Goal: Feedback & Contribution: Submit feedback/report problem

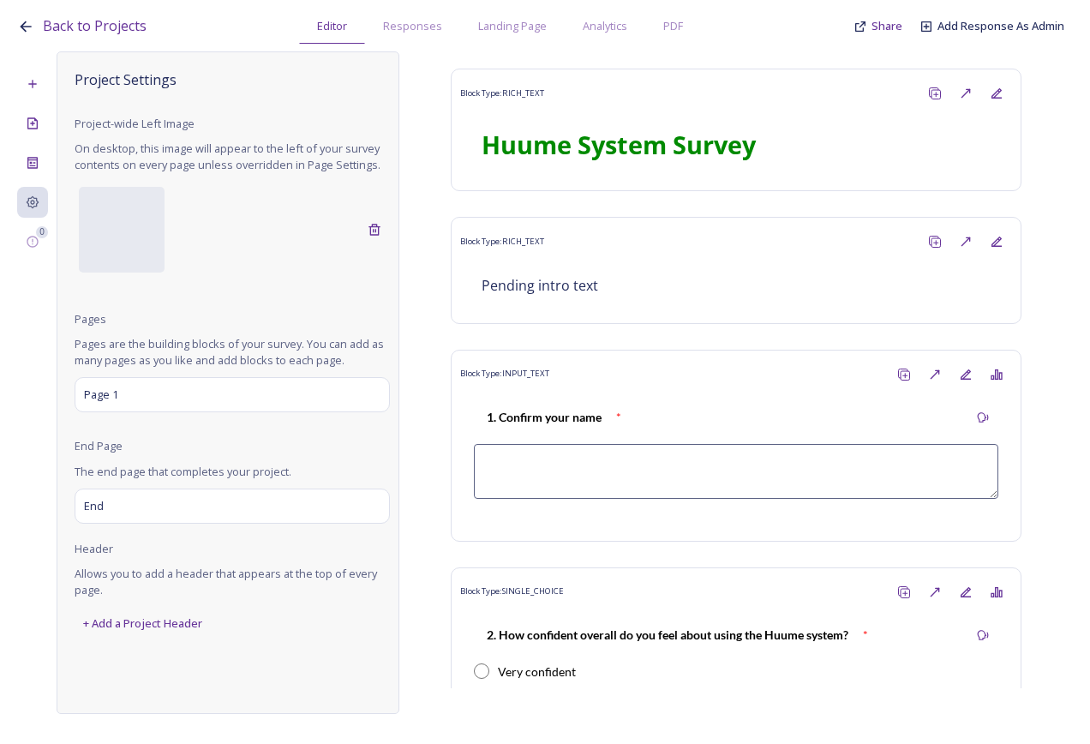
click at [900, 36] on div "Back to Projects Editor Responses Landing Page Analytics PDF Share Add Response…" at bounding box center [549, 22] width 1064 height 44
click at [894, 26] on span "Share" at bounding box center [886, 25] width 31 height 15
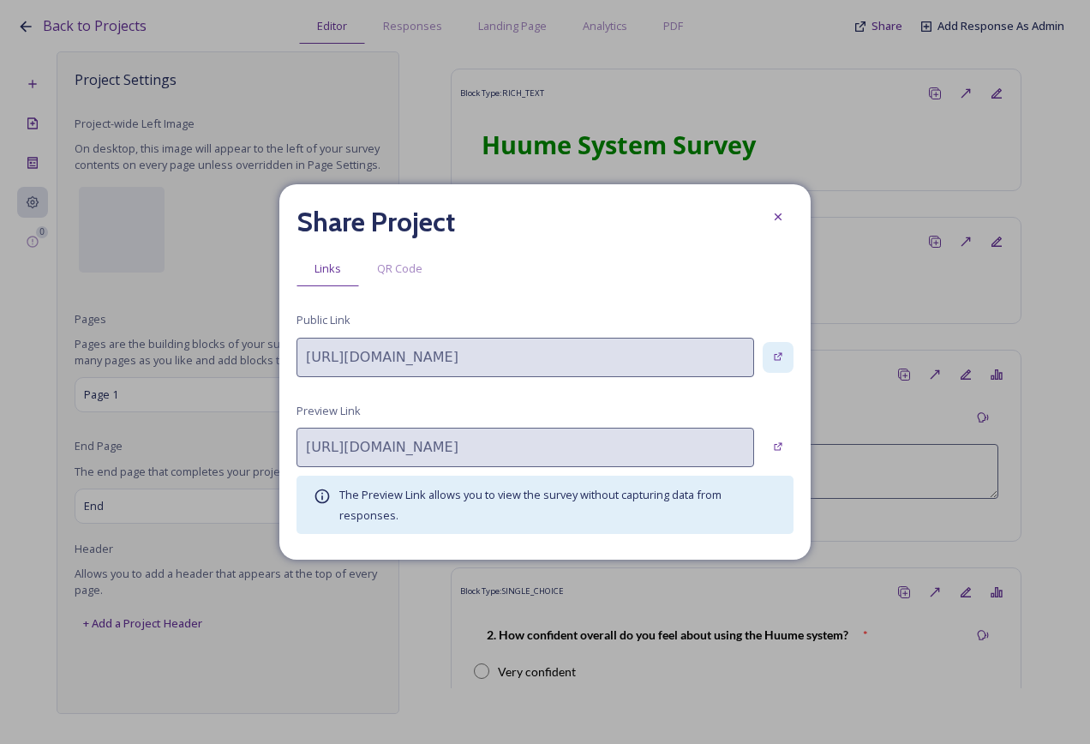
click at [774, 352] on icon at bounding box center [778, 356] width 11 height 11
click at [778, 439] on div at bounding box center [777, 447] width 31 height 31
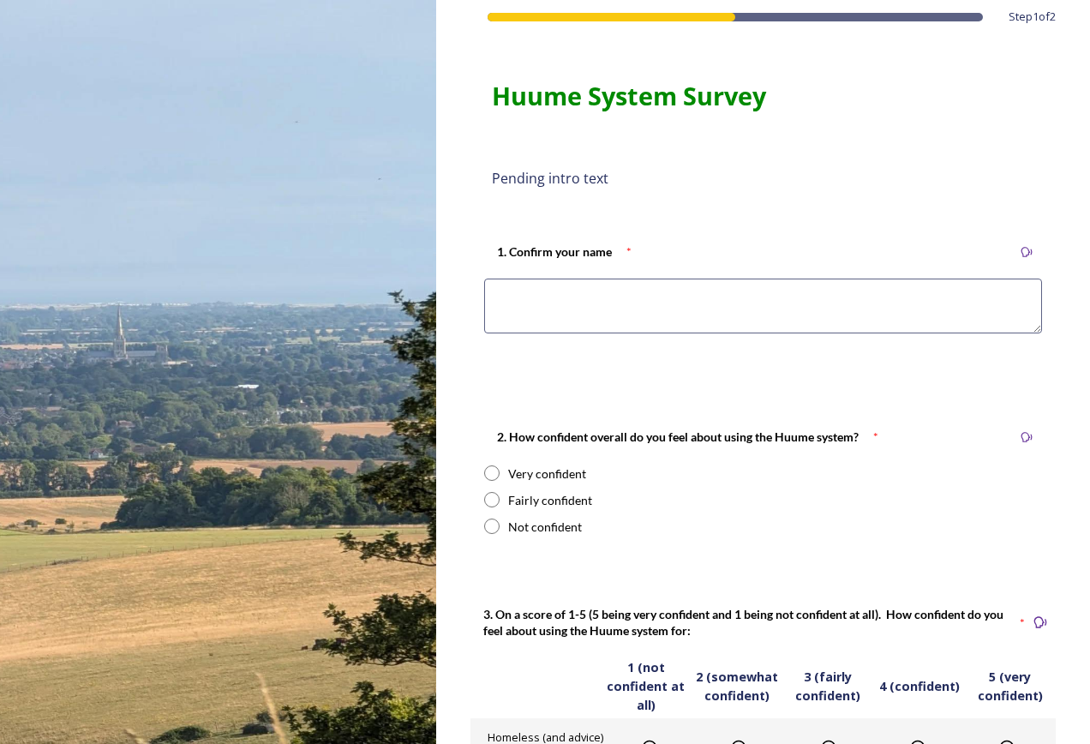
click at [666, 291] on textarea at bounding box center [763, 305] width 558 height 55
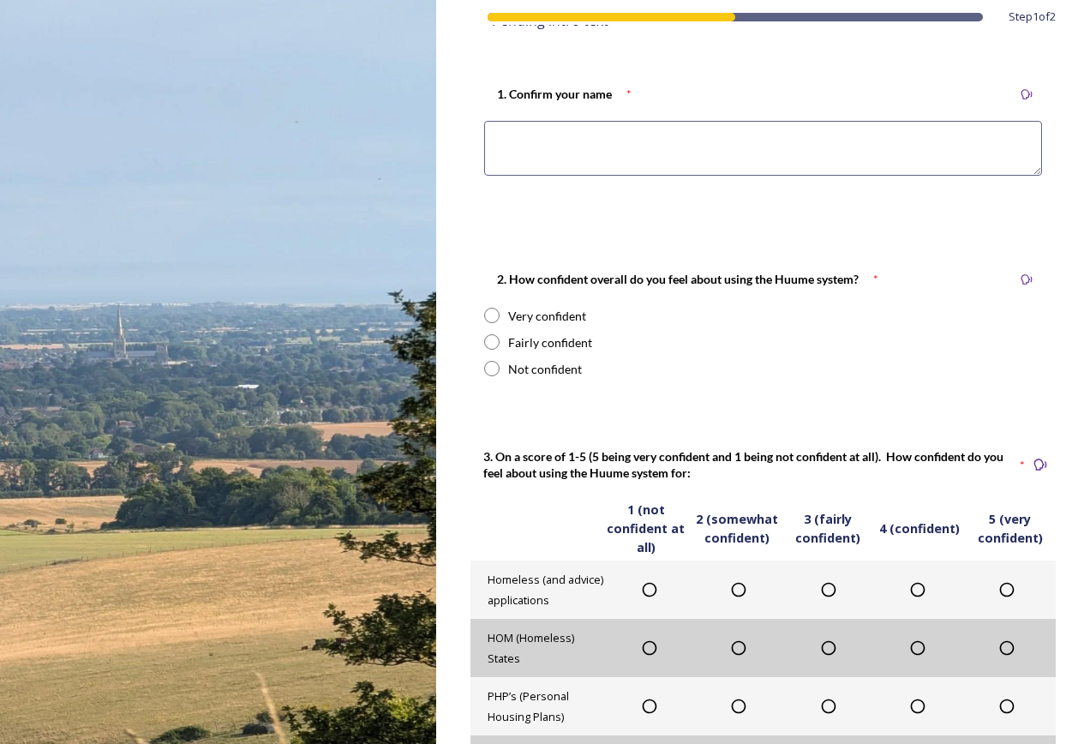
scroll to position [257, 0]
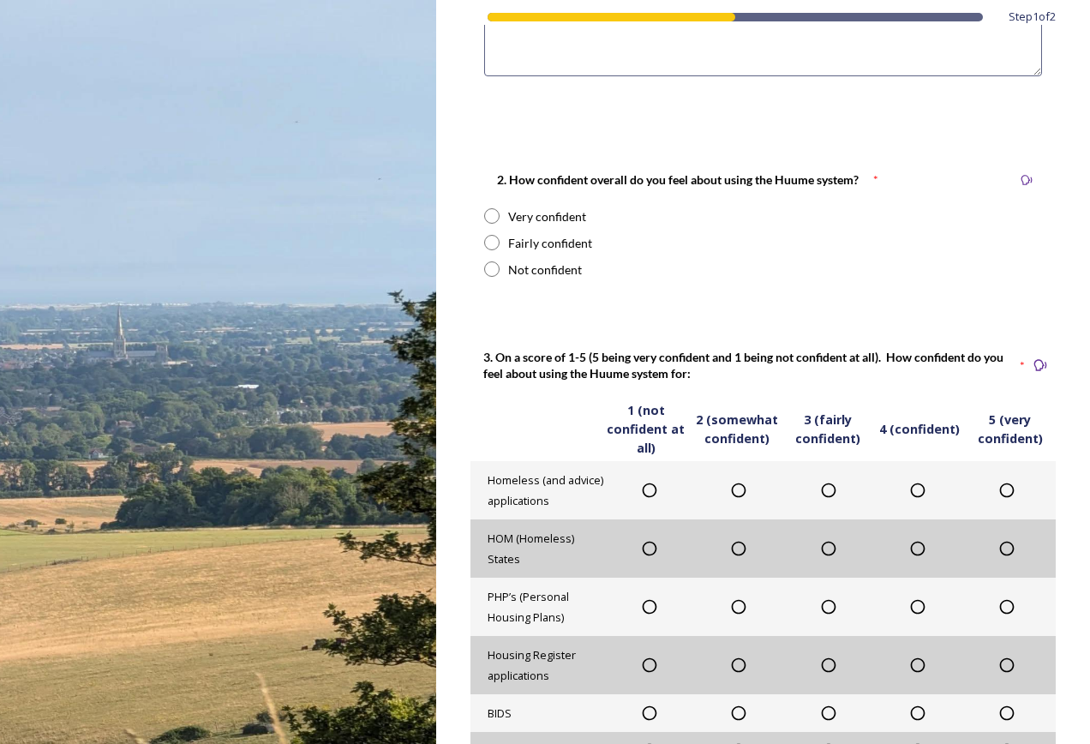
click at [491, 206] on div "2. How confident overall do you feel about using the Huume system? * Very confi…" at bounding box center [762, 223] width 585 height 143
click at [496, 242] on input "radio" at bounding box center [491, 242] width 15 height 15
radio input "true"
click at [498, 217] on input "radio" at bounding box center [491, 215] width 15 height 15
radio input "true"
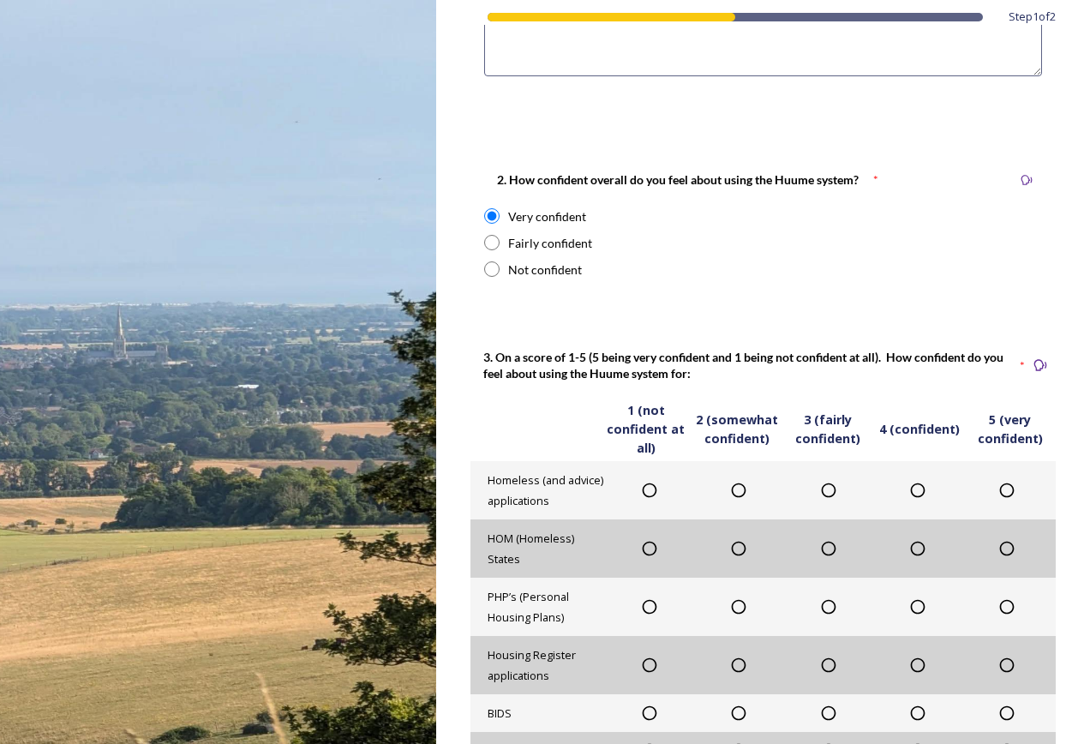
click at [493, 240] on input "radio" at bounding box center [491, 242] width 15 height 15
radio input "true"
click at [493, 264] on input "radio" at bounding box center [491, 268] width 15 height 15
radio input "true"
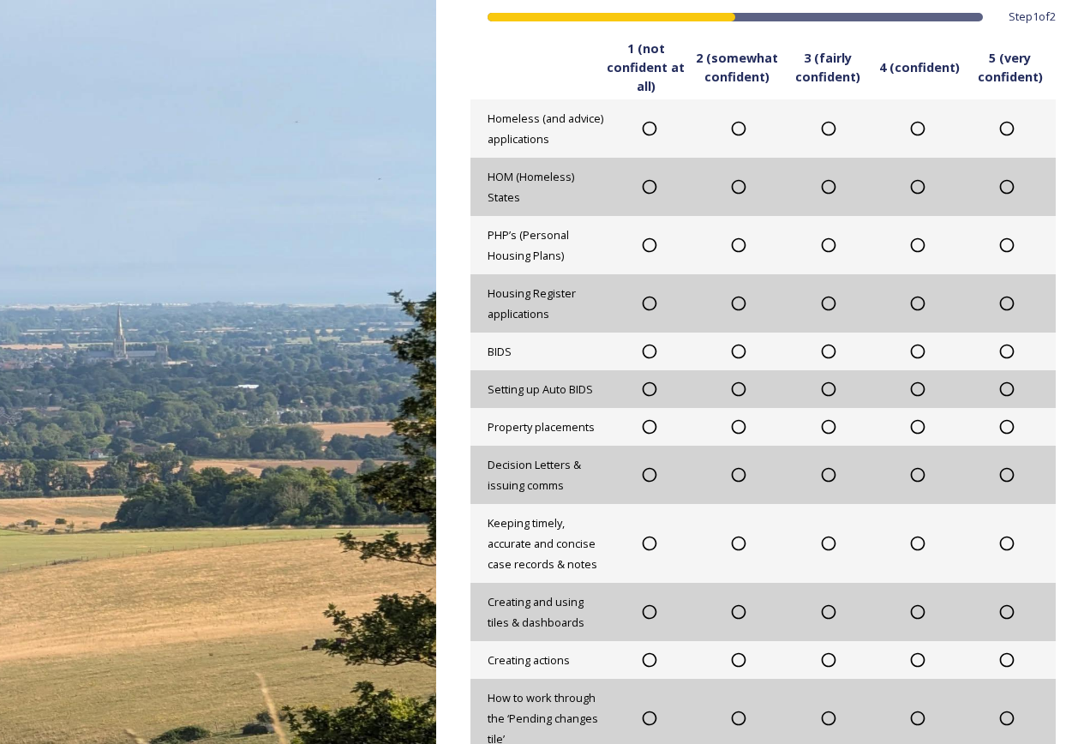
scroll to position [298, 0]
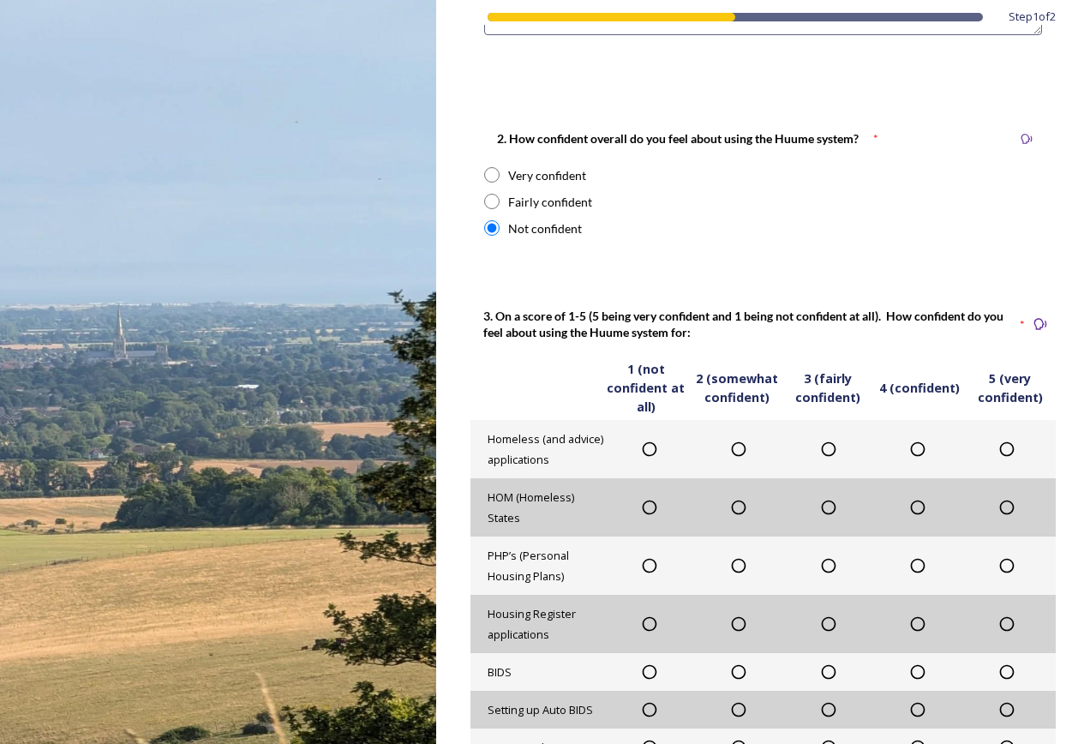
click at [647, 380] on span "1 (not confident at all)" at bounding box center [646, 388] width 91 height 56
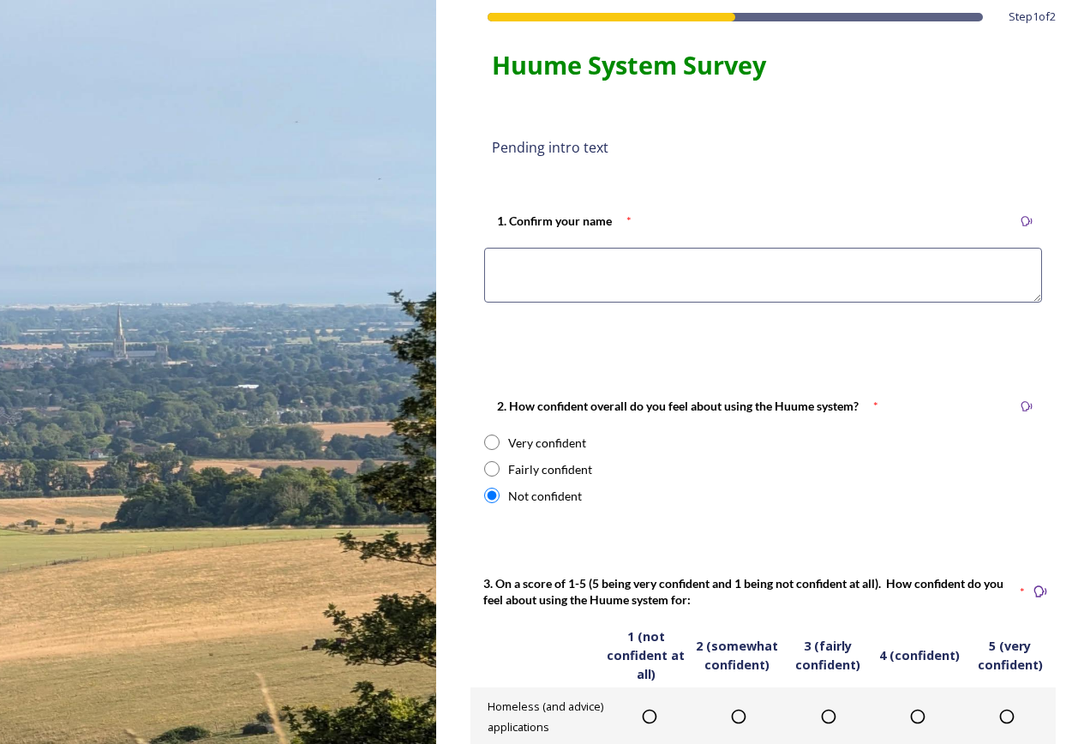
scroll to position [0, 0]
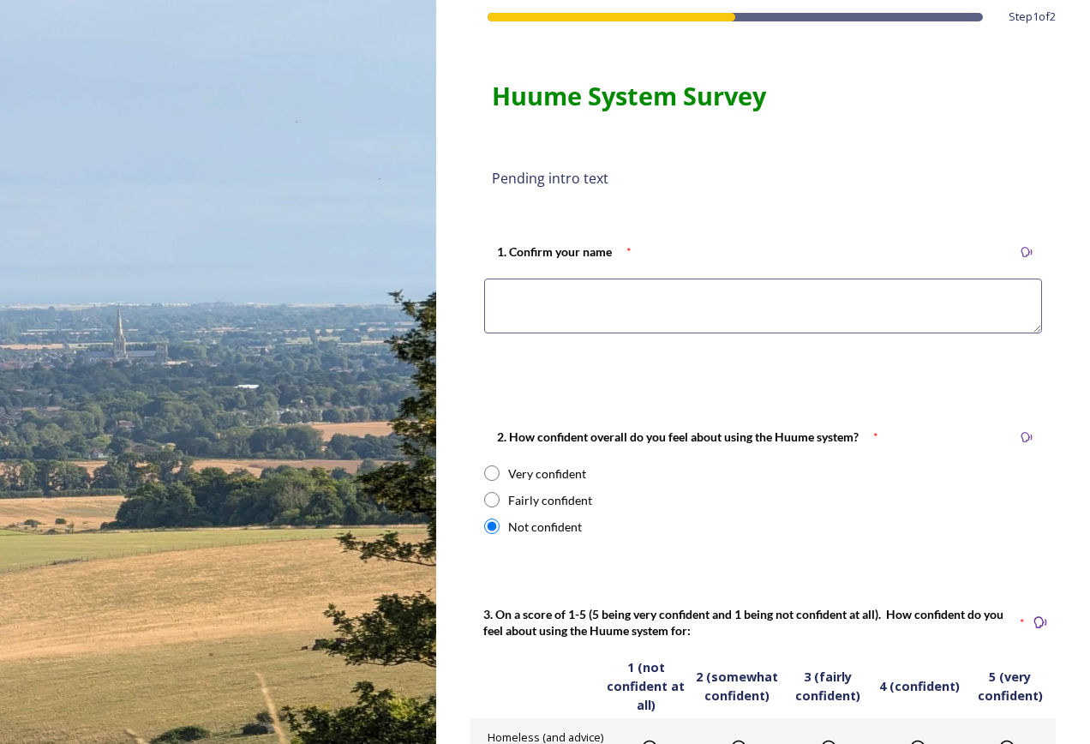
click at [589, 314] on textarea at bounding box center [763, 305] width 558 height 55
click at [508, 248] on strong "1. Confirm your name" at bounding box center [554, 251] width 115 height 15
click at [668, 292] on textarea at bounding box center [763, 305] width 558 height 55
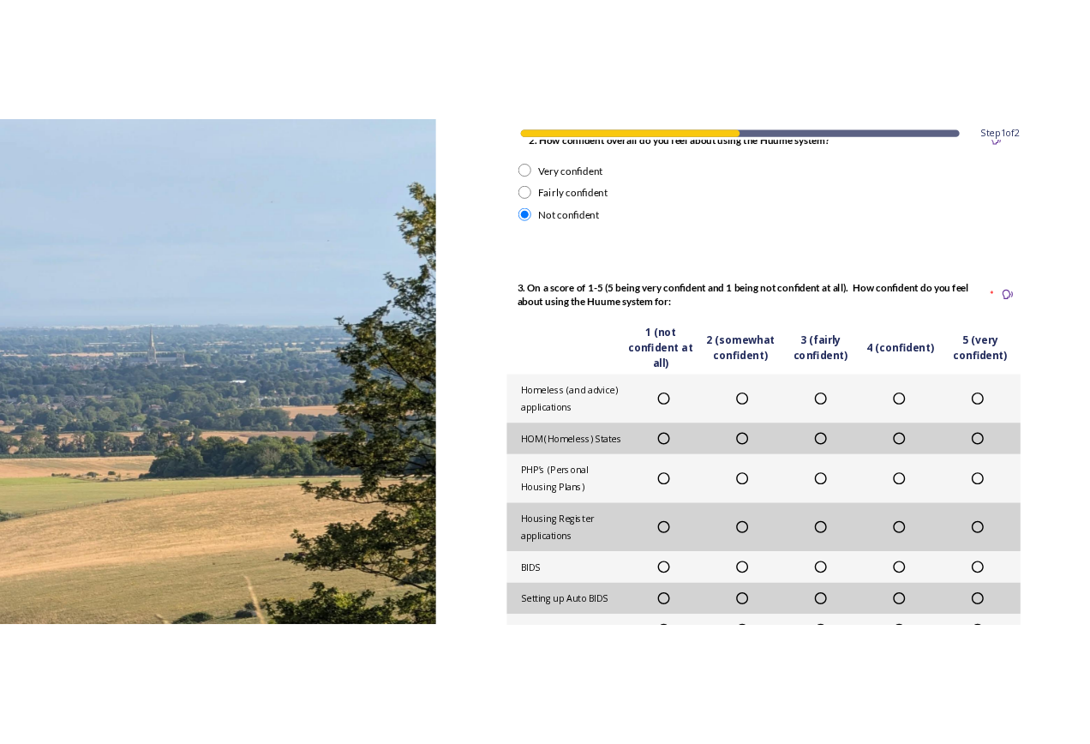
scroll to position [514, 0]
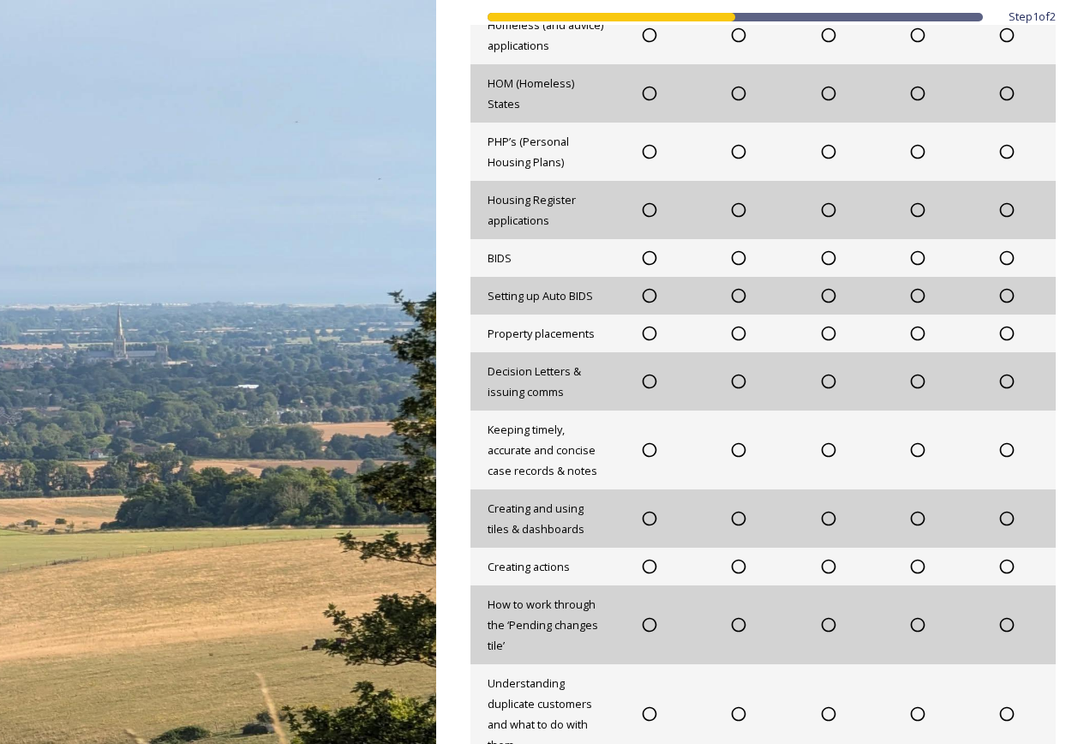
scroll to position [1155, 0]
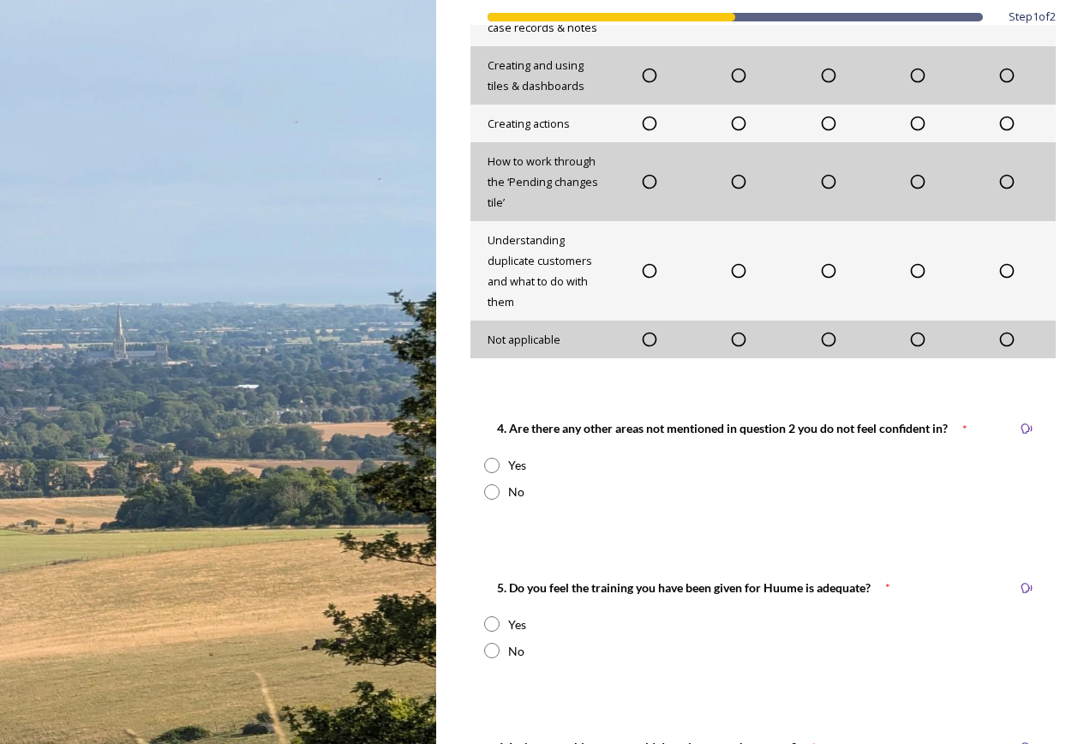
click at [889, 422] on strong "4. Are there any other areas not mentioned in question 2 you do not feel confid…" at bounding box center [722, 428] width 451 height 15
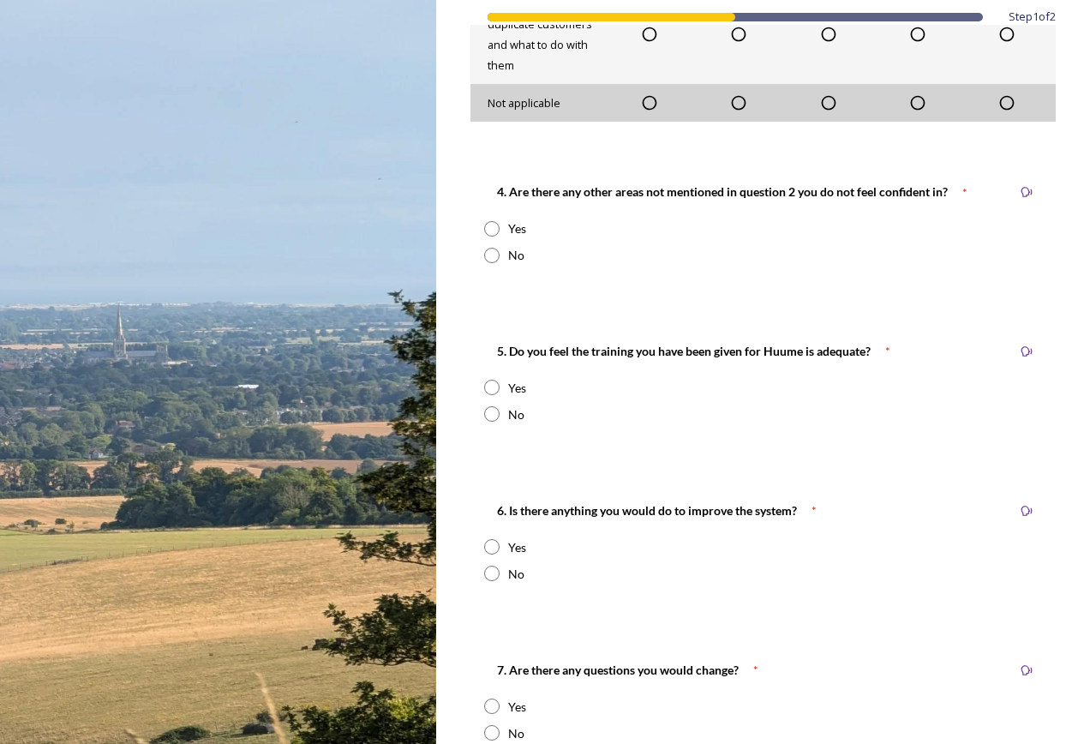
scroll to position [1412, 0]
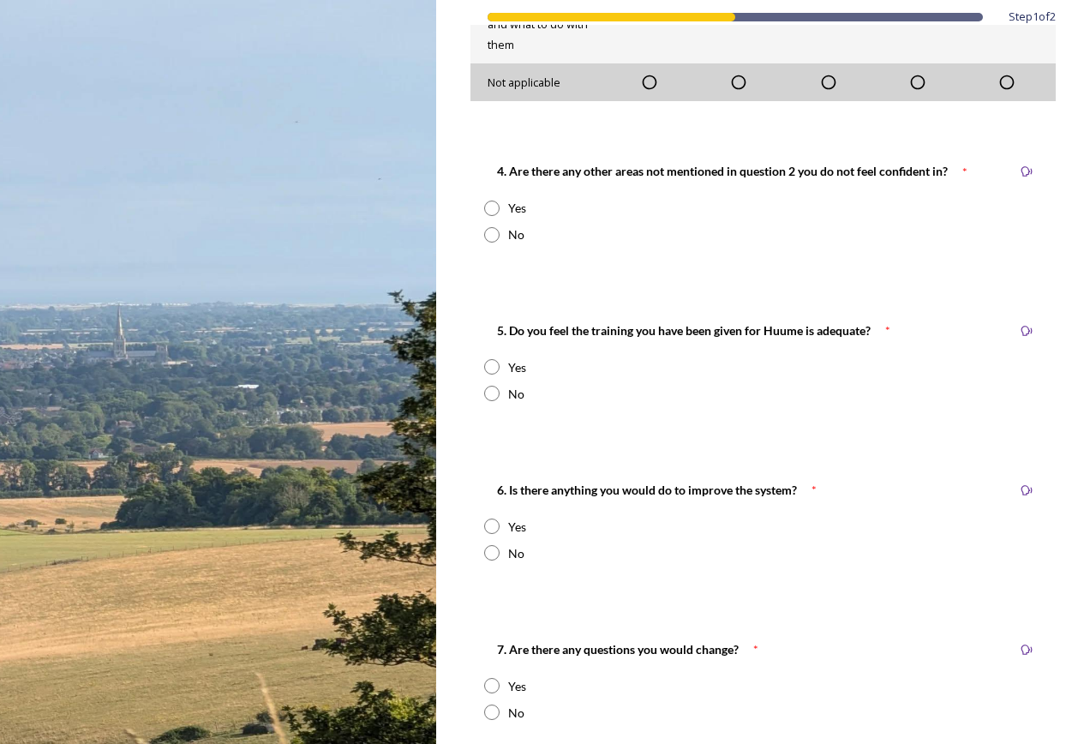
click at [495, 206] on input "radio" at bounding box center [491, 207] width 15 height 15
radio input "true"
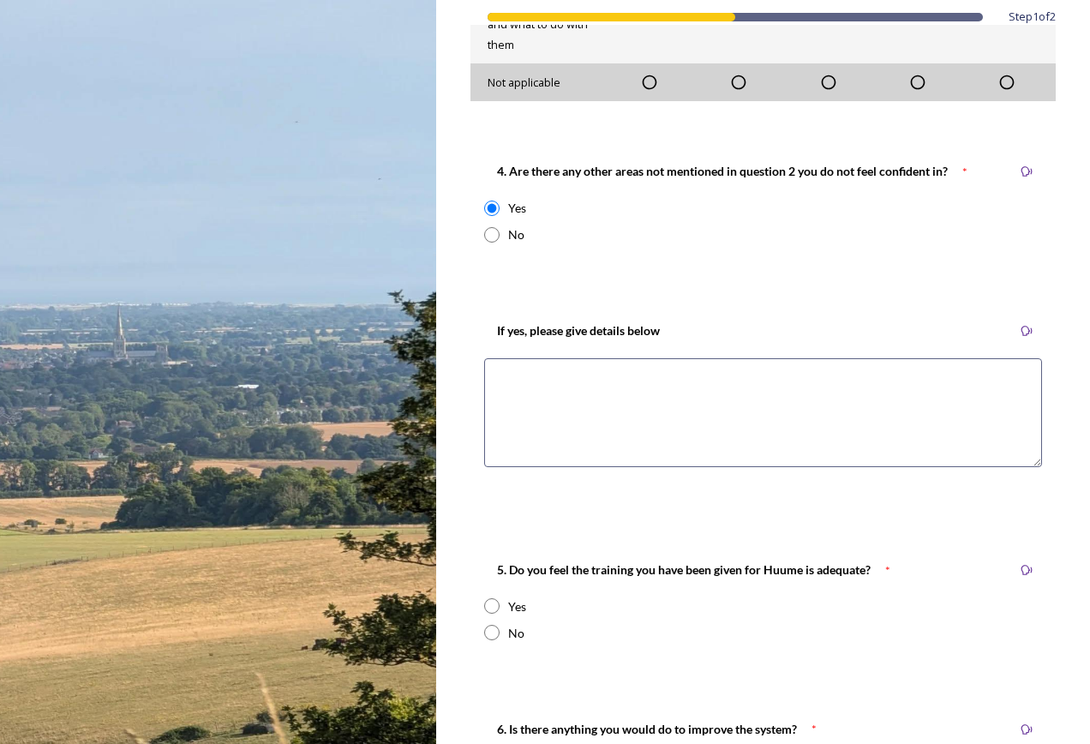
click at [495, 240] on input "radio" at bounding box center [491, 234] width 15 height 15
radio input "true"
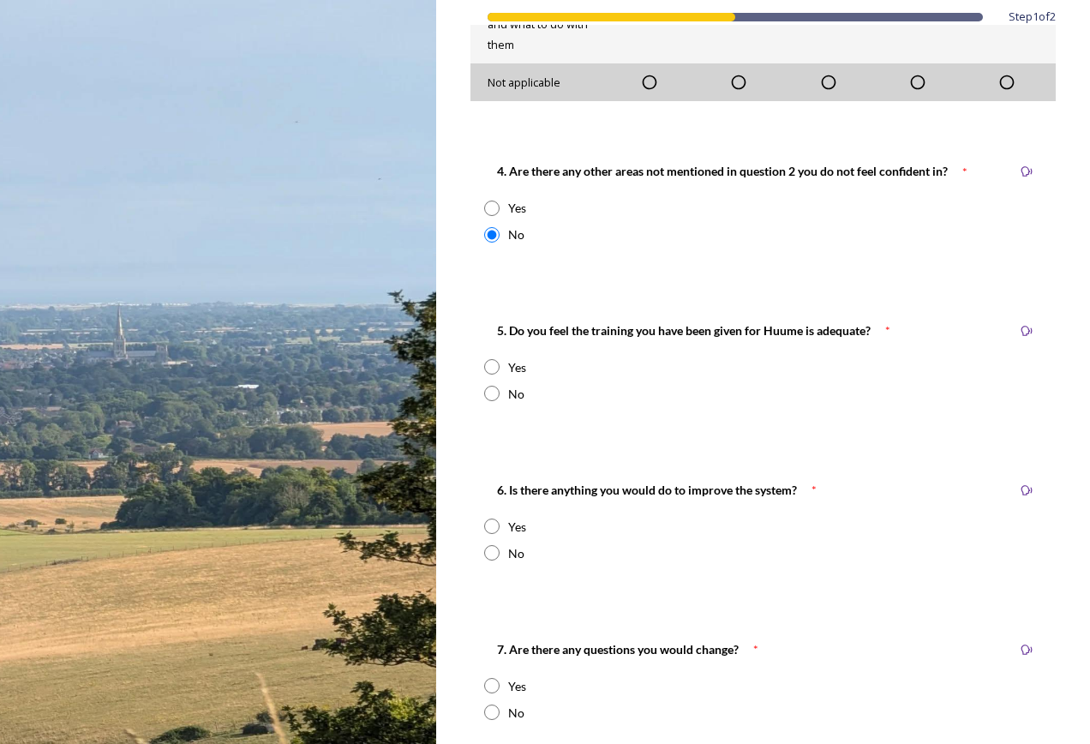
click at [487, 365] on input "radio" at bounding box center [491, 366] width 15 height 15
radio input "true"
click at [496, 390] on input "radio" at bounding box center [491, 392] width 15 height 15
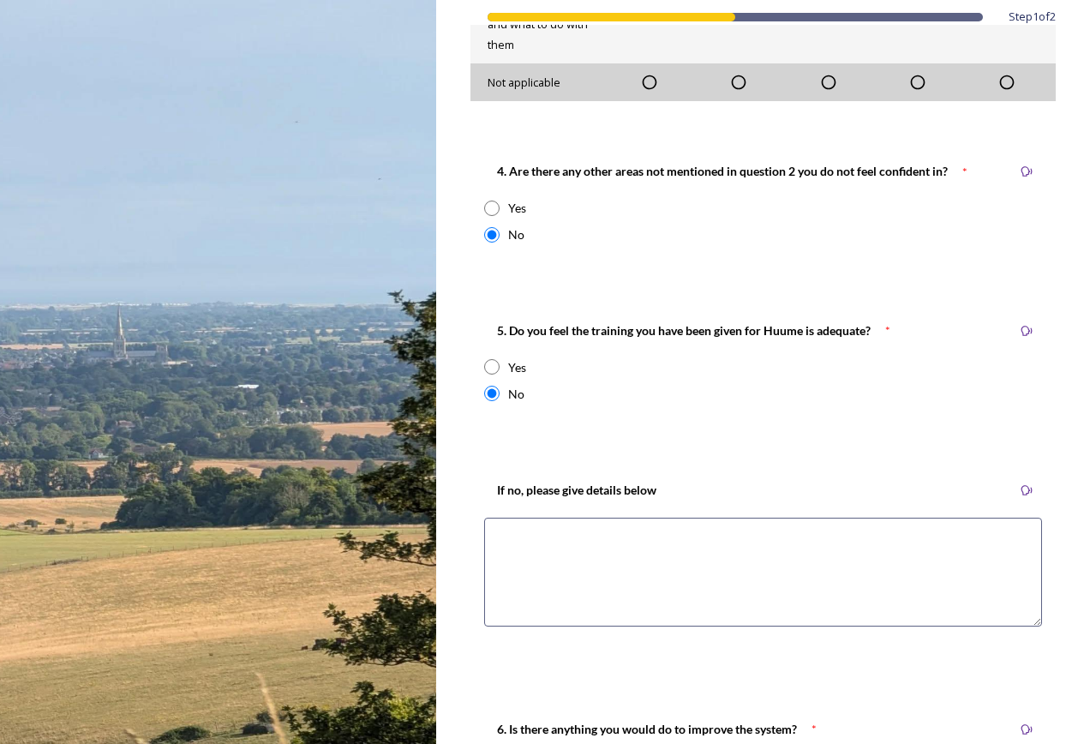
click at [496, 390] on input "radio" at bounding box center [491, 392] width 15 height 15
radio input "false"
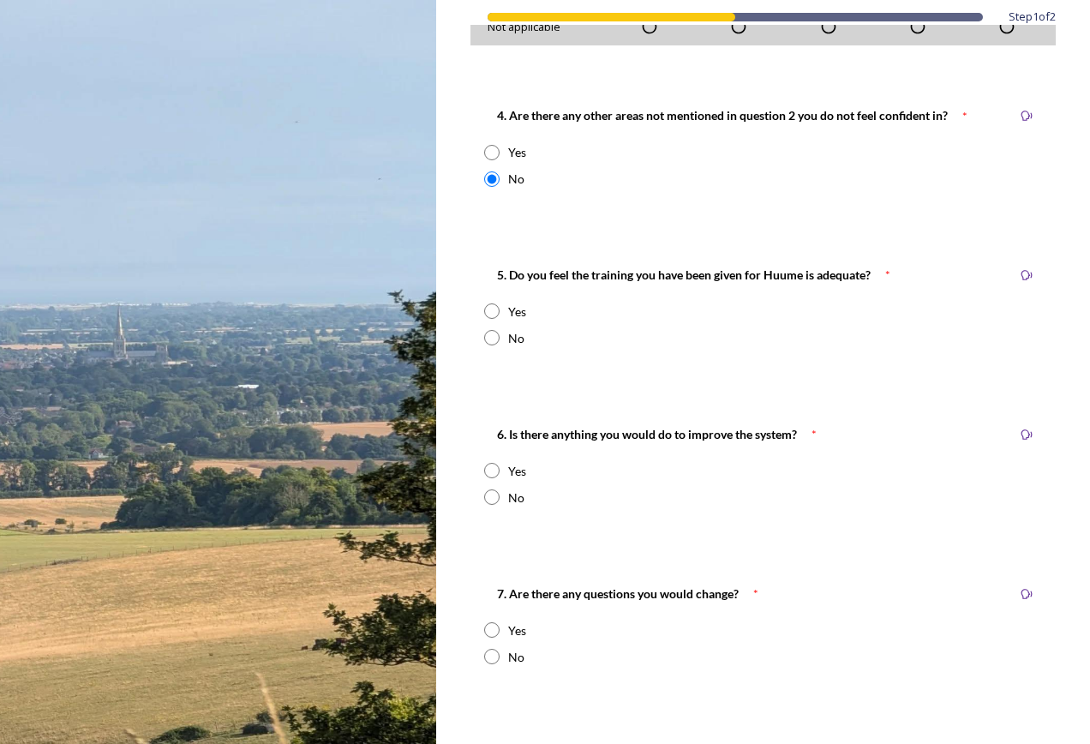
scroll to position [1497, 0]
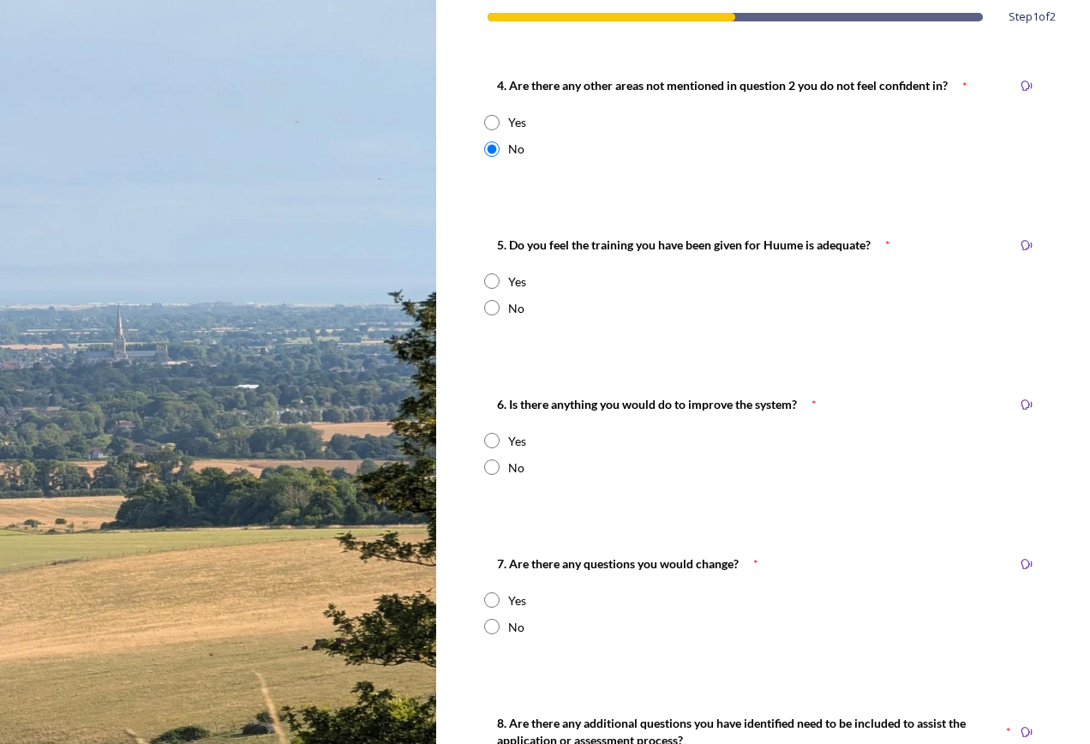
click at [498, 442] on input "radio" at bounding box center [491, 440] width 15 height 15
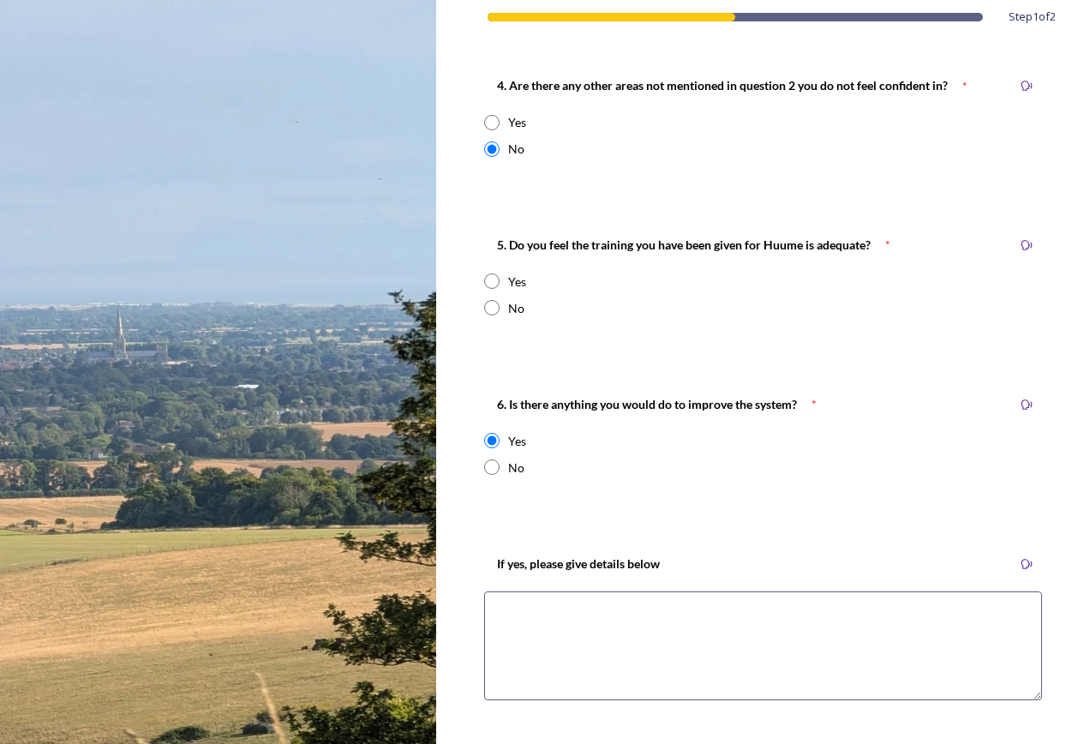
click at [497, 442] on input "radio" at bounding box center [491, 440] width 15 height 15
radio input "false"
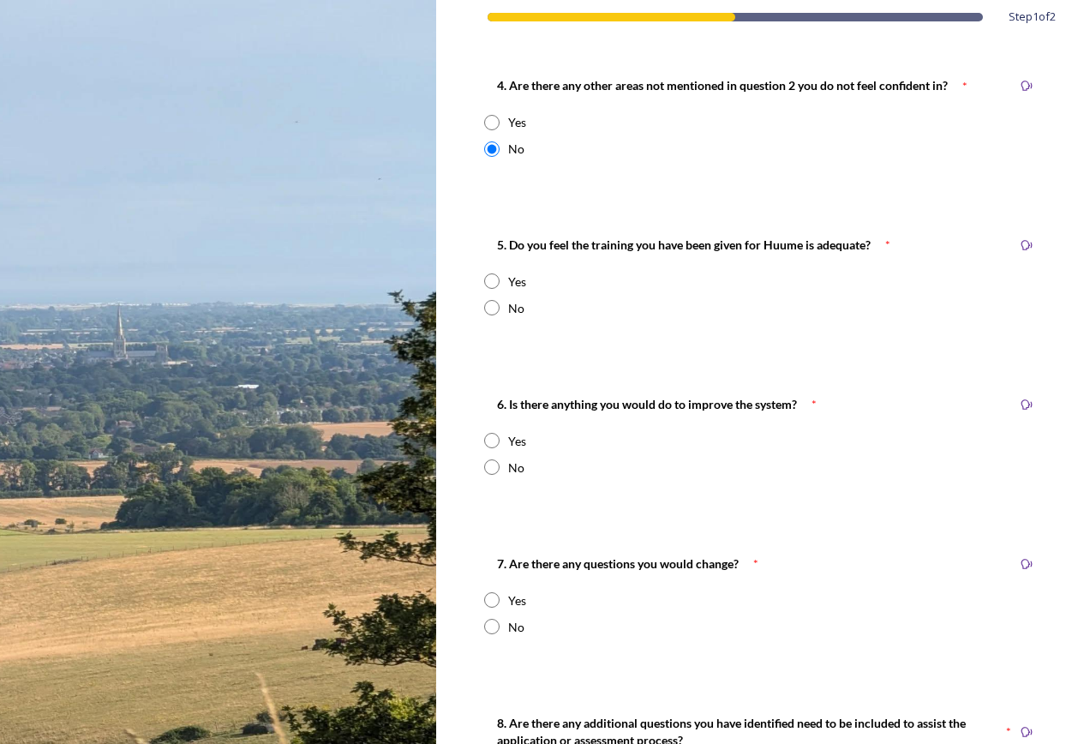
click at [493, 461] on input "radio" at bounding box center [491, 466] width 15 height 15
radio input "true"
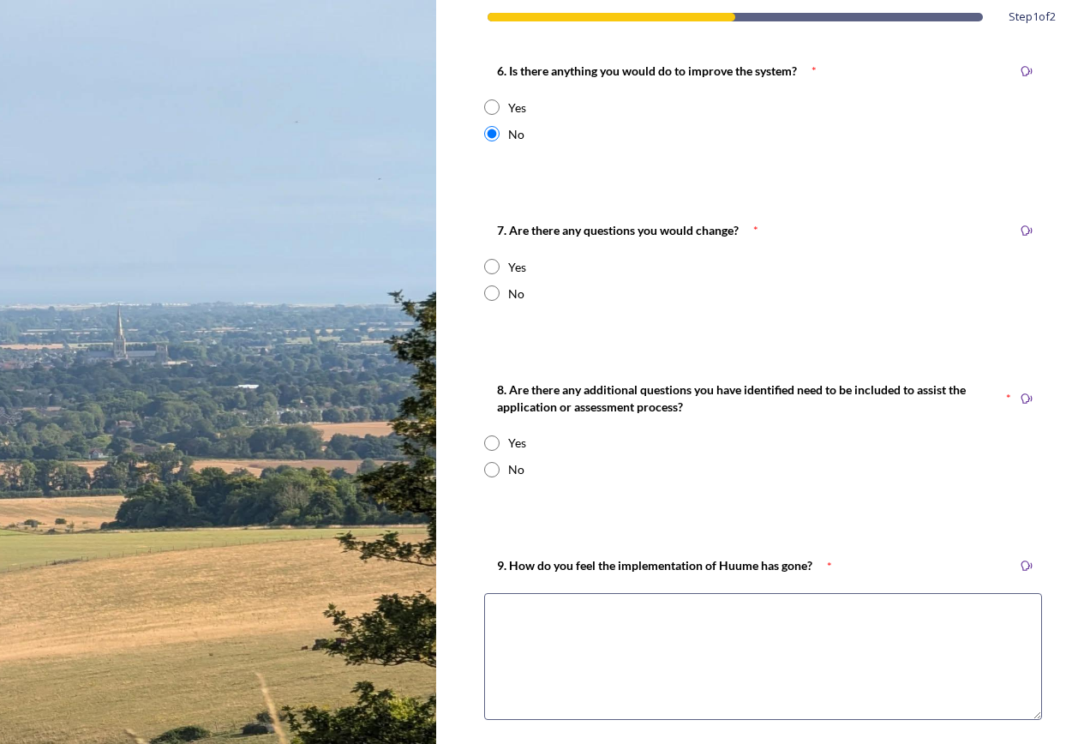
scroll to position [1840, 0]
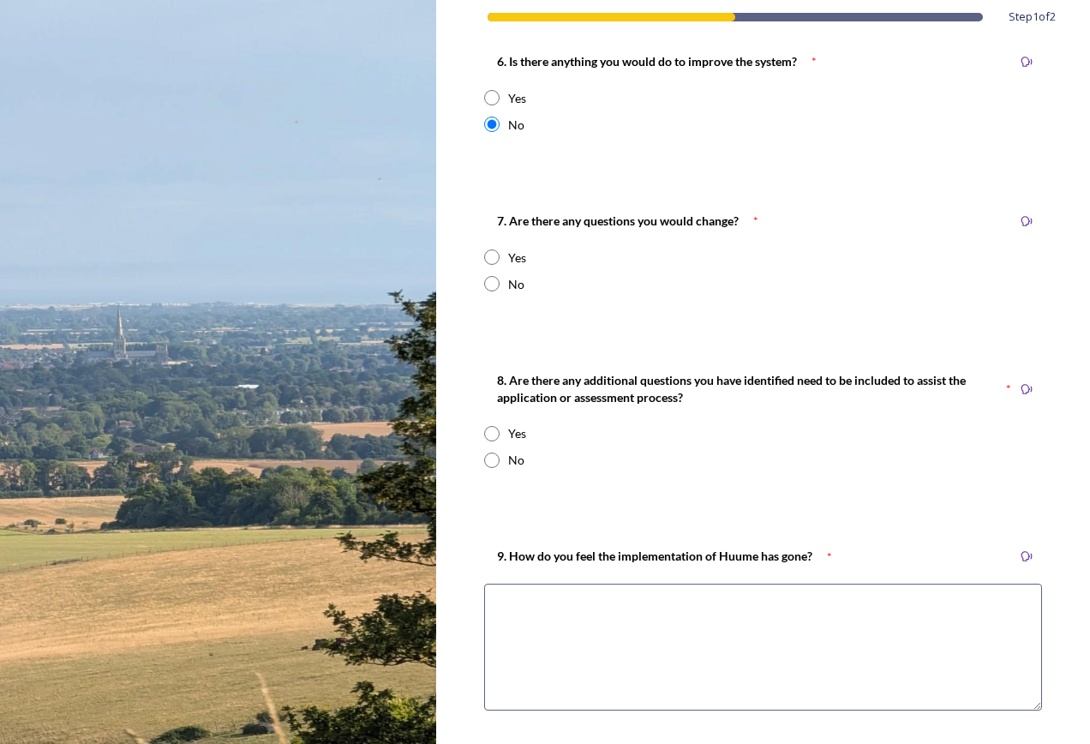
click at [498, 256] on input "radio" at bounding box center [491, 256] width 15 height 15
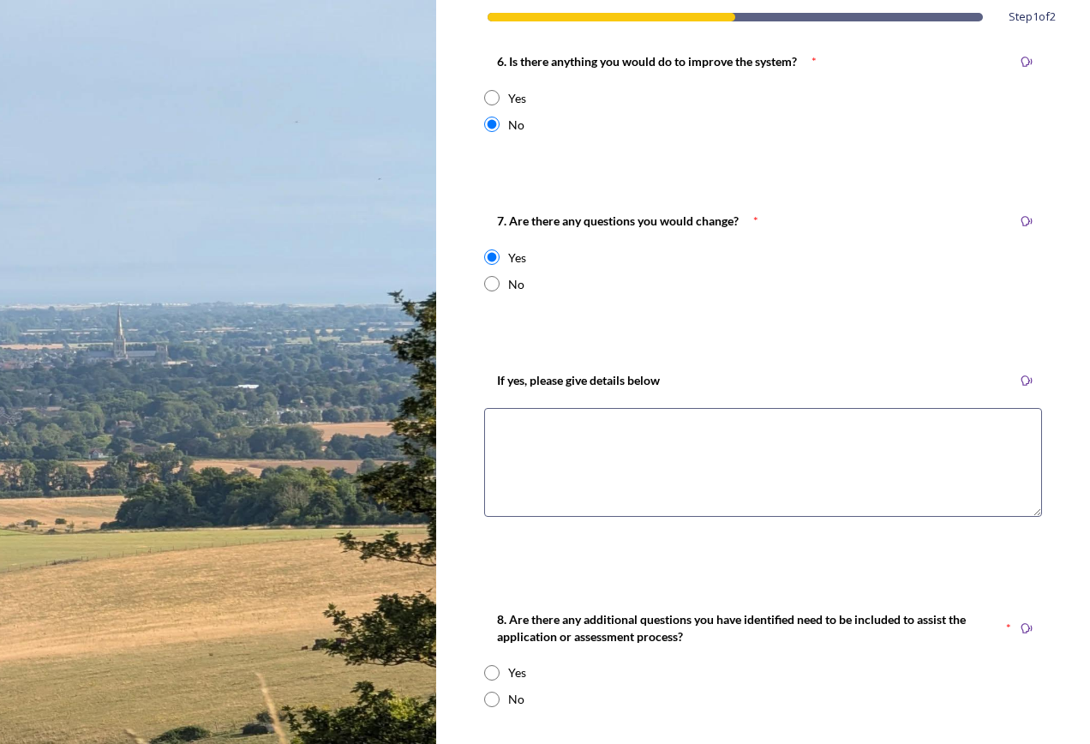
click at [496, 257] on input "radio" at bounding box center [491, 256] width 15 height 15
radio input "false"
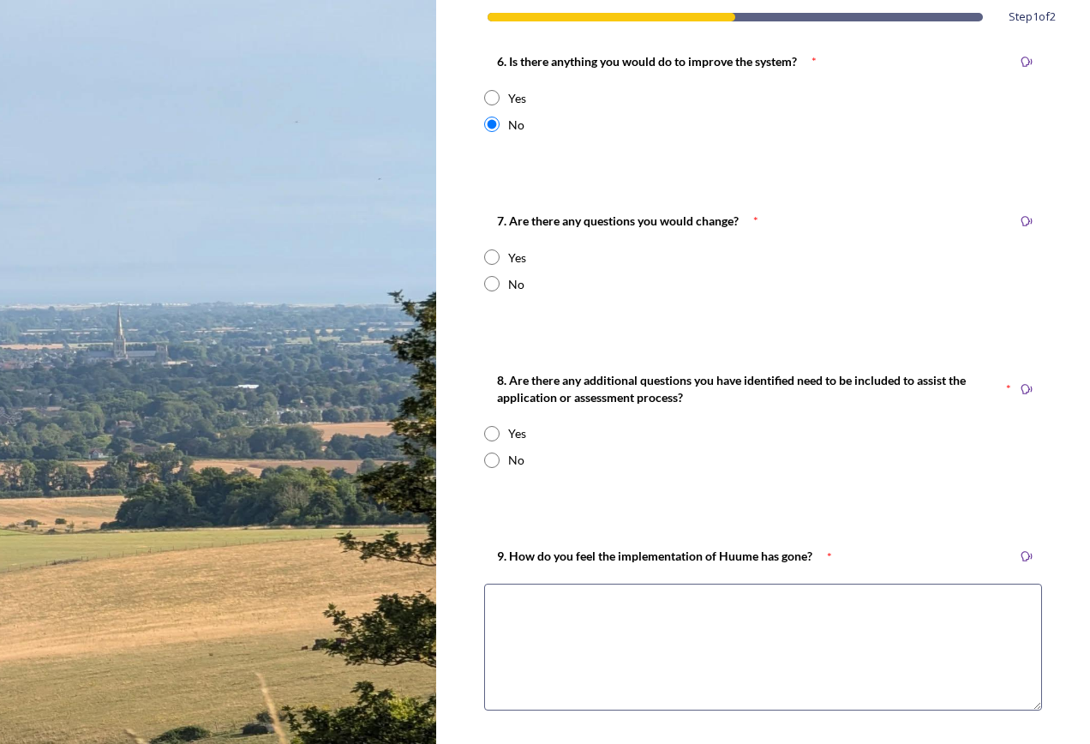
click at [496, 286] on input "radio" at bounding box center [491, 283] width 15 height 15
radio input "true"
click at [493, 433] on input "radio" at bounding box center [491, 433] width 15 height 15
radio input "true"
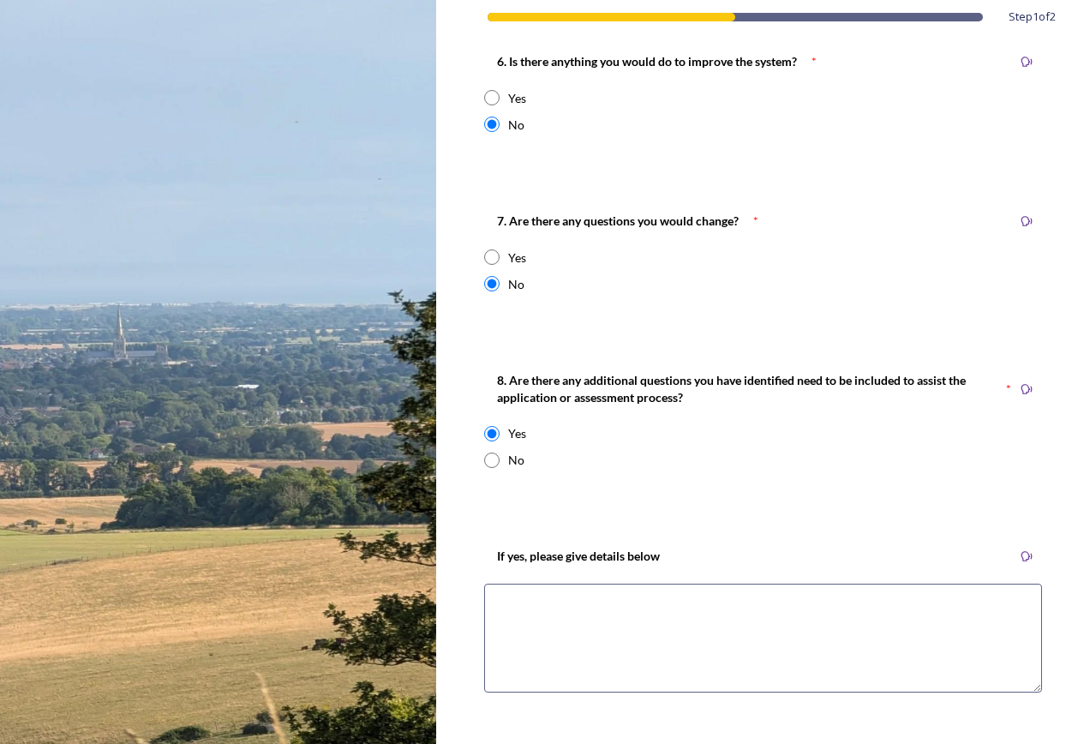
click at [495, 461] on input "radio" at bounding box center [491, 459] width 15 height 15
radio input "true"
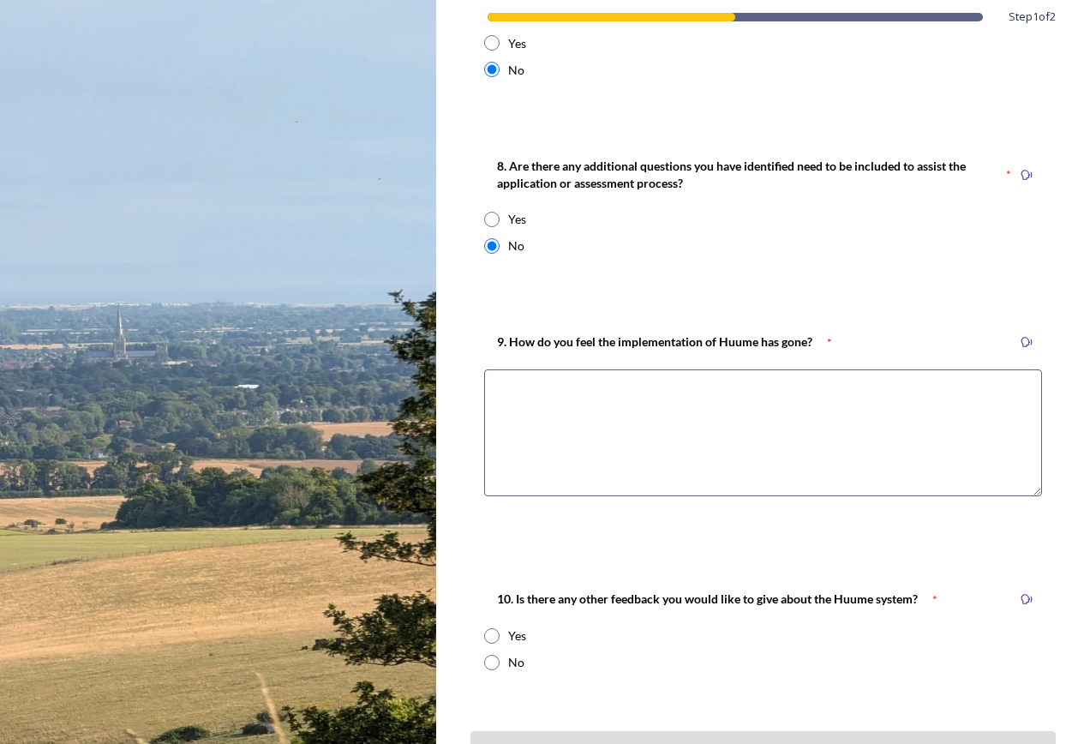
scroll to position [2097, 0]
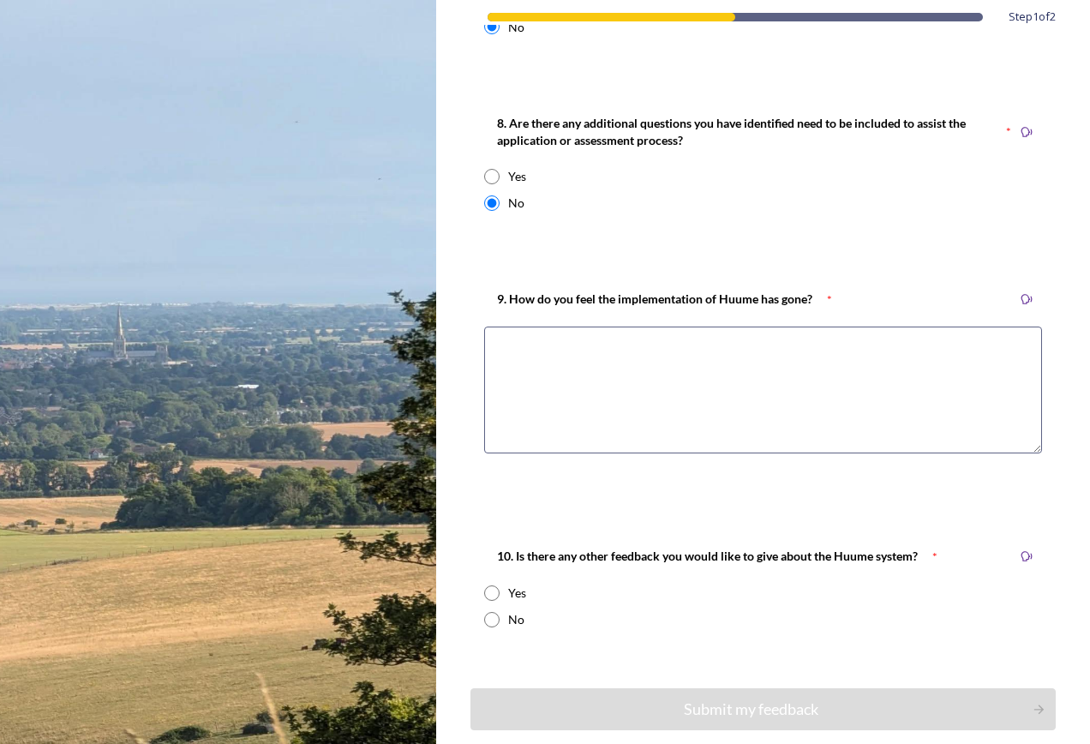
click at [628, 369] on textarea at bounding box center [763, 389] width 558 height 127
click at [498, 594] on input "radio" at bounding box center [491, 592] width 15 height 15
radio input "true"
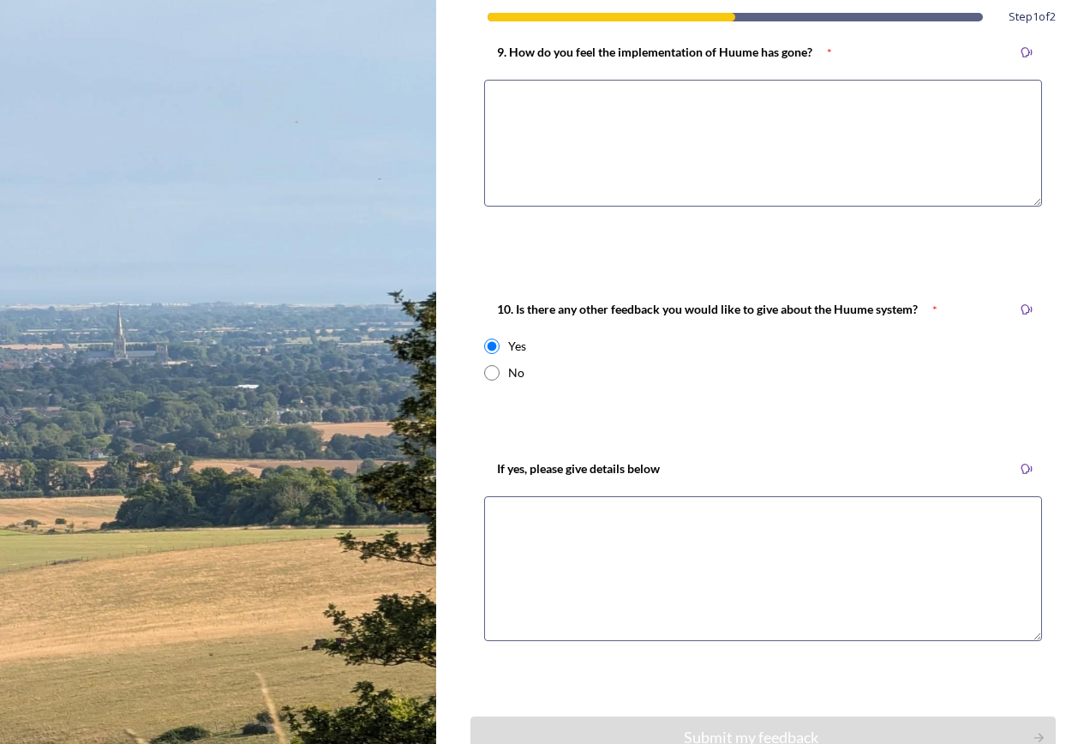
scroll to position [2440, 0]
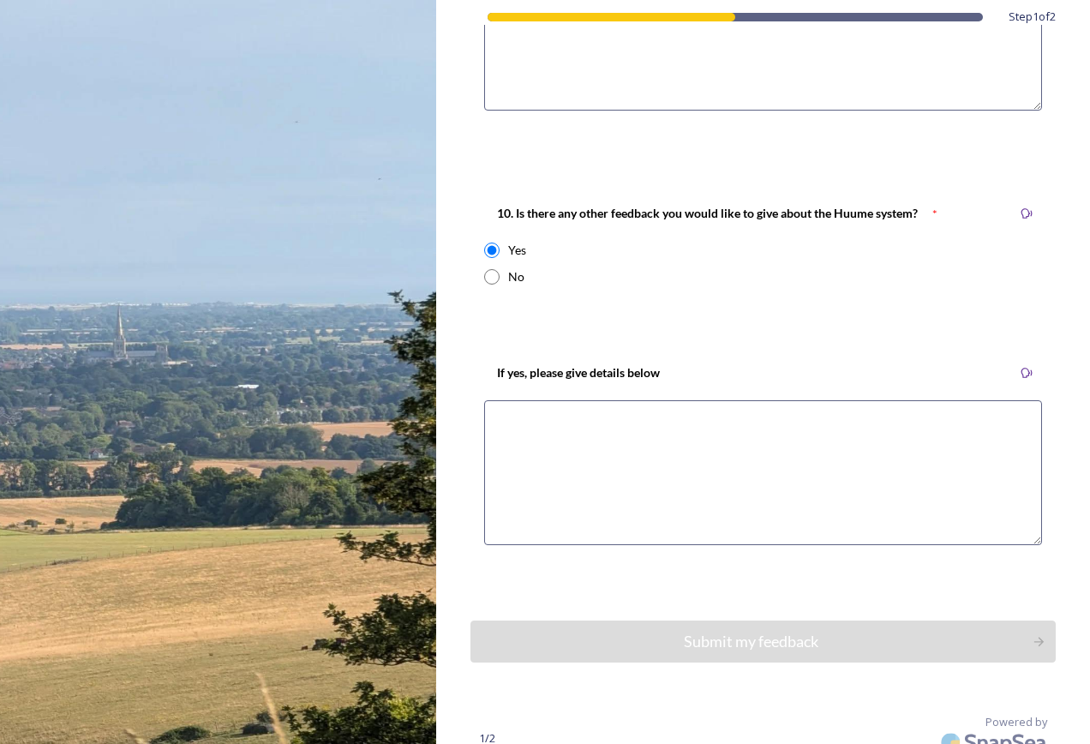
click at [496, 269] on input "radio" at bounding box center [491, 276] width 15 height 15
radio input "true"
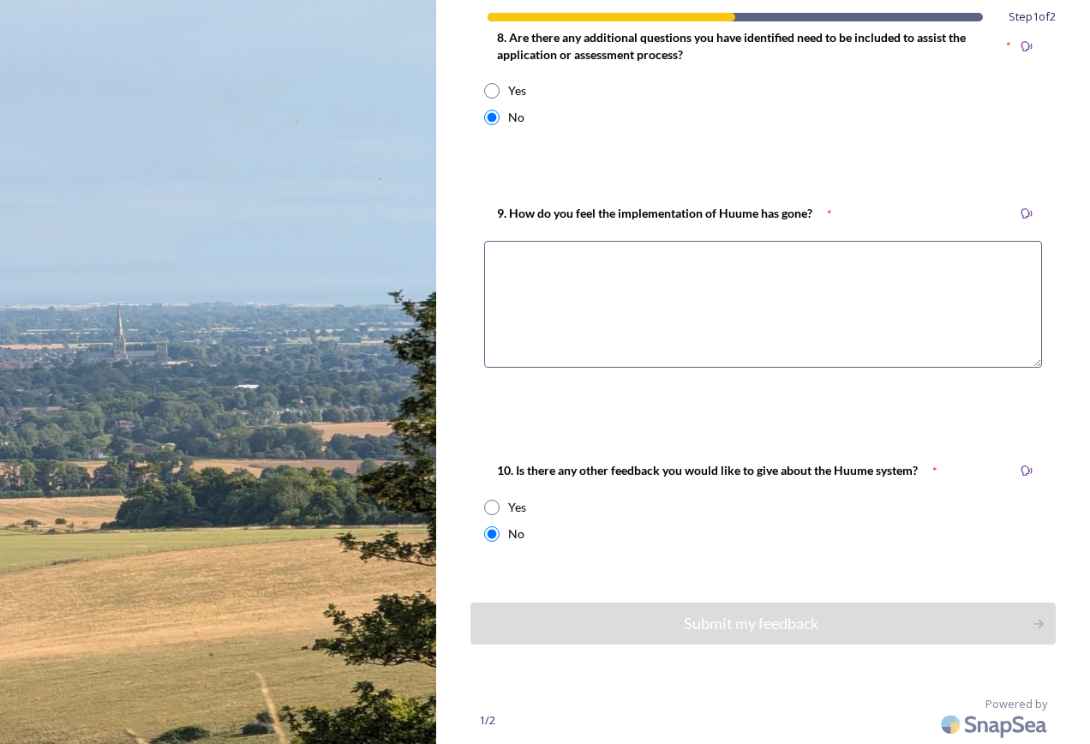
click at [757, 272] on textarea at bounding box center [763, 304] width 558 height 127
type textarea "fde4w"
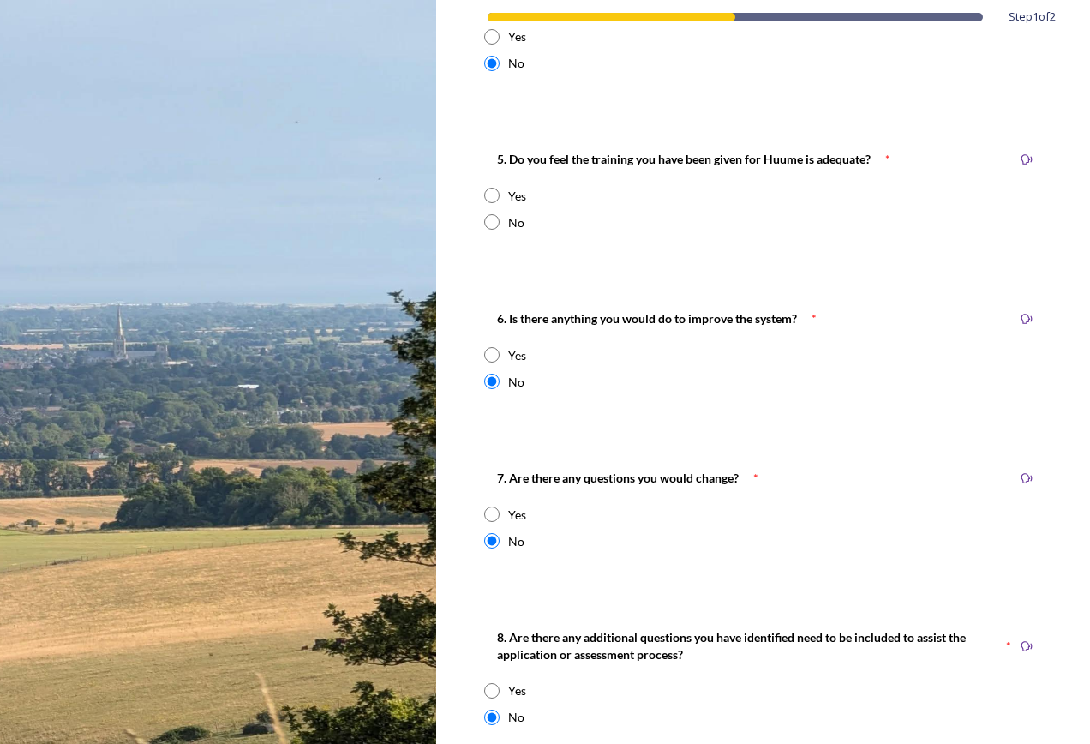
scroll to position [1497, 0]
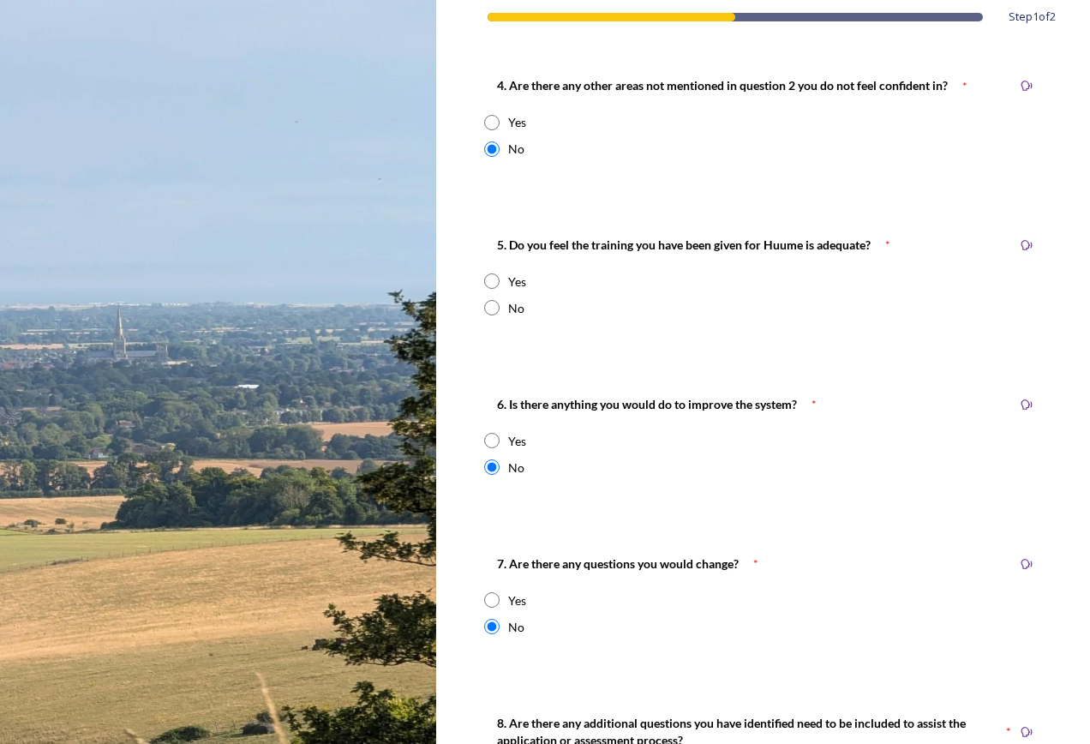
click at [496, 307] on input "radio" at bounding box center [491, 307] width 15 height 15
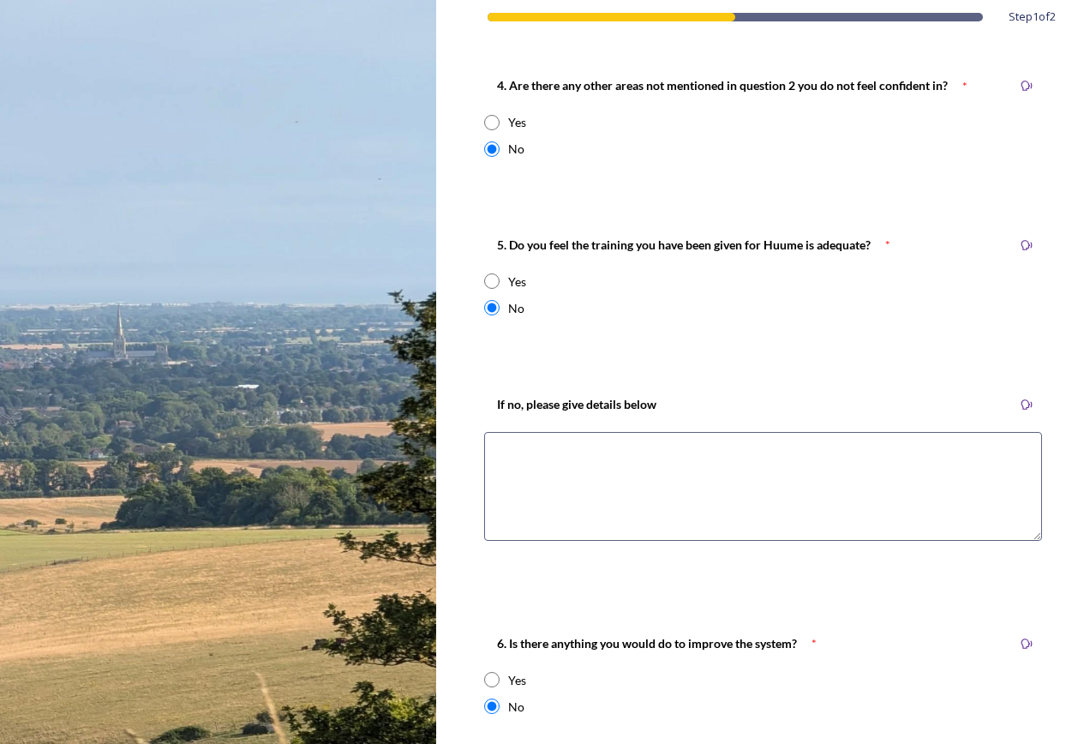
click at [497, 307] on input "radio" at bounding box center [491, 307] width 15 height 15
radio input "false"
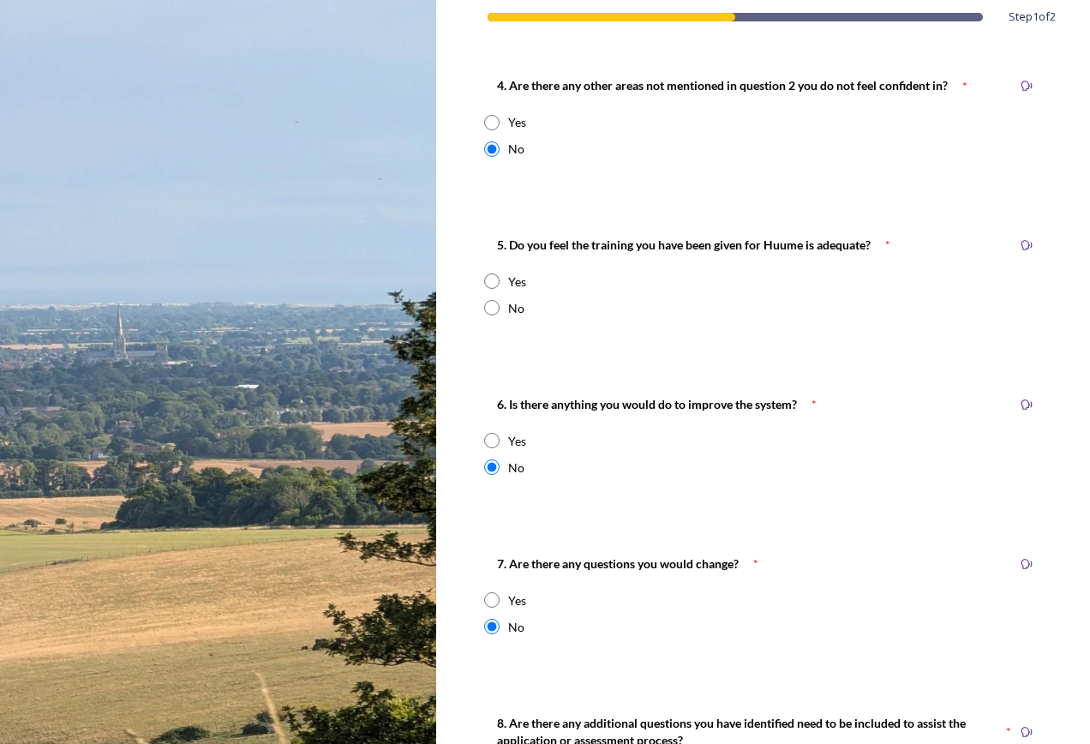
click at [494, 281] on input "radio" at bounding box center [491, 280] width 15 height 15
radio input "true"
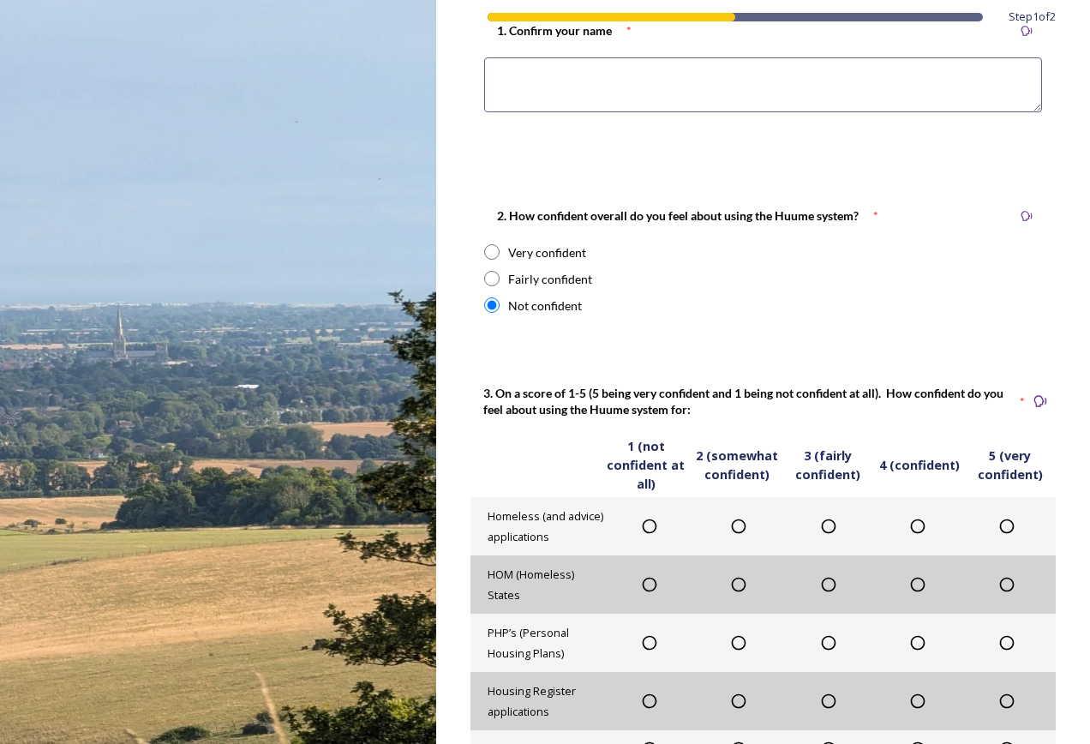
scroll to position [384, 0]
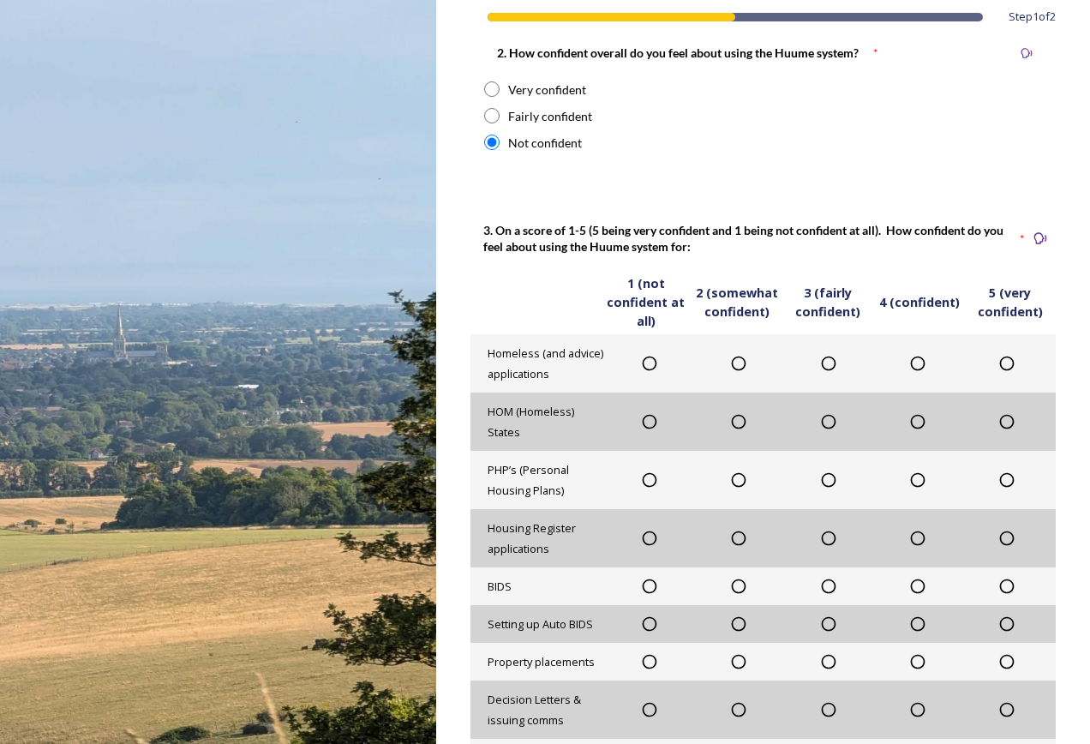
click at [652, 360] on icon at bounding box center [649, 363] width 17 height 17
click at [651, 436] on div "HOM (Homeless) States" at bounding box center [762, 421] width 585 height 58
click at [648, 420] on icon at bounding box center [649, 421] width 17 height 17
click at [648, 481] on icon at bounding box center [649, 479] width 17 height 17
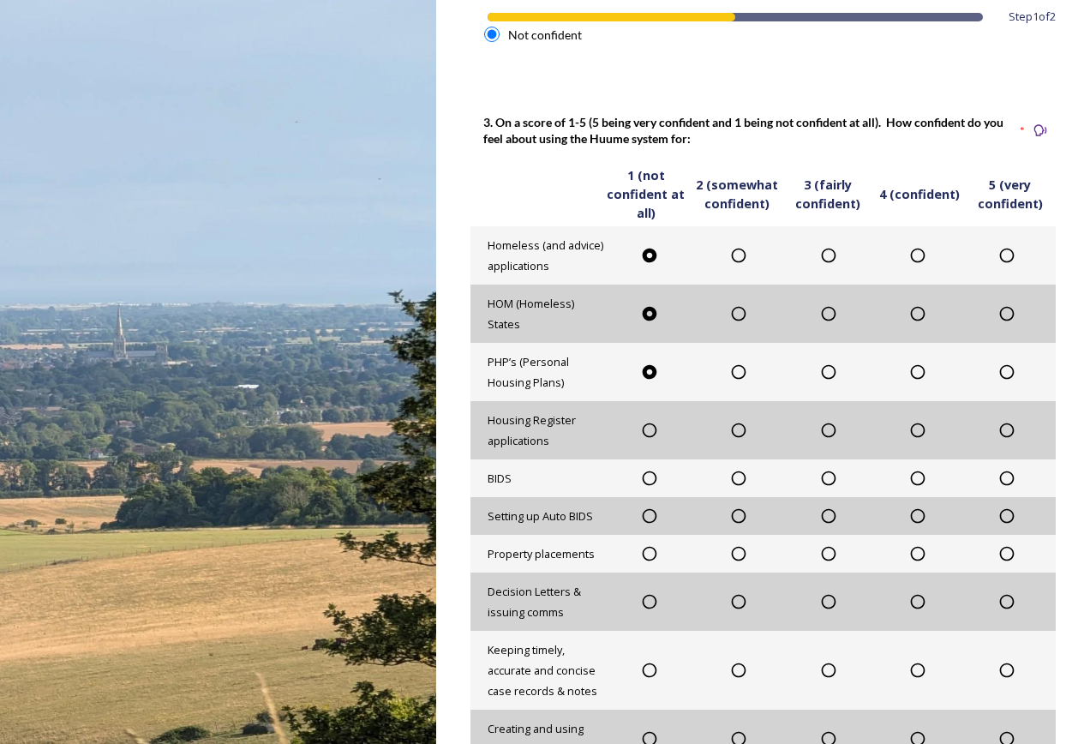
scroll to position [641, 0]
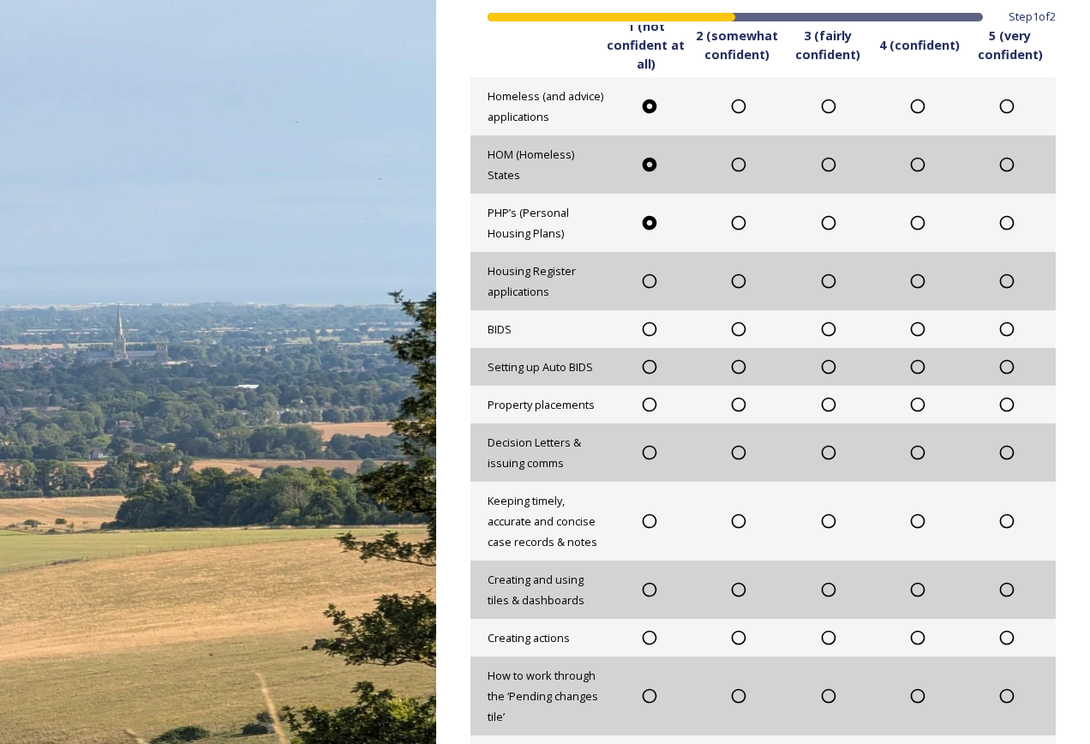
click at [651, 278] on icon at bounding box center [649, 281] width 15 height 15
click at [648, 330] on icon at bounding box center [649, 328] width 17 height 17
click at [646, 362] on icon at bounding box center [649, 366] width 17 height 17
click at [648, 403] on icon at bounding box center [649, 404] width 17 height 17
click at [646, 444] on div "Decision Letters & issuing comms" at bounding box center [762, 452] width 585 height 58
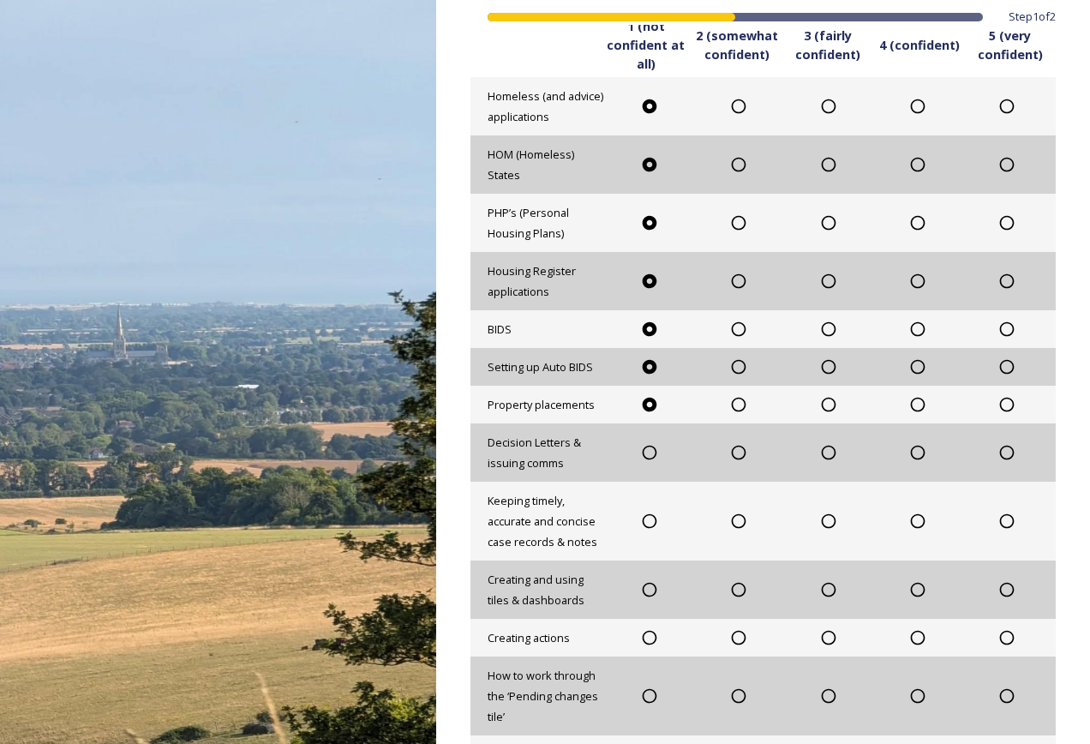
click at [646, 452] on icon at bounding box center [649, 452] width 17 height 17
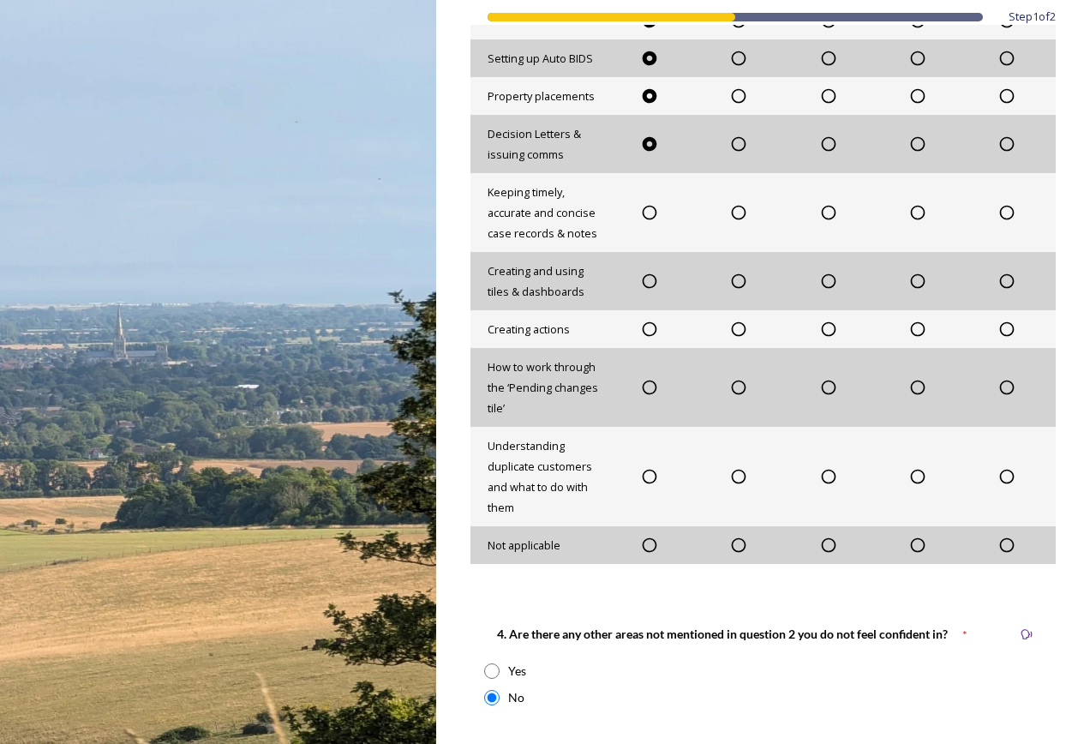
scroll to position [983, 0]
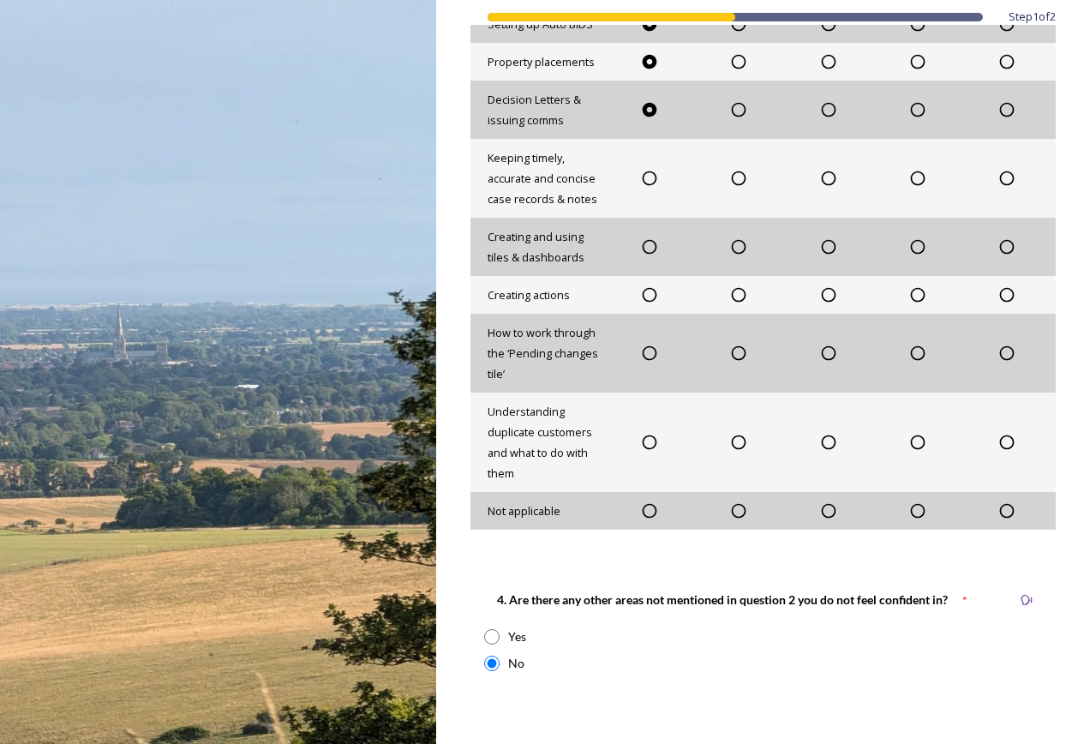
click at [645, 164] on div "Keeping timely, accurate and concise case records & notes" at bounding box center [762, 178] width 585 height 79
click at [647, 175] on icon at bounding box center [649, 178] width 17 height 17
click at [648, 248] on icon at bounding box center [649, 246] width 17 height 17
click at [645, 291] on icon at bounding box center [649, 294] width 17 height 17
click at [644, 351] on icon at bounding box center [649, 352] width 17 height 17
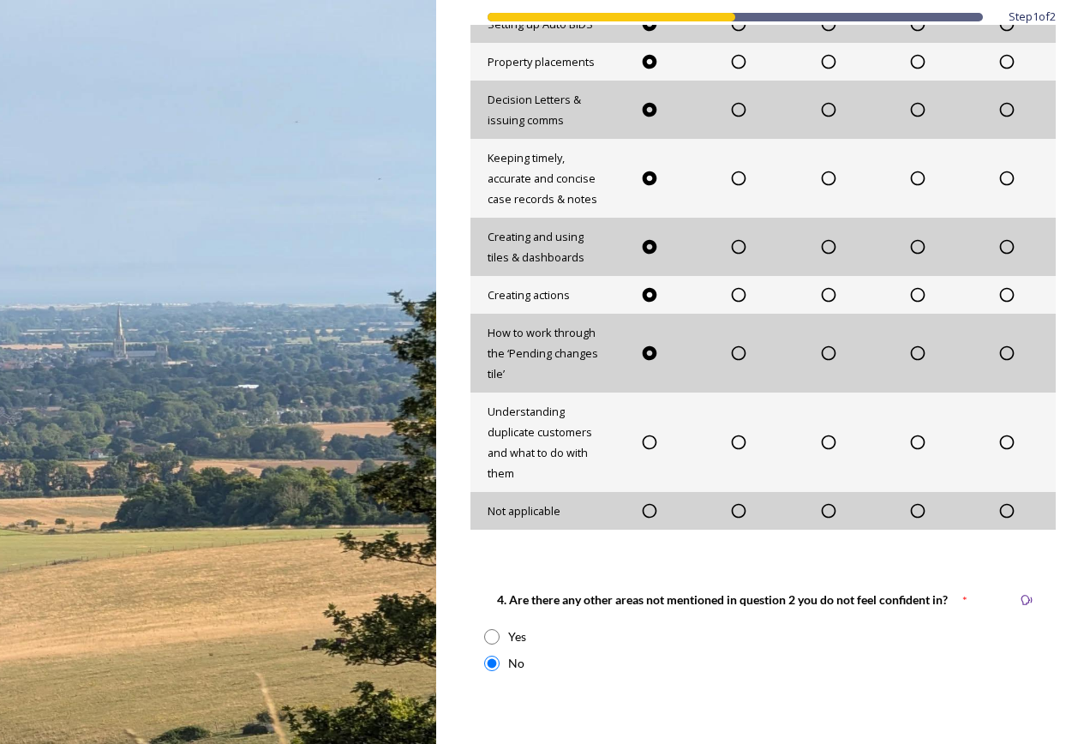
click at [649, 439] on icon at bounding box center [649, 441] width 17 height 17
click at [647, 513] on icon at bounding box center [649, 510] width 17 height 17
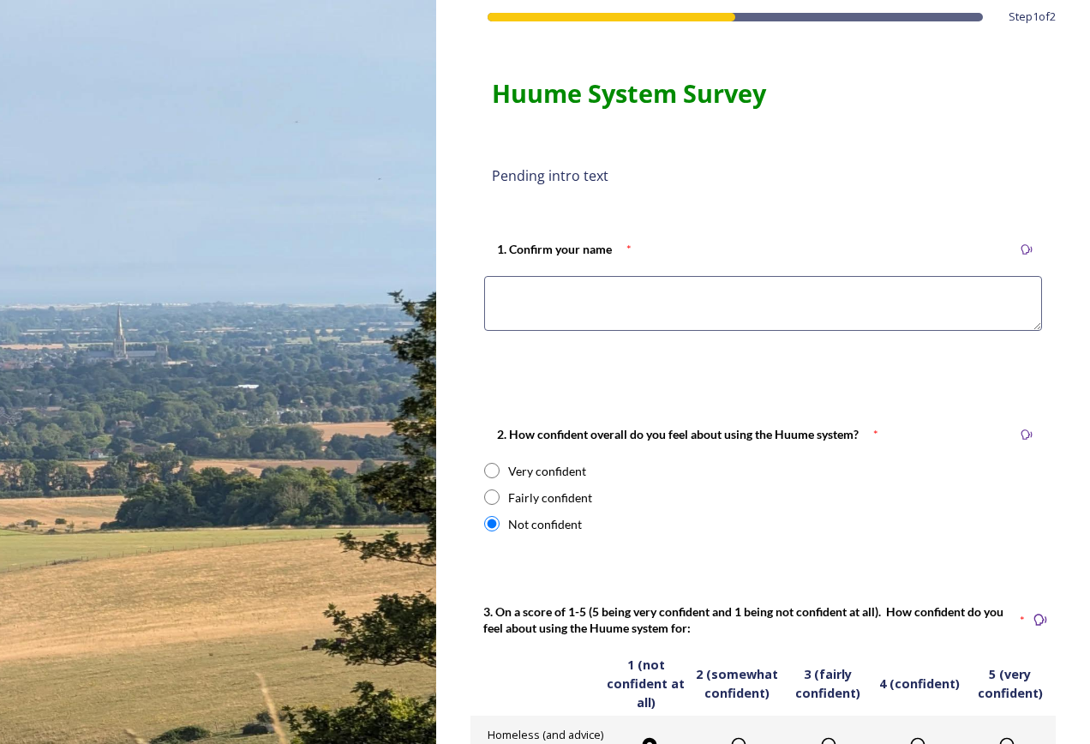
scroll to position [0, 0]
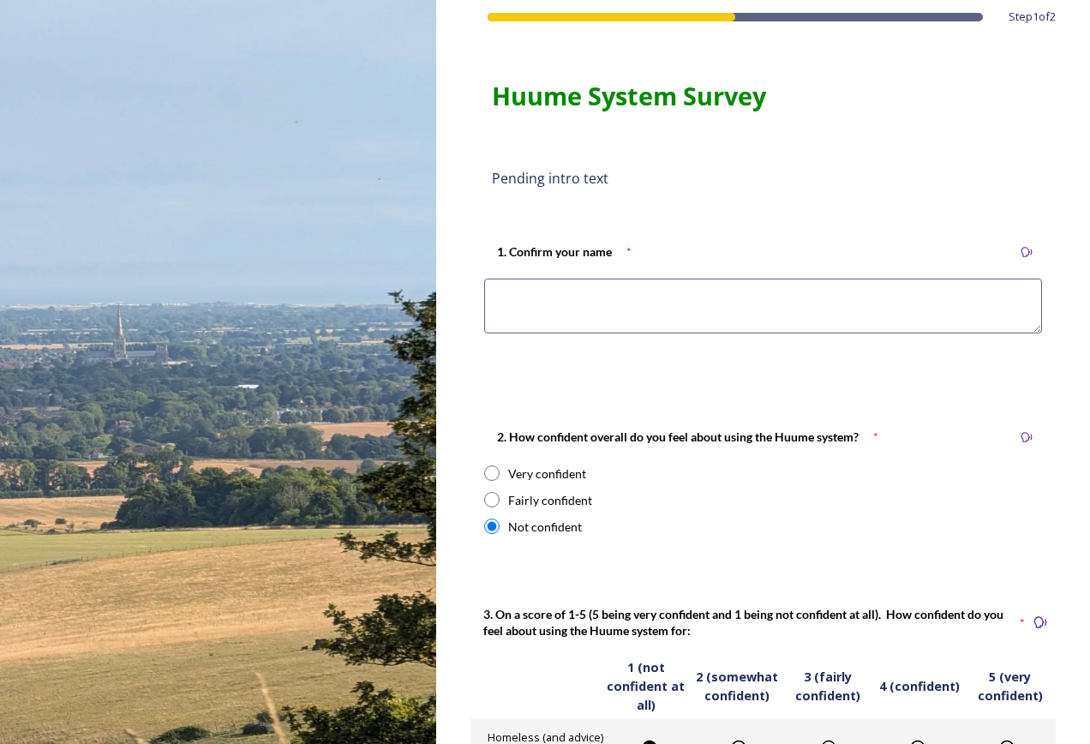
click at [657, 291] on textarea at bounding box center [763, 305] width 558 height 55
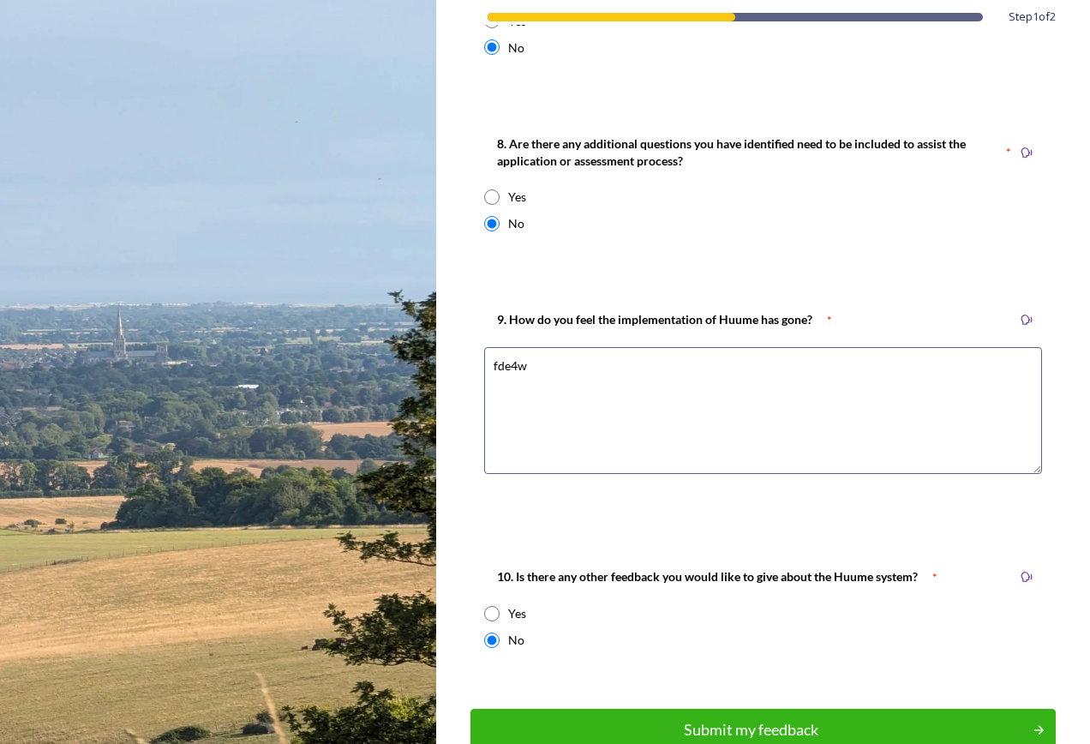
scroll to position [2183, 0]
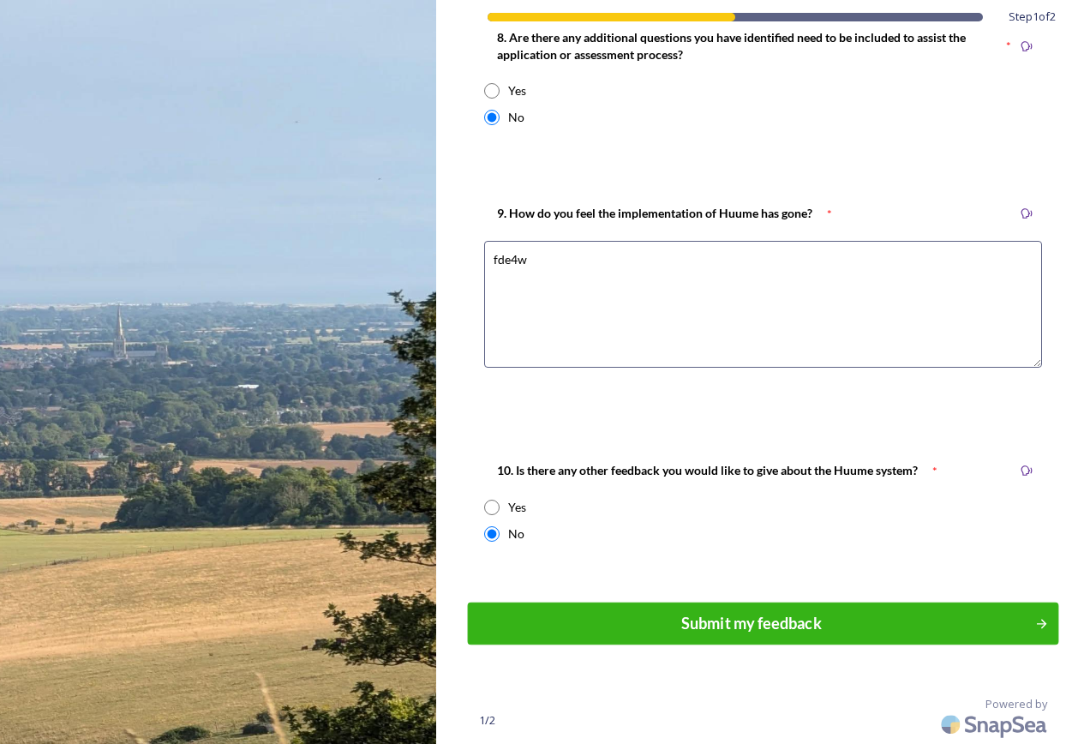
type textarea "btr"
click at [744, 618] on div "Submit my feedback" at bounding box center [750, 623] width 548 height 23
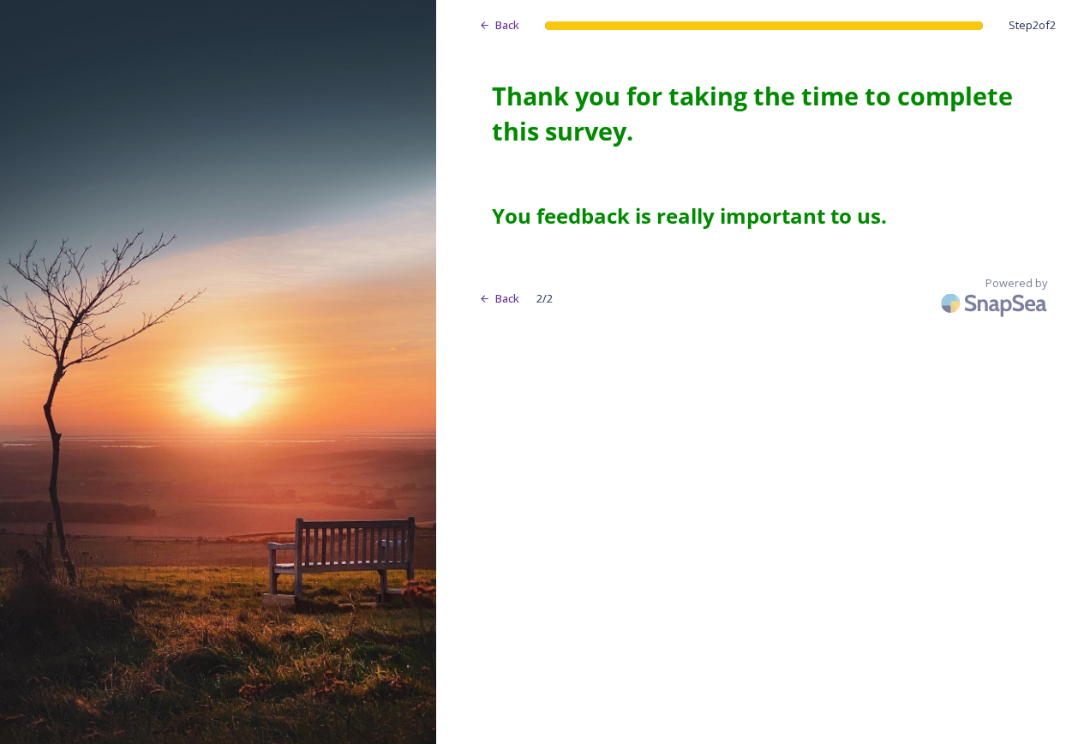
scroll to position [0, 0]
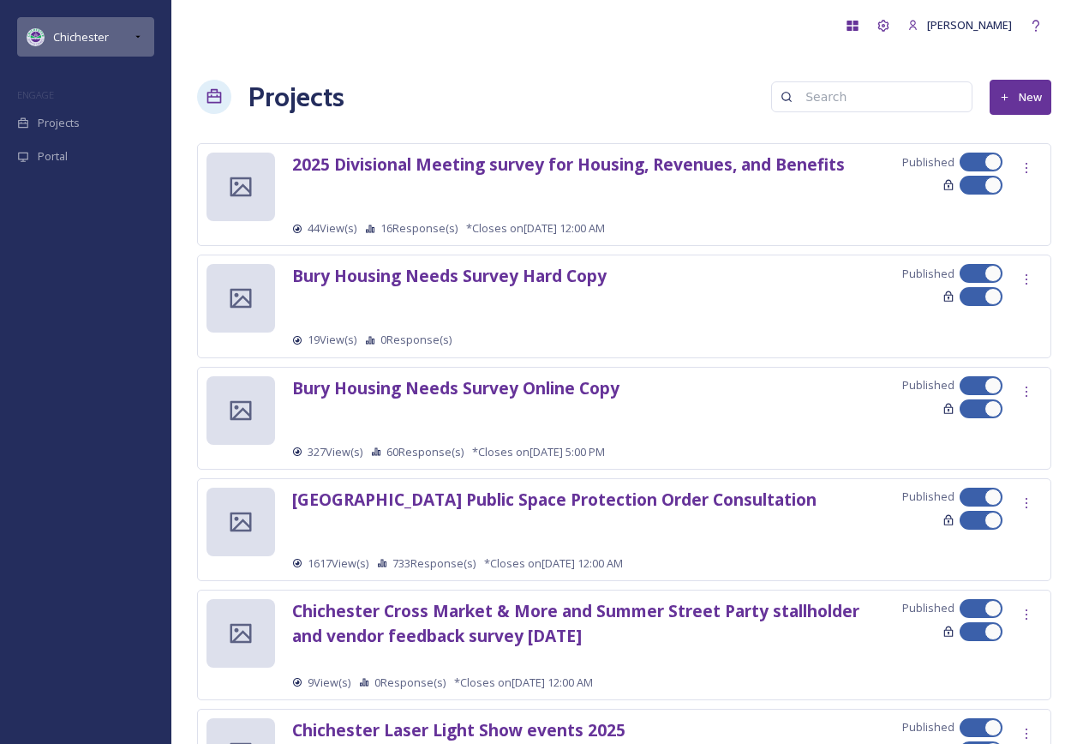
drag, startPoint x: 83, startPoint y: 35, endPoint x: 87, endPoint y: 53, distance: 18.5
click at [83, 34] on span "Chichester" at bounding box center [81, 36] width 56 height 15
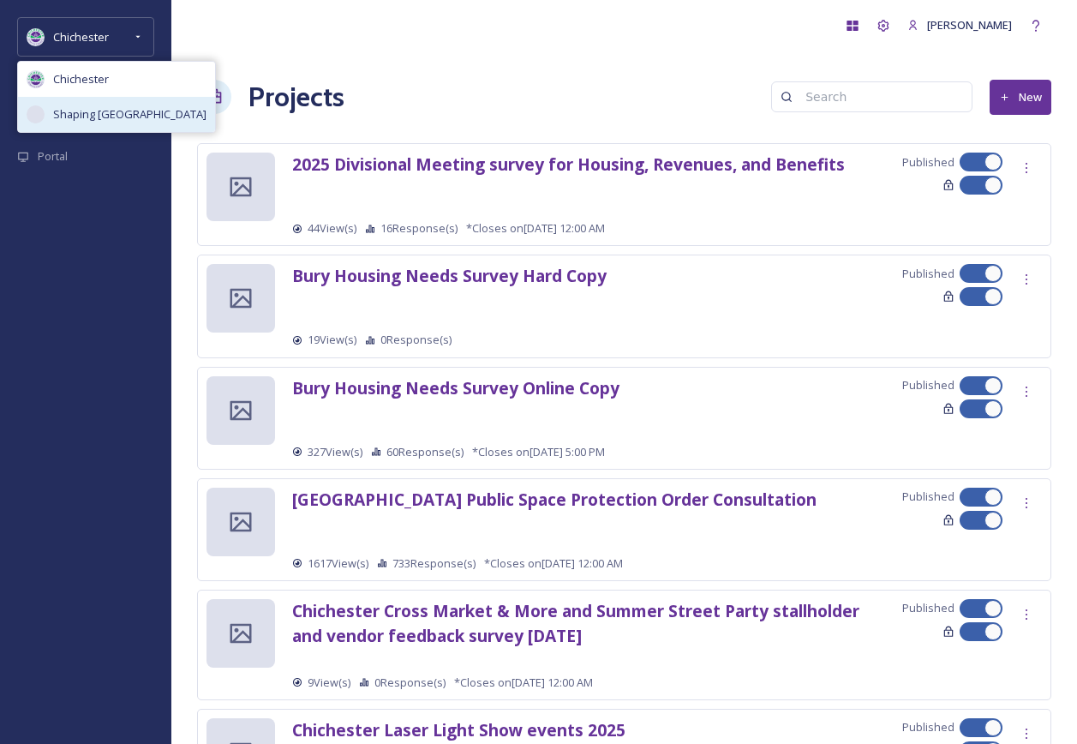
click at [105, 118] on span "Shaping West Sussex" at bounding box center [129, 114] width 153 height 16
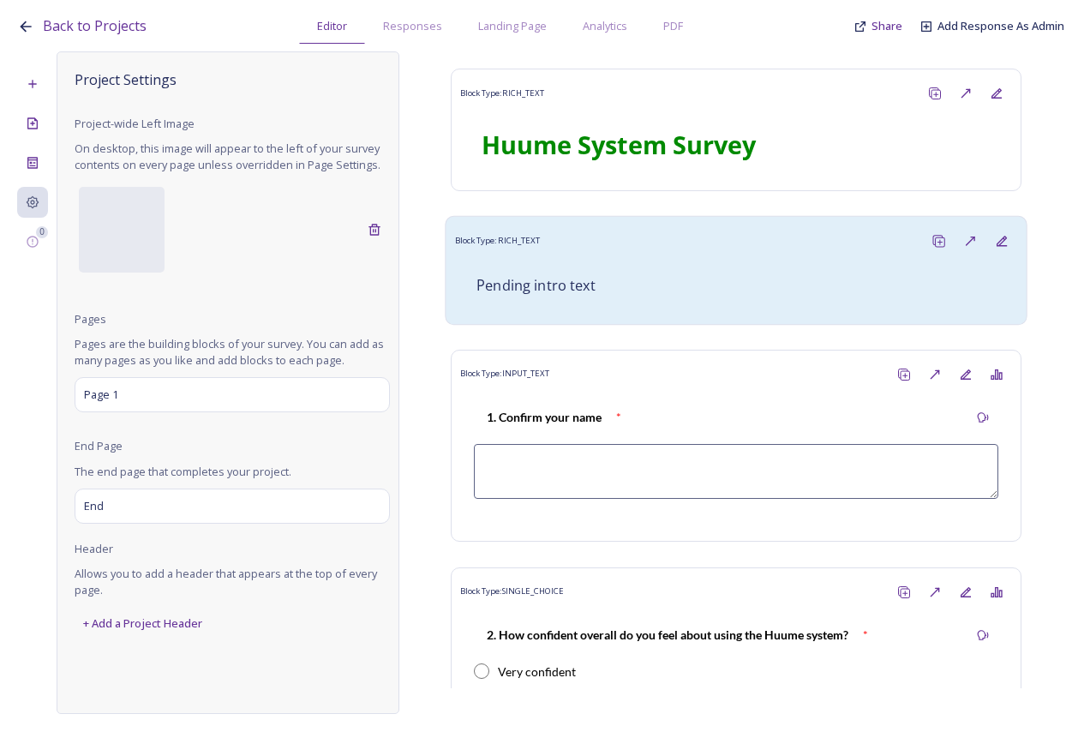
click at [664, 288] on p "Pending intro text" at bounding box center [735, 286] width 519 height 20
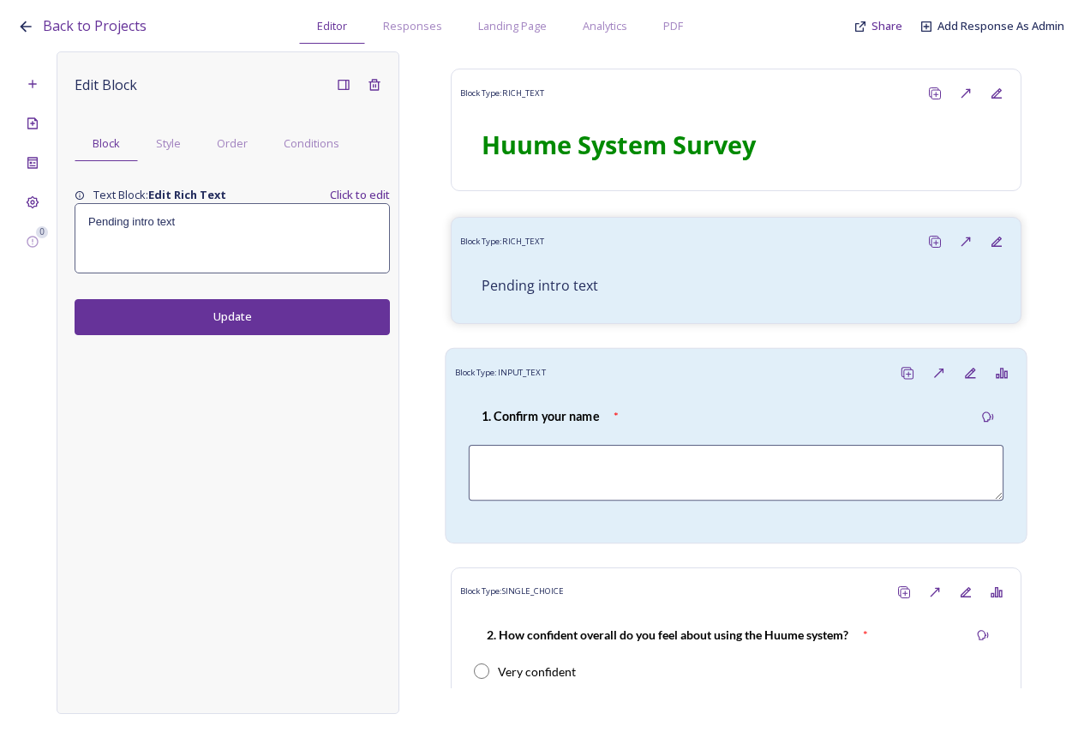
click at [636, 397] on div "1. Confirm your name *" at bounding box center [736, 416] width 535 height 39
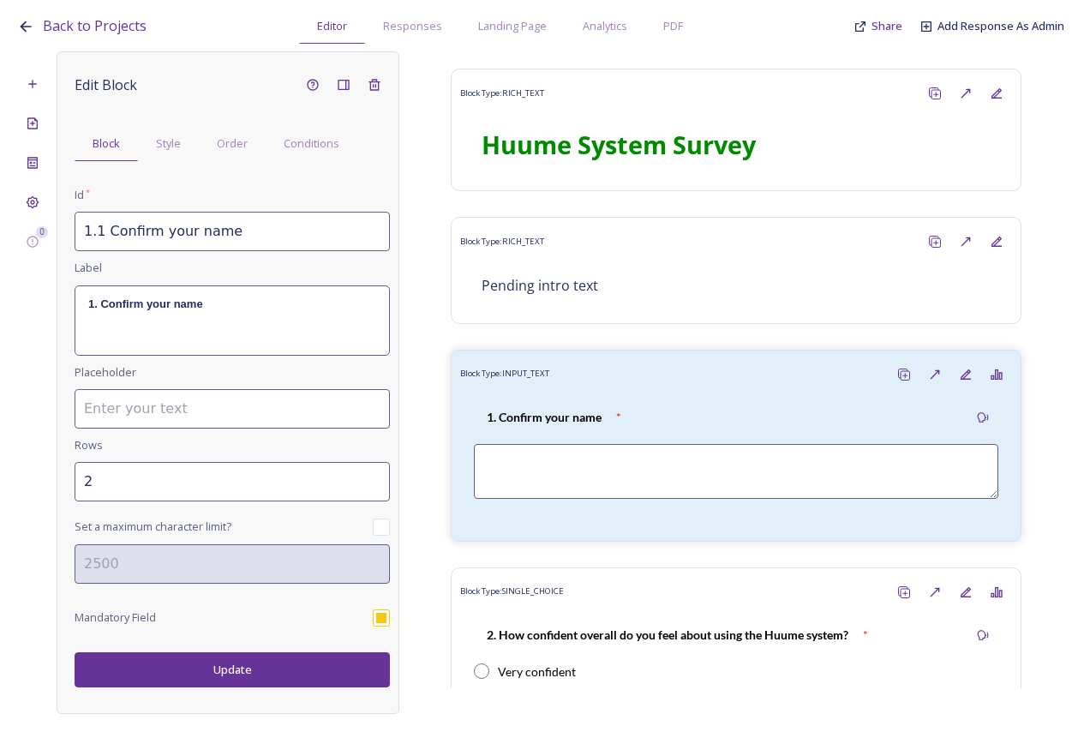
click at [106, 230] on input "1.1 Confirm your name" at bounding box center [232, 231] width 315 height 39
click at [102, 302] on strong "1. Confirm your name" at bounding box center [145, 303] width 115 height 13
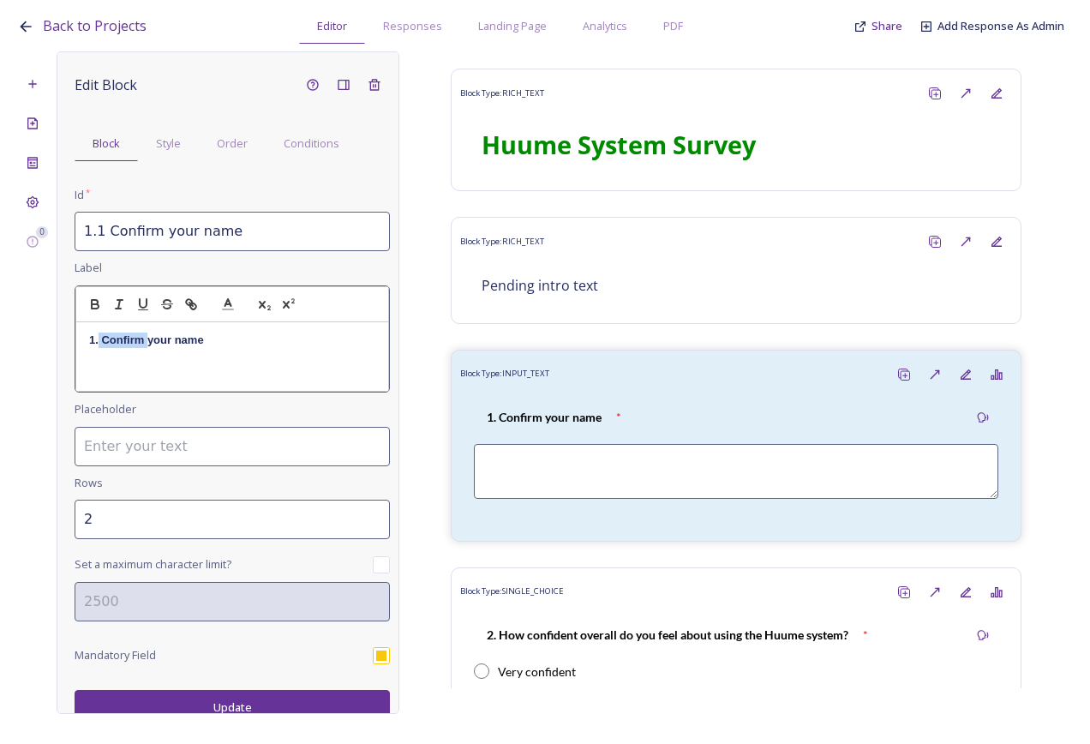
drag, startPoint x: 146, startPoint y: 341, endPoint x: 99, endPoint y: 339, distance: 48.0
click at [99, 339] on strong "1. Confirm your name" at bounding box center [146, 339] width 115 height 13
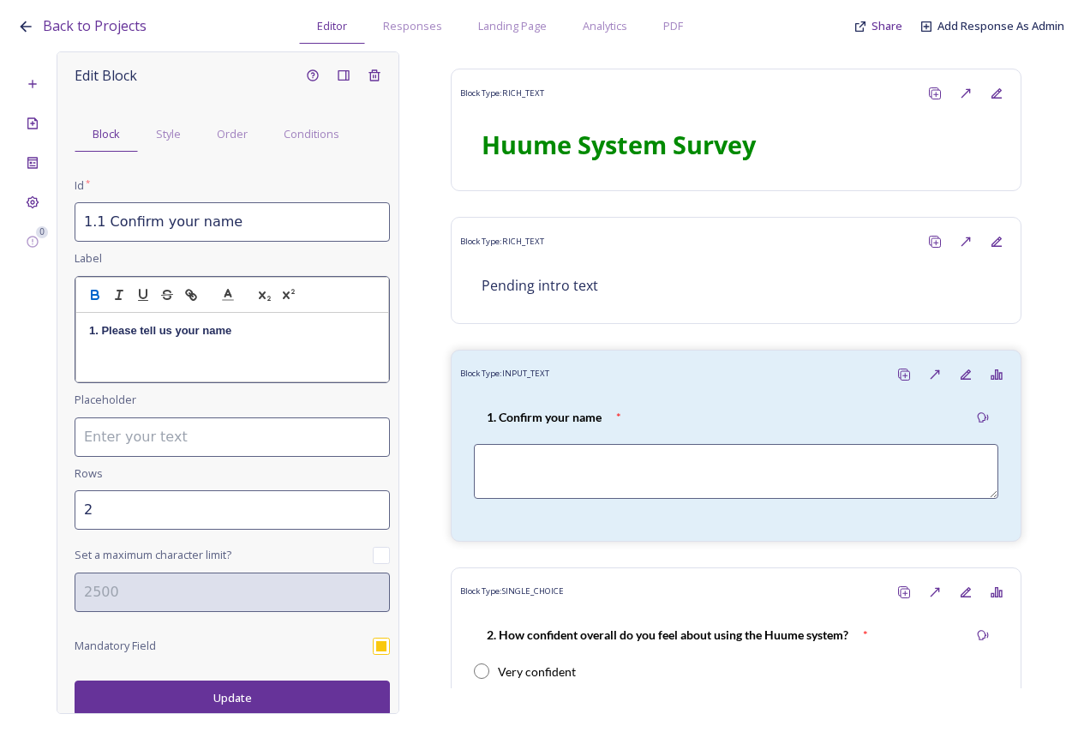
scroll to position [12, 0]
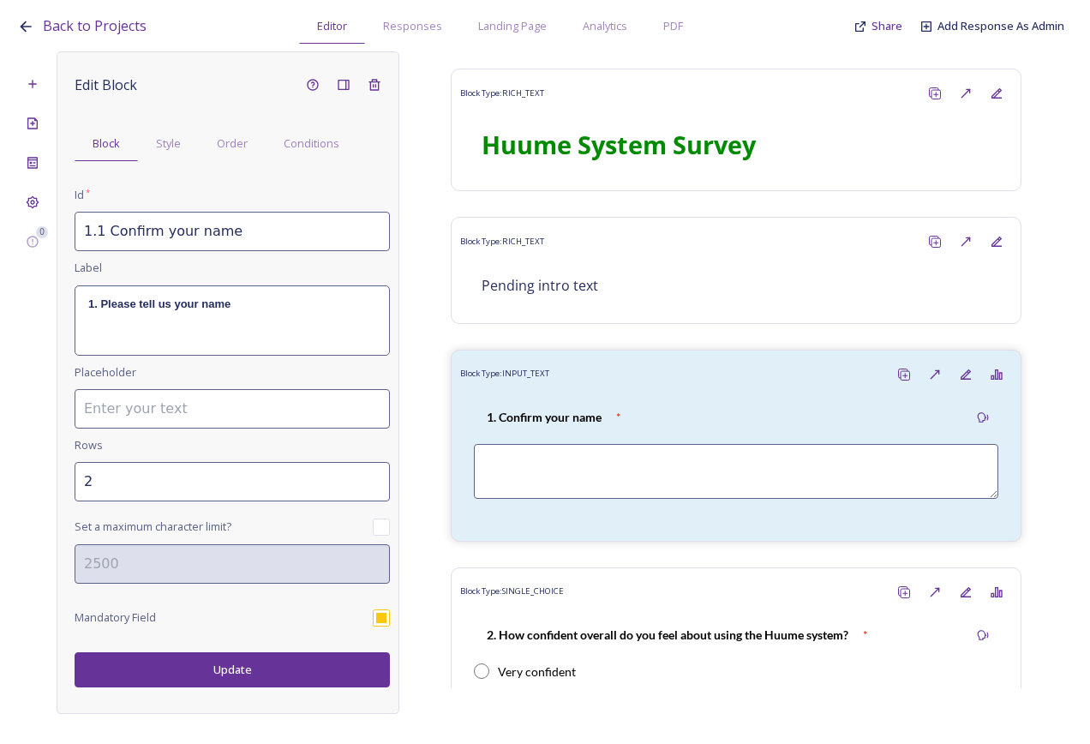
drag, startPoint x: 323, startPoint y: 693, endPoint x: 332, endPoint y: 686, distance: 11.0
click at [323, 692] on div "Edit Block Block Style Order Conditions Id * 1.1 Confirm your name Label 1. Ple…" at bounding box center [228, 382] width 343 height 662
click at [311, 666] on button "Update" at bounding box center [232, 669] width 315 height 35
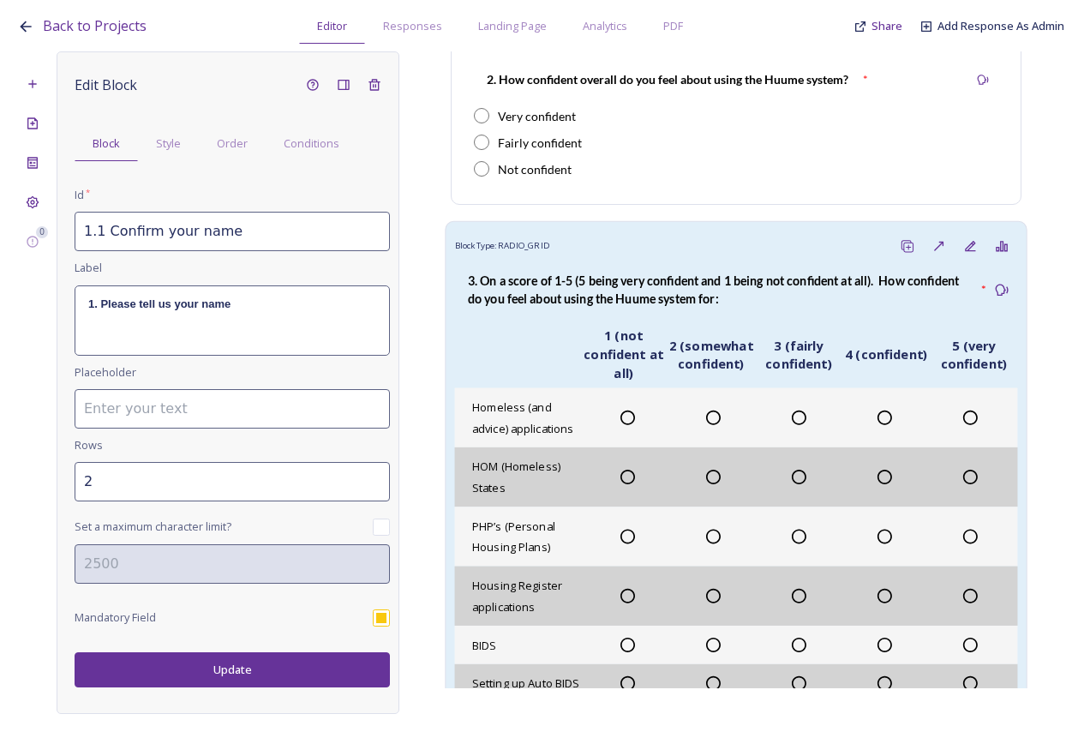
scroll to position [600, 0]
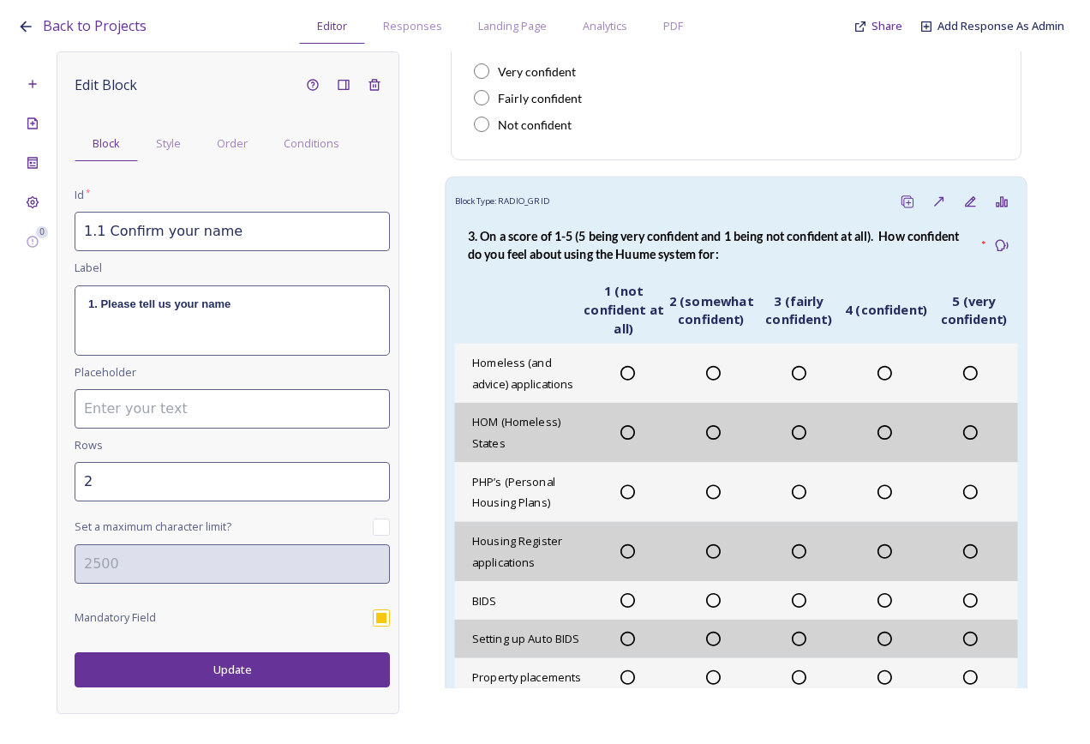
click at [701, 235] on strong "3. On a score of 1-5 (5 being very confident and 1 being not confident at all).…" at bounding box center [714, 244] width 493 height 33
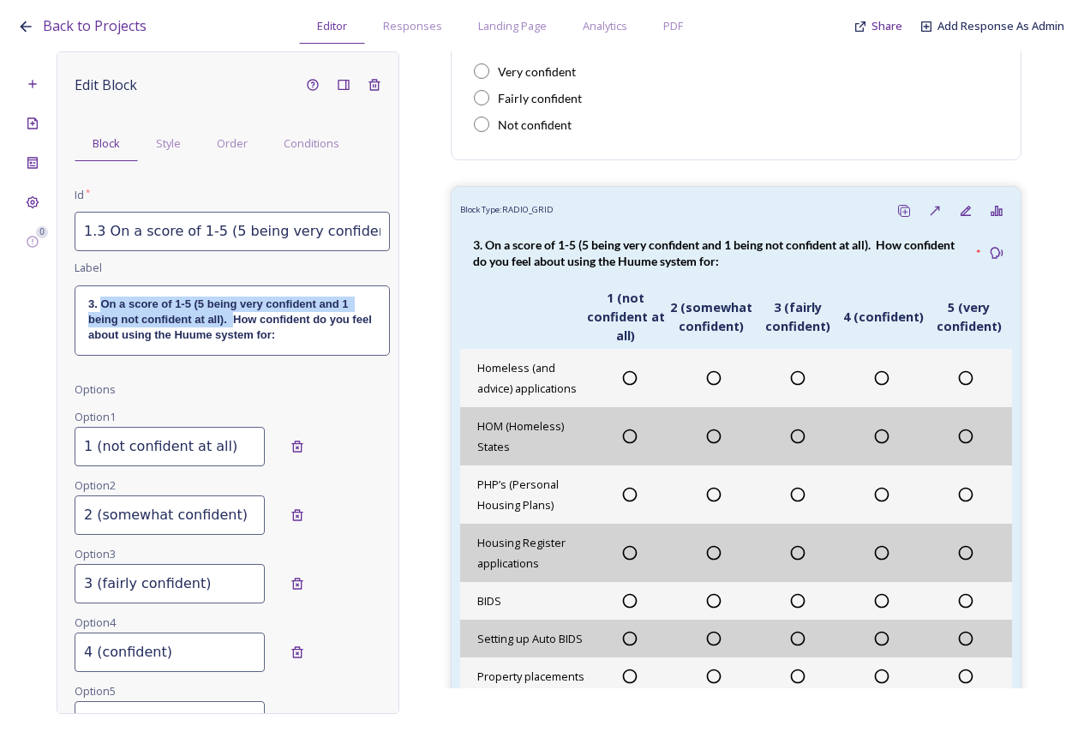
drag, startPoint x: 101, startPoint y: 301, endPoint x: 236, endPoint y: 320, distance: 136.7
click at [236, 320] on strong "3. On a score of 1-5 (5 being very confident and 1 being not confident at all).…" at bounding box center [231, 319] width 286 height 45
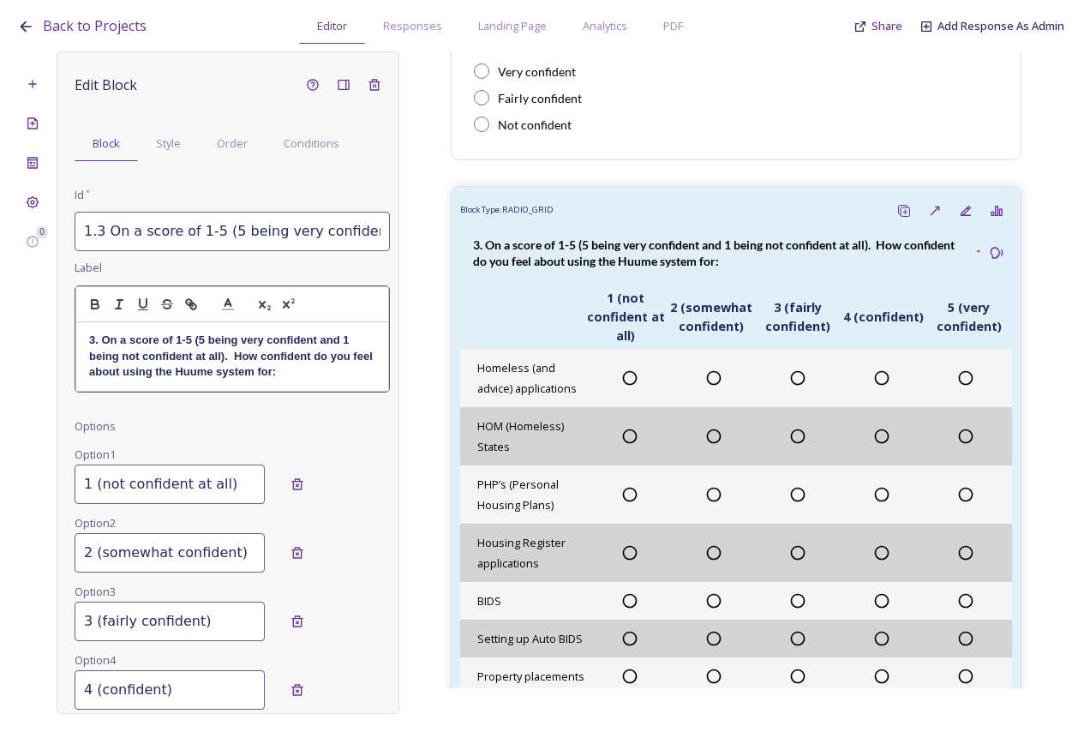
click at [241, 353] on strong "3. On a score of 1-5 (5 being very confident and 1 being not confident at all).…" at bounding box center [232, 355] width 286 height 45
drag, startPoint x: 234, startPoint y: 356, endPoint x: 117, endPoint y: 332, distance: 118.9
click at [117, 332] on p "3. On a score of 1-5 (5 being very confident and 1 being not confident at all).…" at bounding box center [232, 355] width 286 height 47
click at [183, 360] on strong "3. How confident do you feel about using the Huume system for:" at bounding box center [229, 347] width 281 height 28
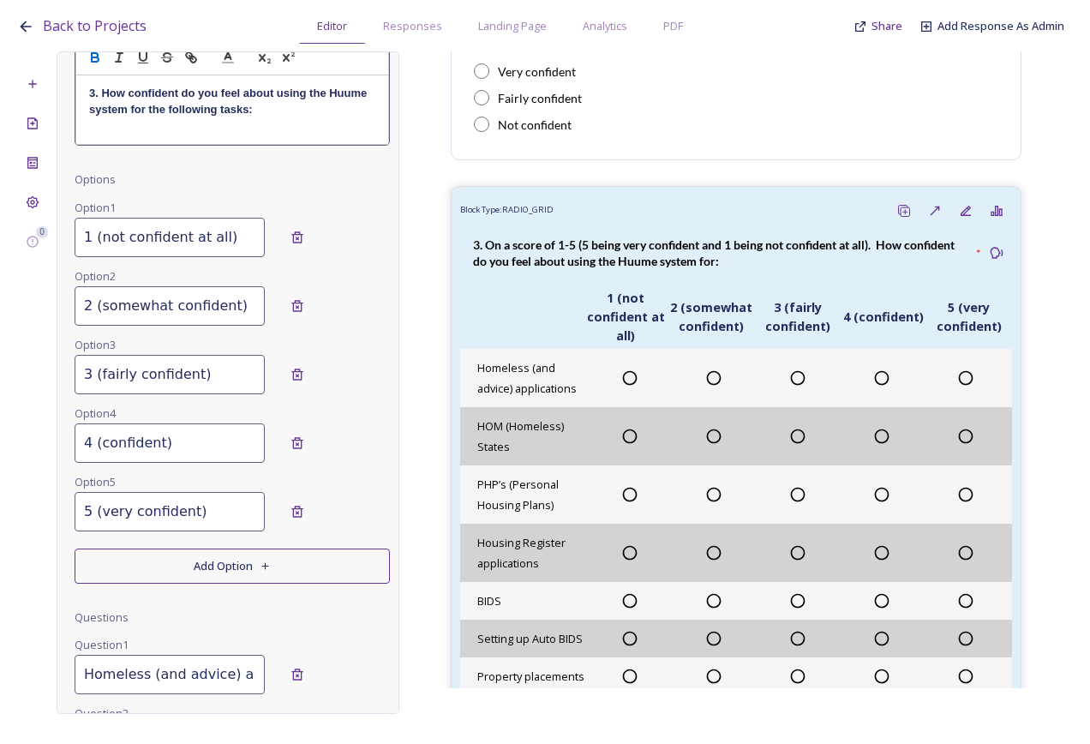
scroll to position [210, 0]
drag, startPoint x: 98, startPoint y: 241, endPoint x: 0, endPoint y: 230, distance: 98.2
click at [0, 241] on html "Back to Projects Editor Responses Landing Page Analytics PDF Share Add Response…" at bounding box center [545, 372] width 1090 height 744
click at [200, 234] on input "Not confident at all)" at bounding box center [170, 236] width 190 height 39
type input "Not confident at all"
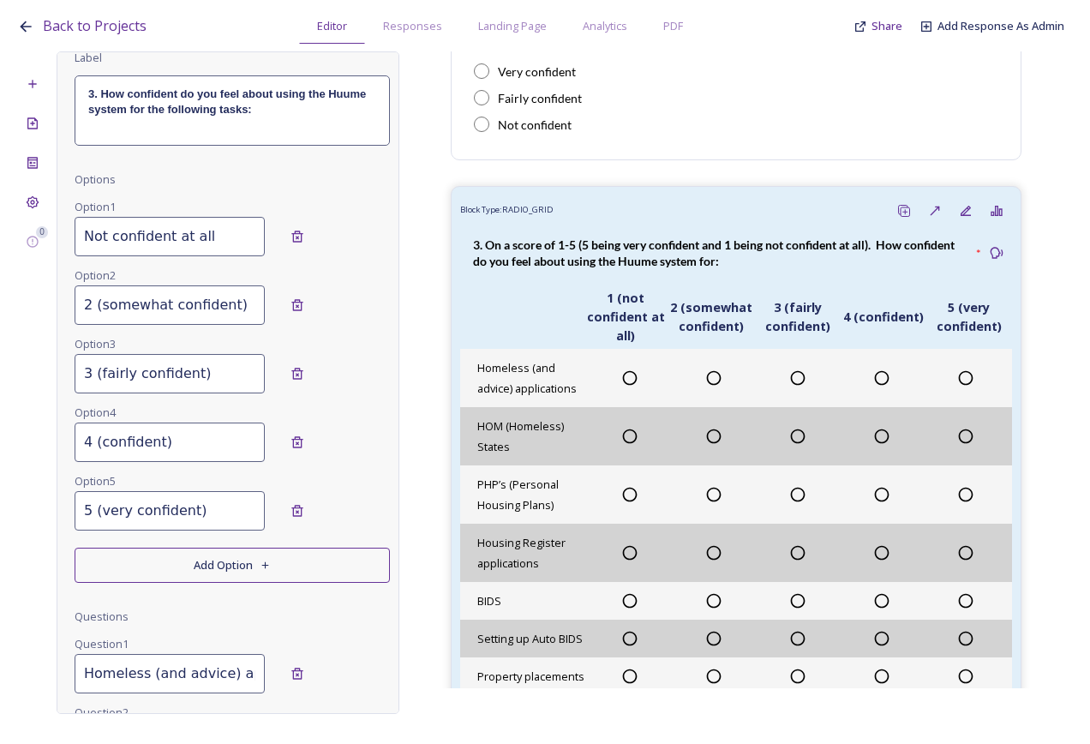
drag, startPoint x: 99, startPoint y: 307, endPoint x: 0, endPoint y: 304, distance: 98.5
click at [0, 304] on html "Back to Projects Editor Responses Landing Page Analytics PDF Share Add Response…" at bounding box center [545, 372] width 1090 height 744
click at [236, 305] on input "Somewhat confident)" at bounding box center [170, 304] width 190 height 39
type input "Somewhat confident"
click at [106, 370] on input "3 (fairly confident)" at bounding box center [170, 373] width 190 height 39
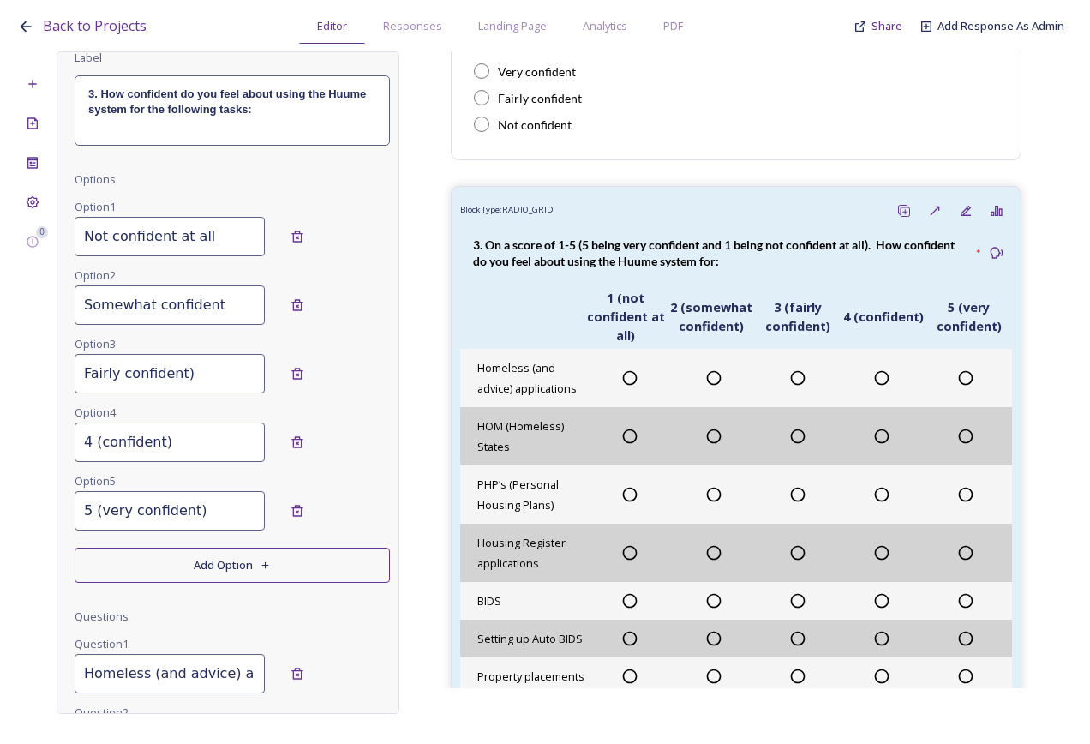
click at [195, 386] on input "Fairly confident)" at bounding box center [170, 373] width 190 height 39
type input "Fairly confident"
click at [101, 447] on input "4 (confident)" at bounding box center [170, 441] width 190 height 39
click at [180, 447] on input "Confident)" at bounding box center [170, 441] width 190 height 39
type input "Confident"
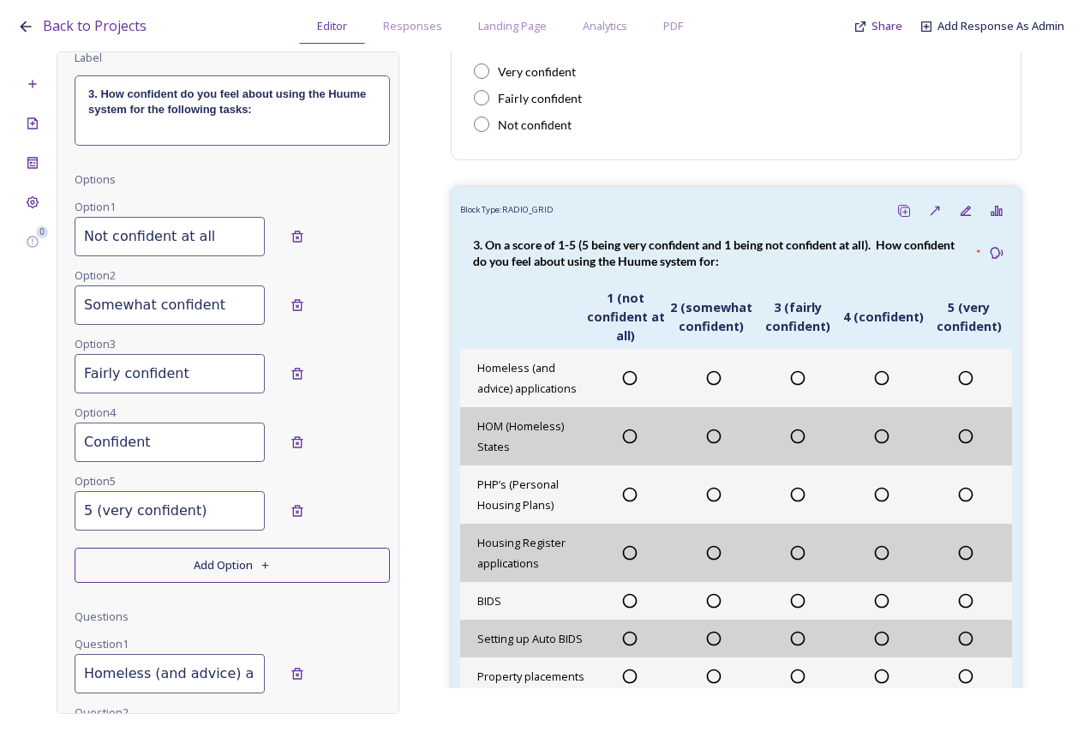
drag, startPoint x: 99, startPoint y: 510, endPoint x: 18, endPoint y: 506, distance: 80.6
click at [17, 507] on div "0 Edit Block Block Style Order Conditions Id * 1.3 On a score of 1-5 (5 being v…" at bounding box center [544, 382] width 1055 height 662
click at [212, 523] on input "Very confident)" at bounding box center [170, 510] width 190 height 39
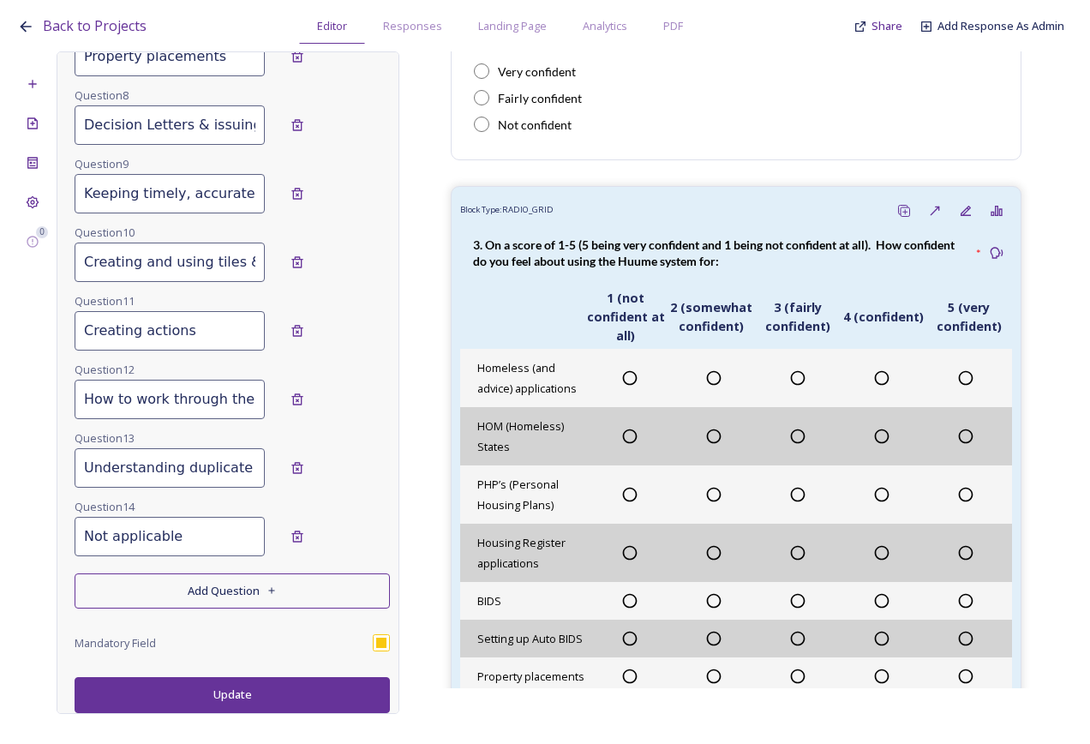
type input "Very confident"
click at [308, 701] on button "Update" at bounding box center [232, 694] width 315 height 35
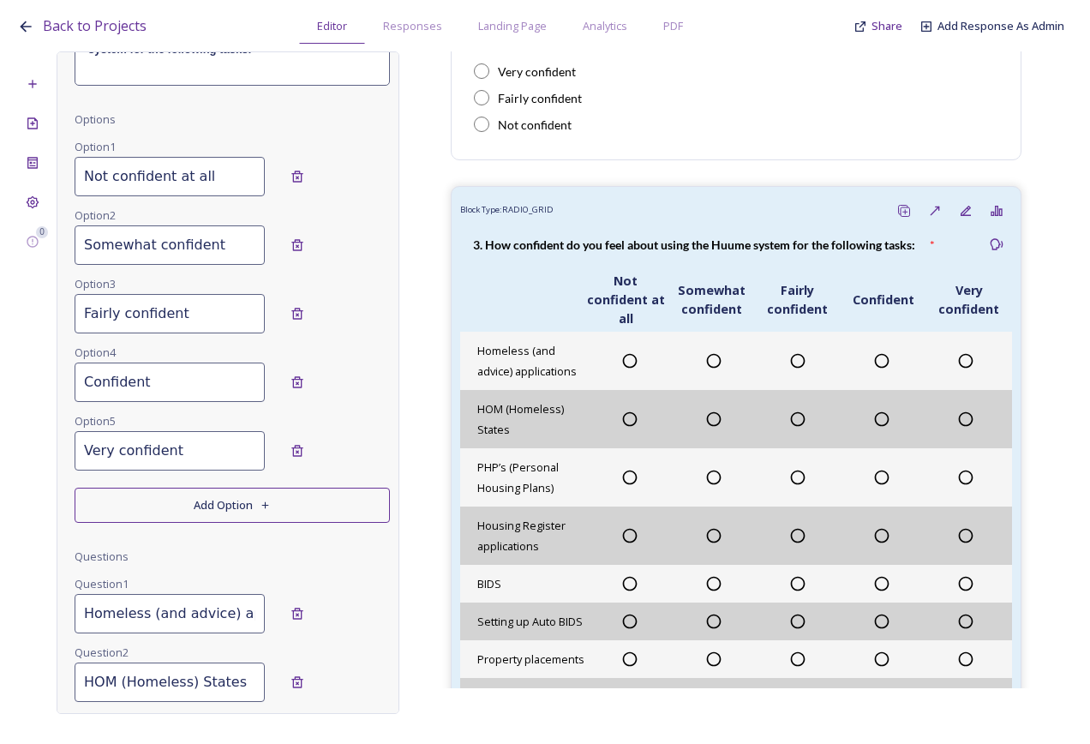
scroll to position [39, 0]
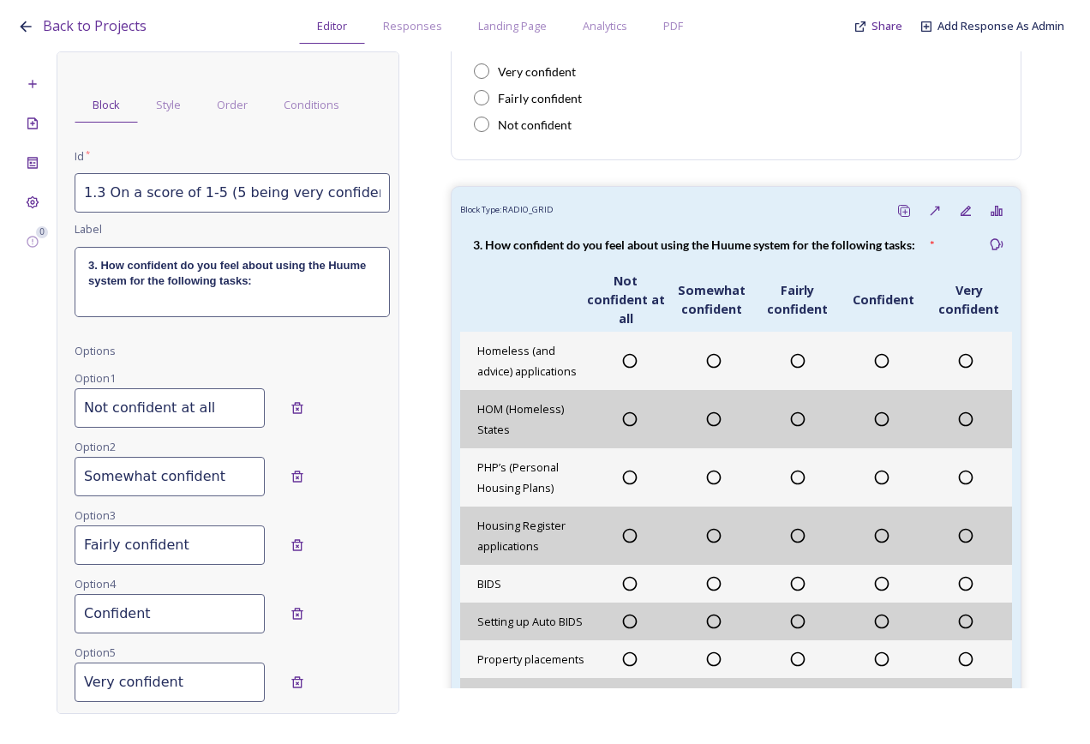
click at [212, 421] on input "Not confident at all" at bounding box center [170, 407] width 190 height 39
click at [213, 421] on input "Not confident at all" at bounding box center [170, 407] width 190 height 39
click at [175, 101] on span "Style" at bounding box center [168, 105] width 25 height 16
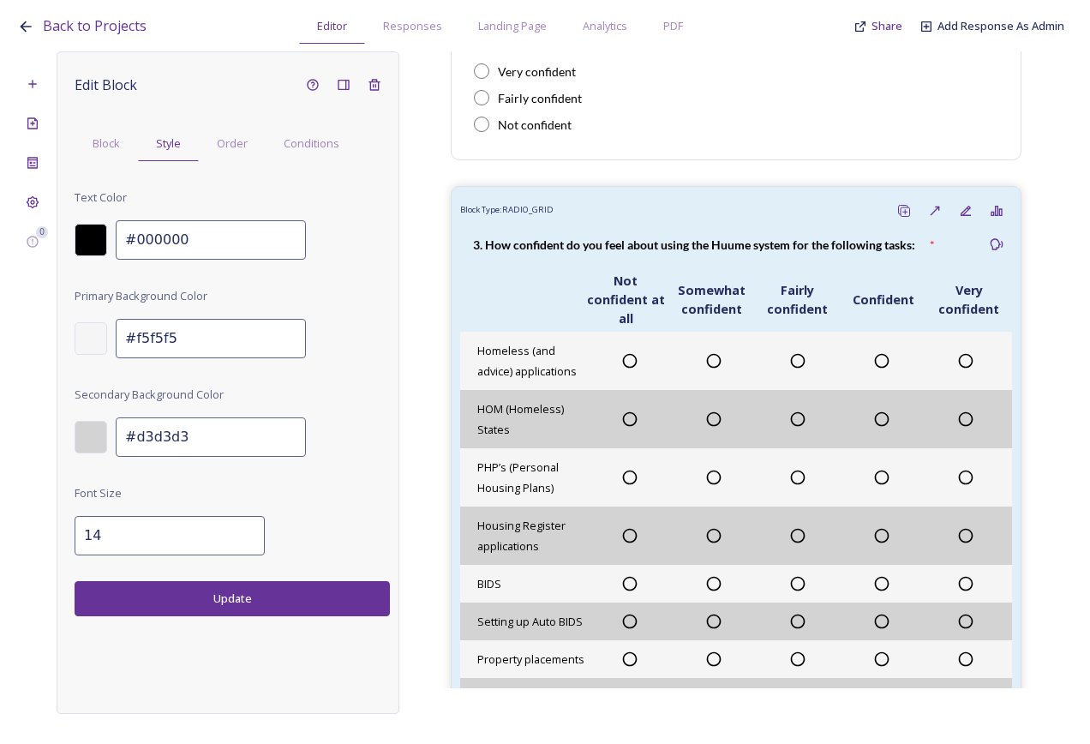
click at [315, 349] on div "#f5f5f5" at bounding box center [232, 338] width 315 height 39
click at [239, 141] on span "Order" at bounding box center [232, 143] width 31 height 16
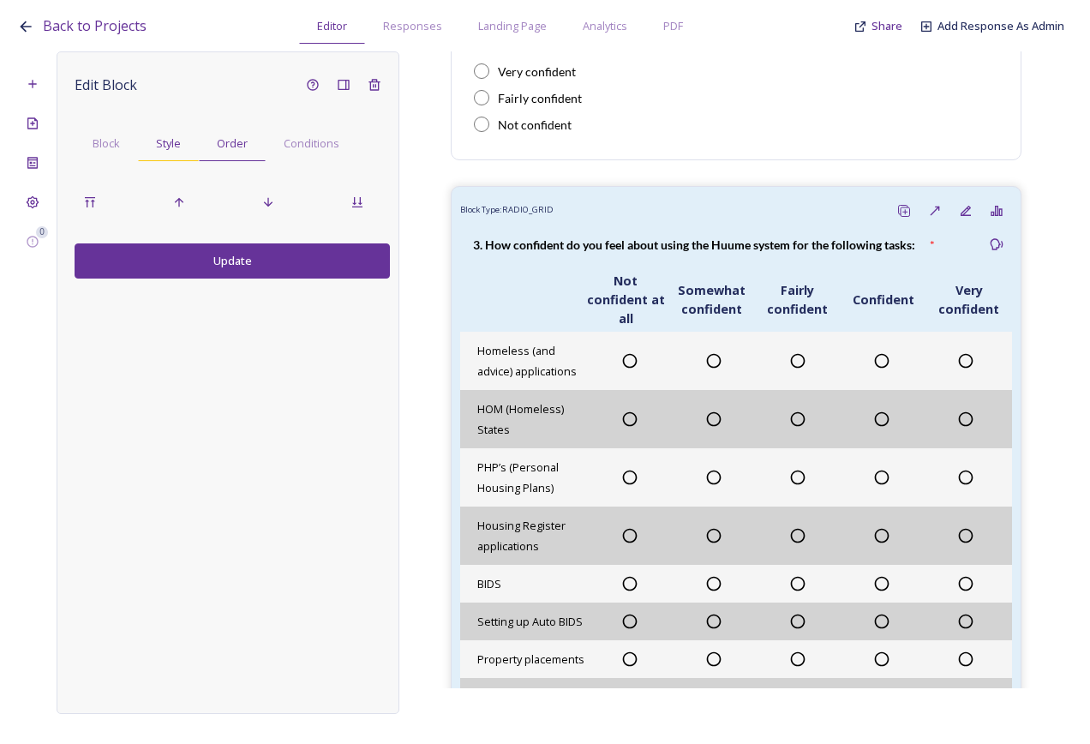
click at [174, 152] on span "Style" at bounding box center [168, 143] width 25 height 16
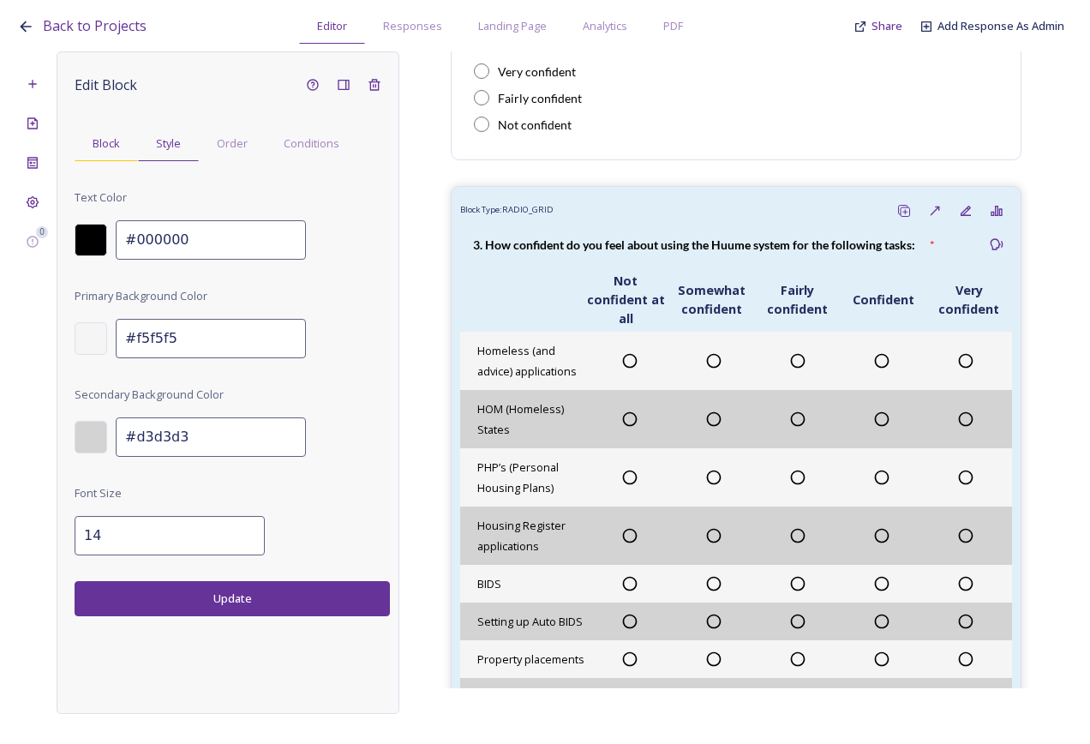
click at [117, 149] on span "Block" at bounding box center [106, 143] width 27 height 16
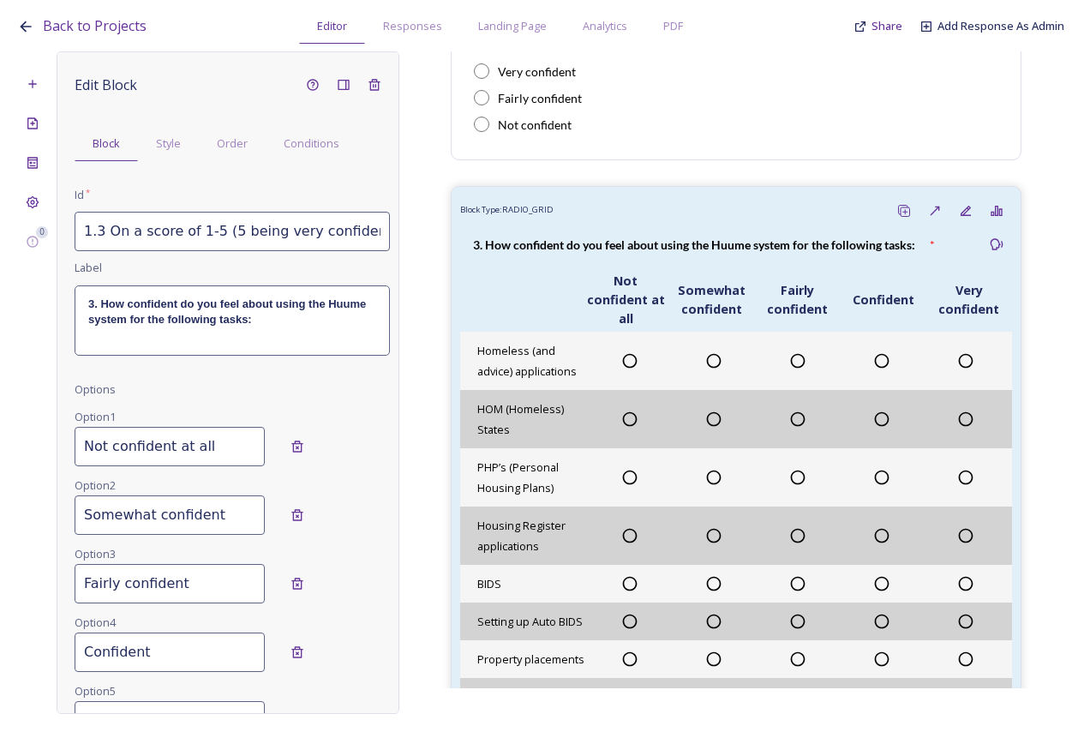
drag, startPoint x: 212, startPoint y: 451, endPoint x: 90, endPoint y: 439, distance: 123.1
click at [90, 440] on input "Not confident at all" at bounding box center [170, 446] width 190 height 39
click at [230, 449] on input "Not confident at all" at bounding box center [170, 446] width 190 height 39
click at [154, 145] on div "Style" at bounding box center [168, 143] width 61 height 35
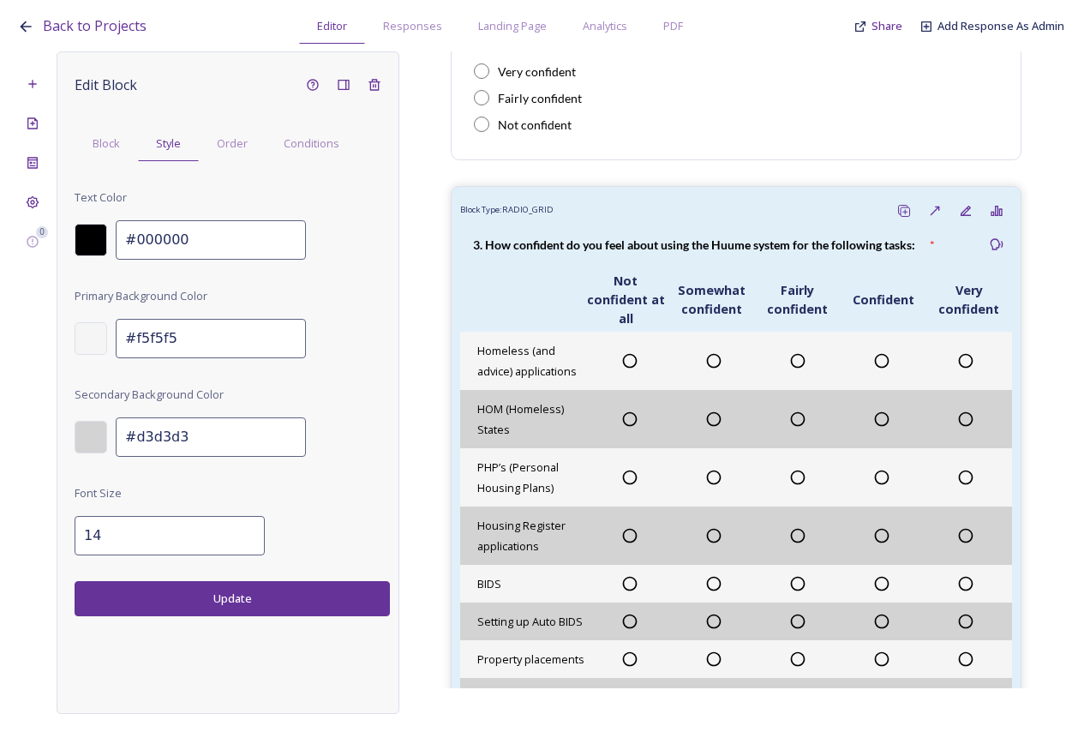
click at [104, 243] on div at bounding box center [91, 240] width 33 height 33
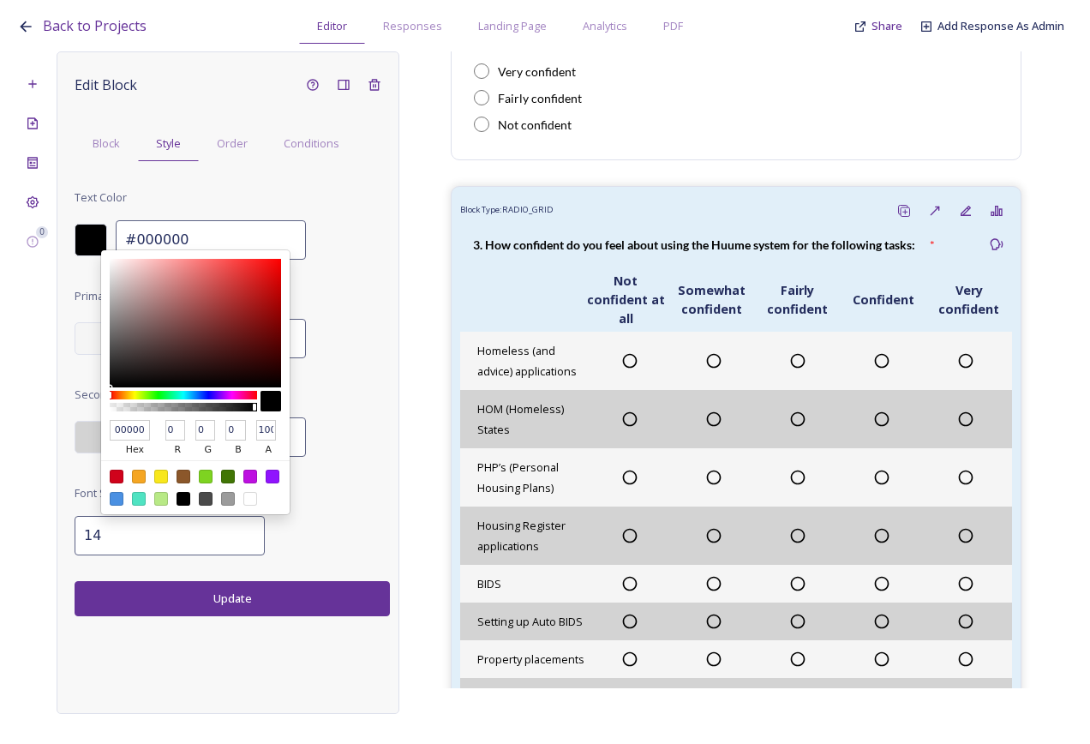
click at [360, 419] on div "#d3d3d3" at bounding box center [232, 436] width 315 height 39
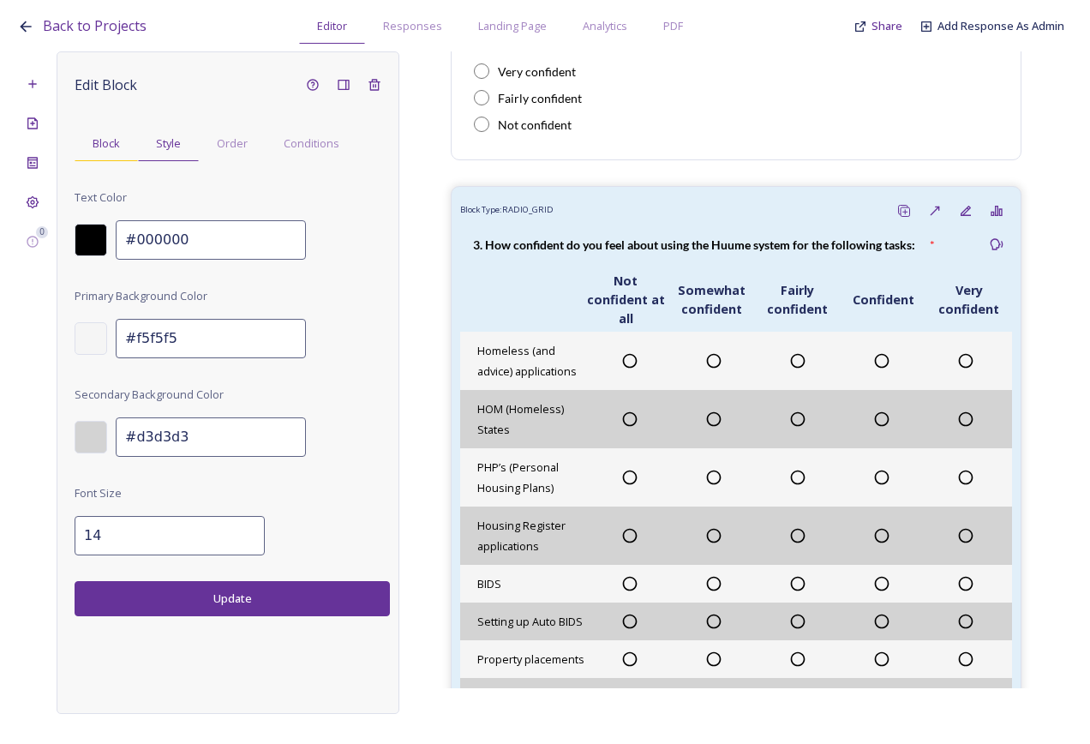
click at [126, 134] on div "Block" at bounding box center [106, 143] width 63 height 35
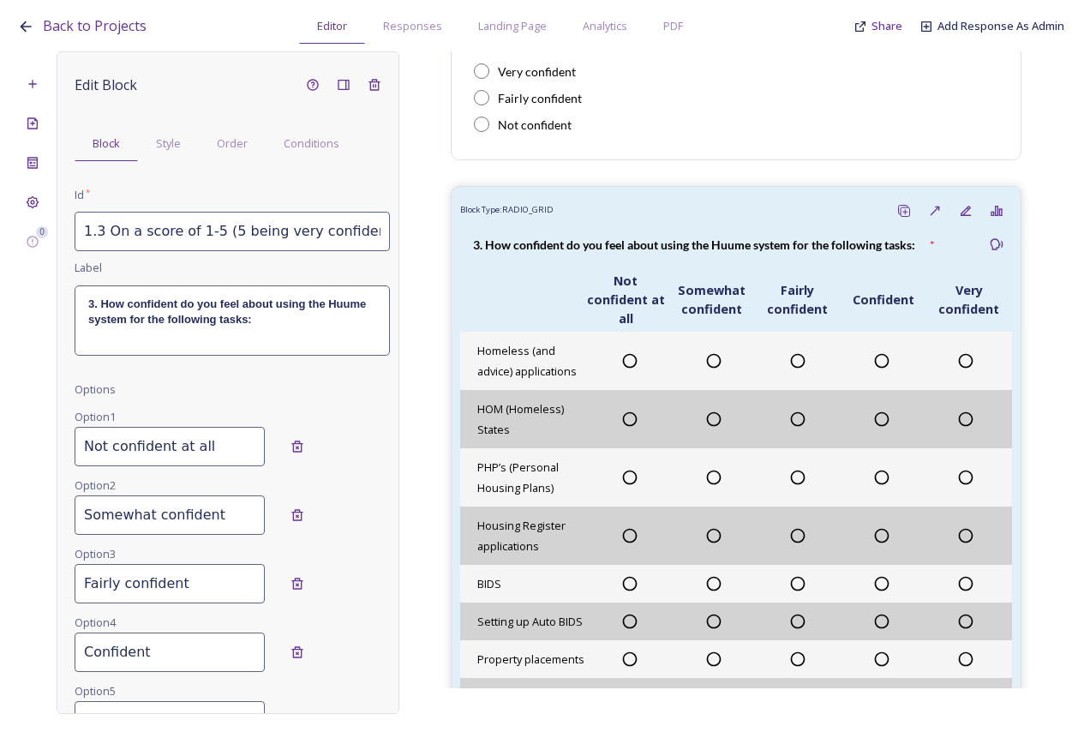
click at [310, 427] on div "Not confident at all" at bounding box center [232, 446] width 315 height 39
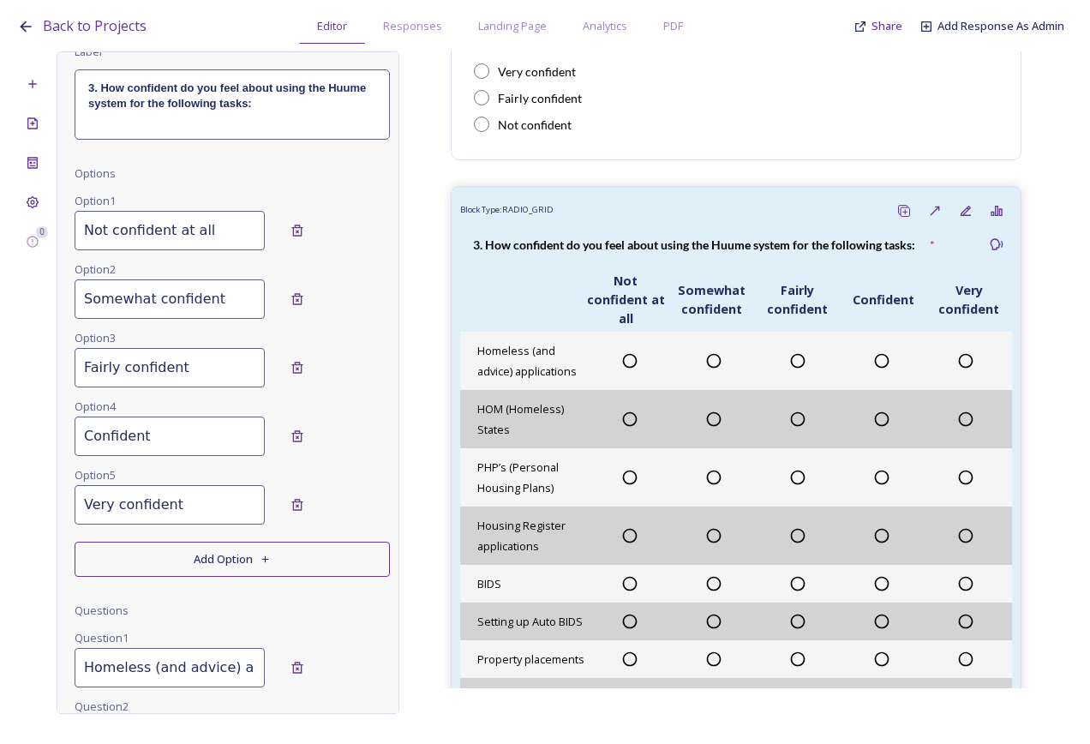
scroll to position [257, 0]
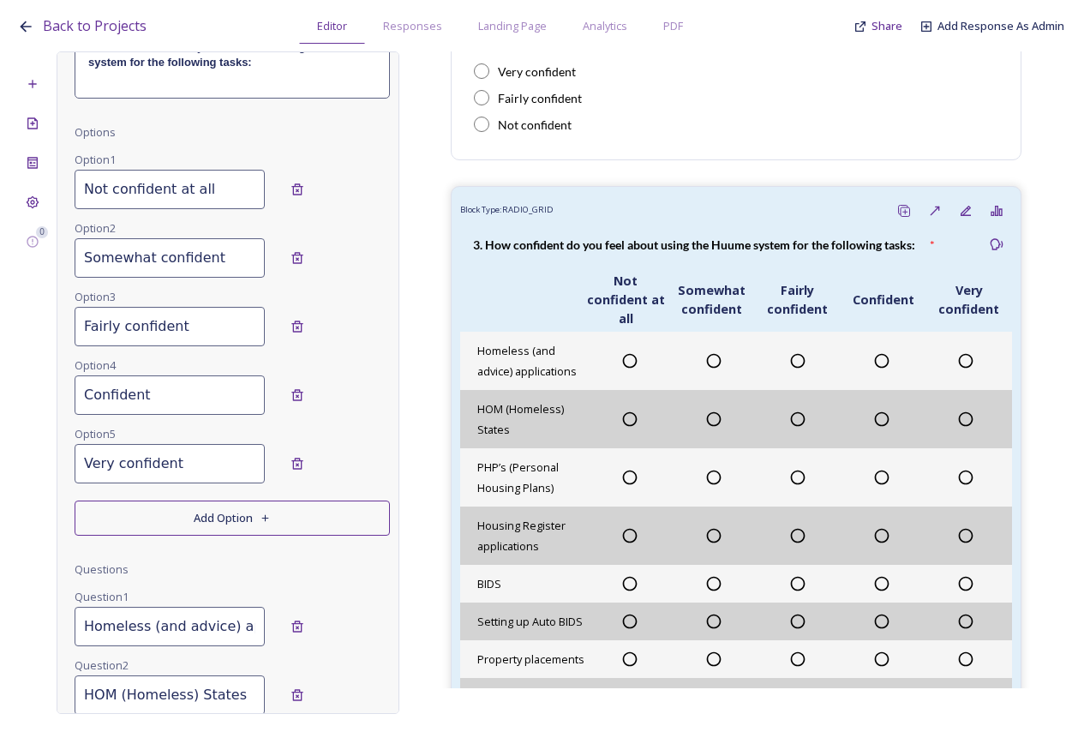
click at [190, 469] on input "Very confident" at bounding box center [170, 463] width 190 height 39
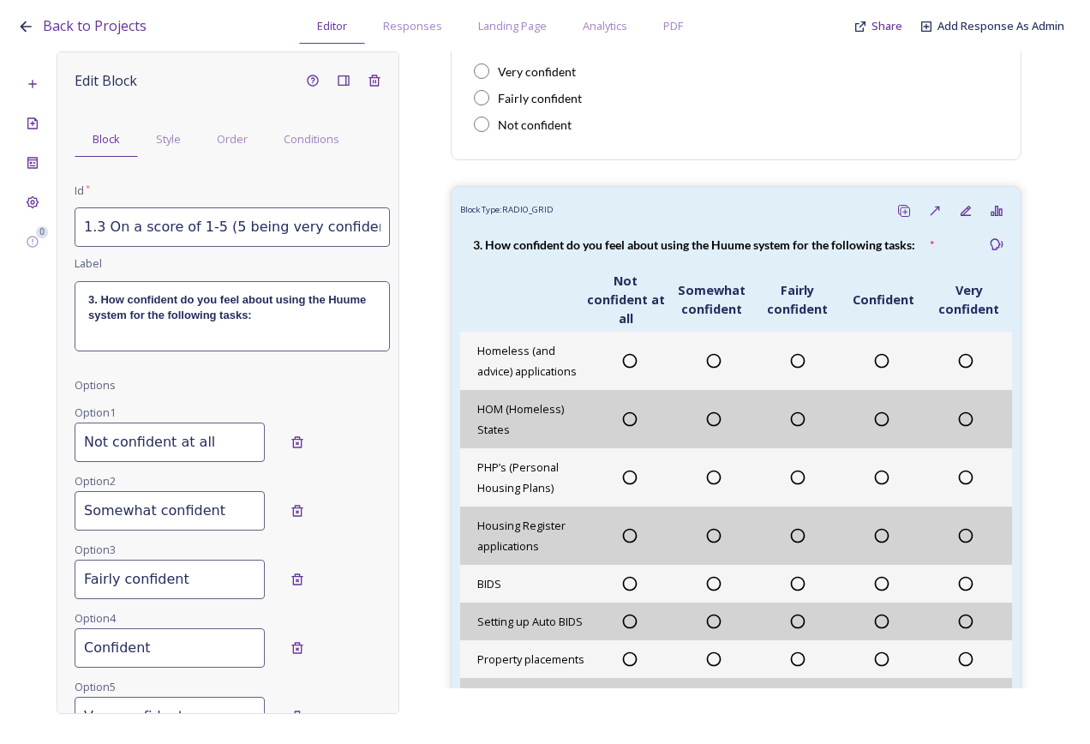
scroll to position [0, 0]
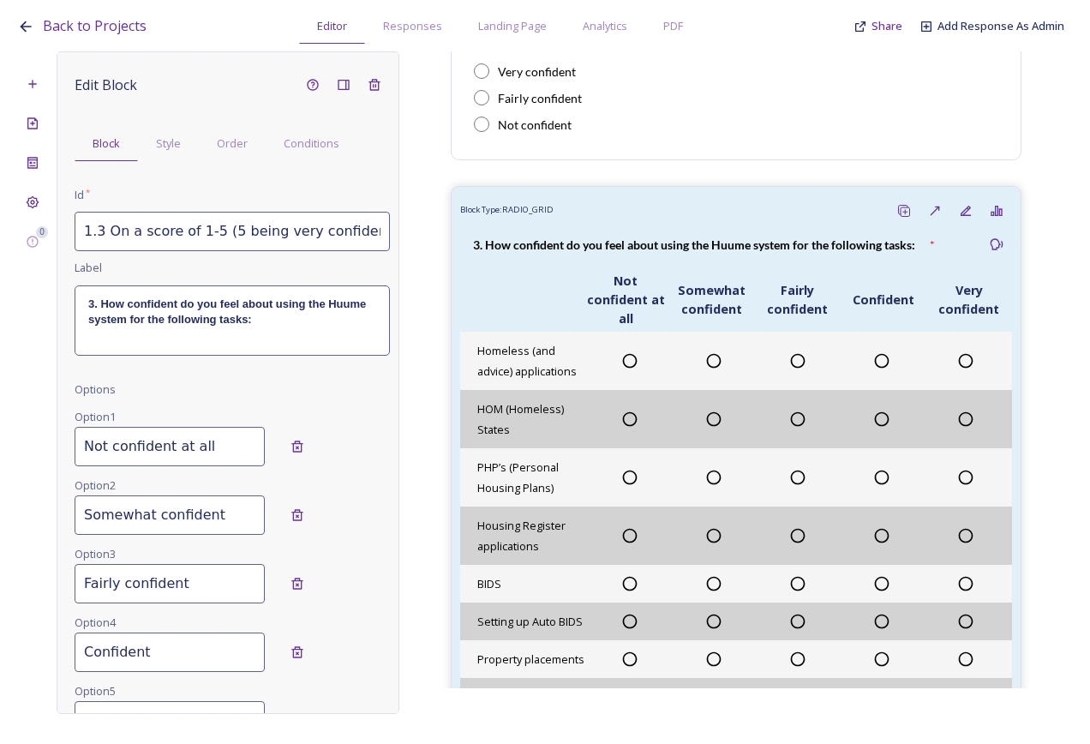
click at [382, 403] on div "Edit Block Block Style Order Conditions Id * 1.3 On a score of 1-5 (5 being ver…" at bounding box center [228, 382] width 343 height 662
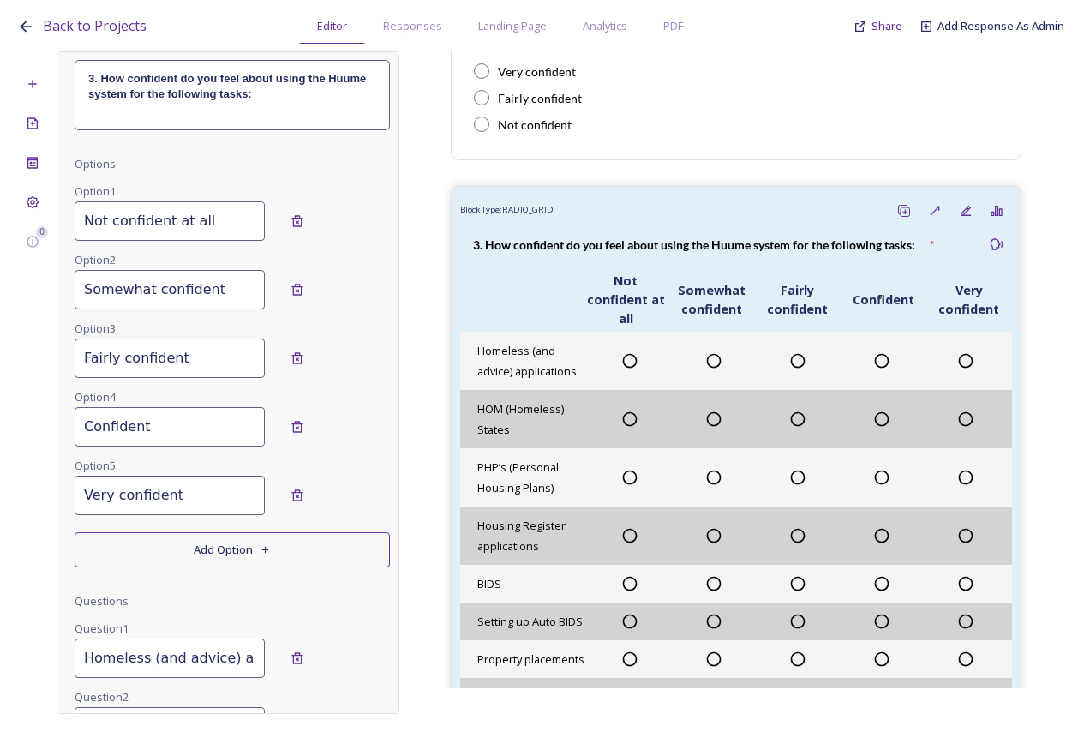
scroll to position [210, 0]
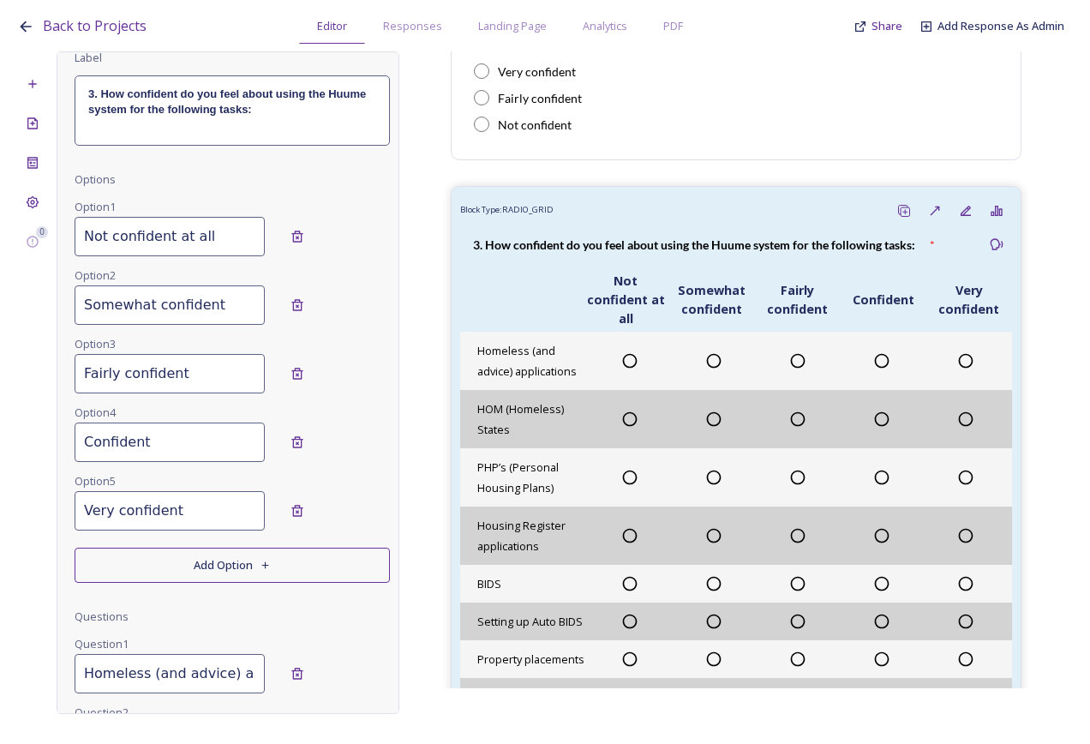
click at [275, 556] on button "Add Option" at bounding box center [232, 564] width 315 height 35
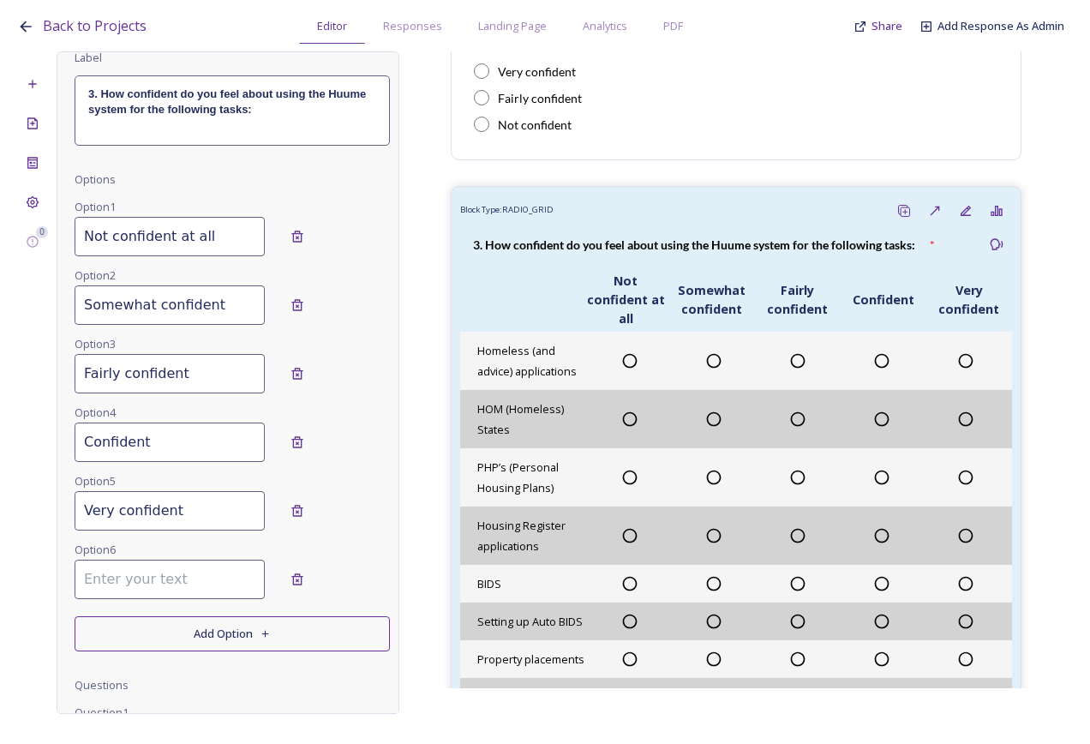
click at [208, 565] on input at bounding box center [170, 578] width 190 height 39
type input "Not applicable"
click at [268, 622] on button "Add Option" at bounding box center [232, 633] width 315 height 35
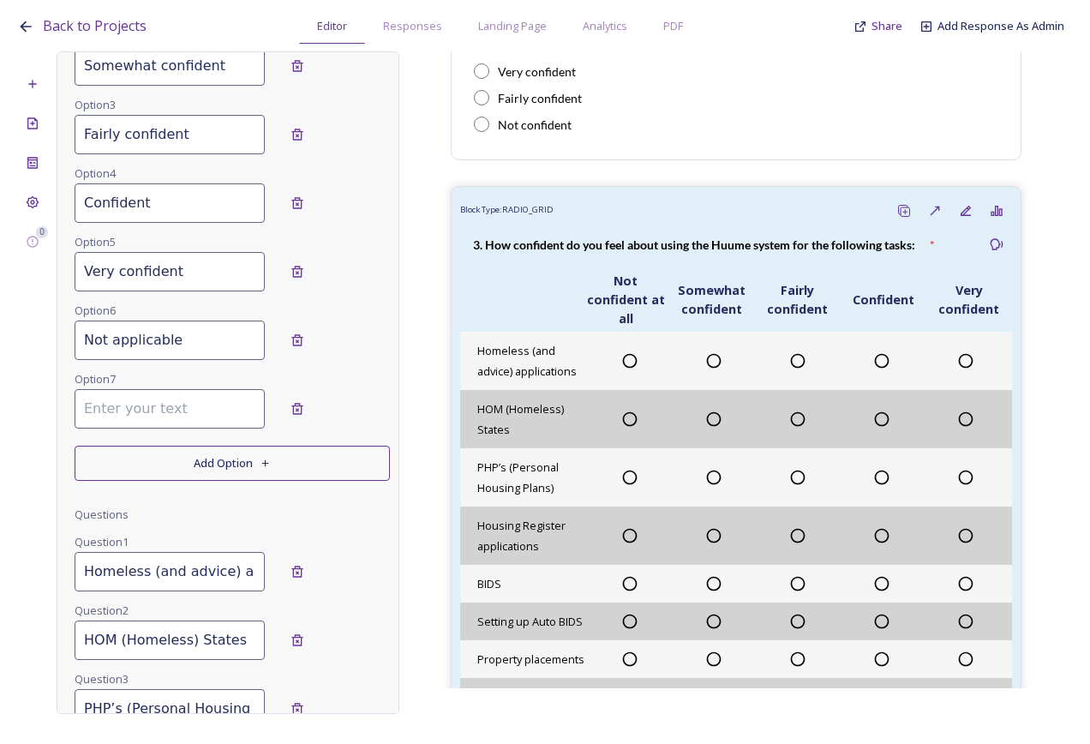
scroll to position [467, 0]
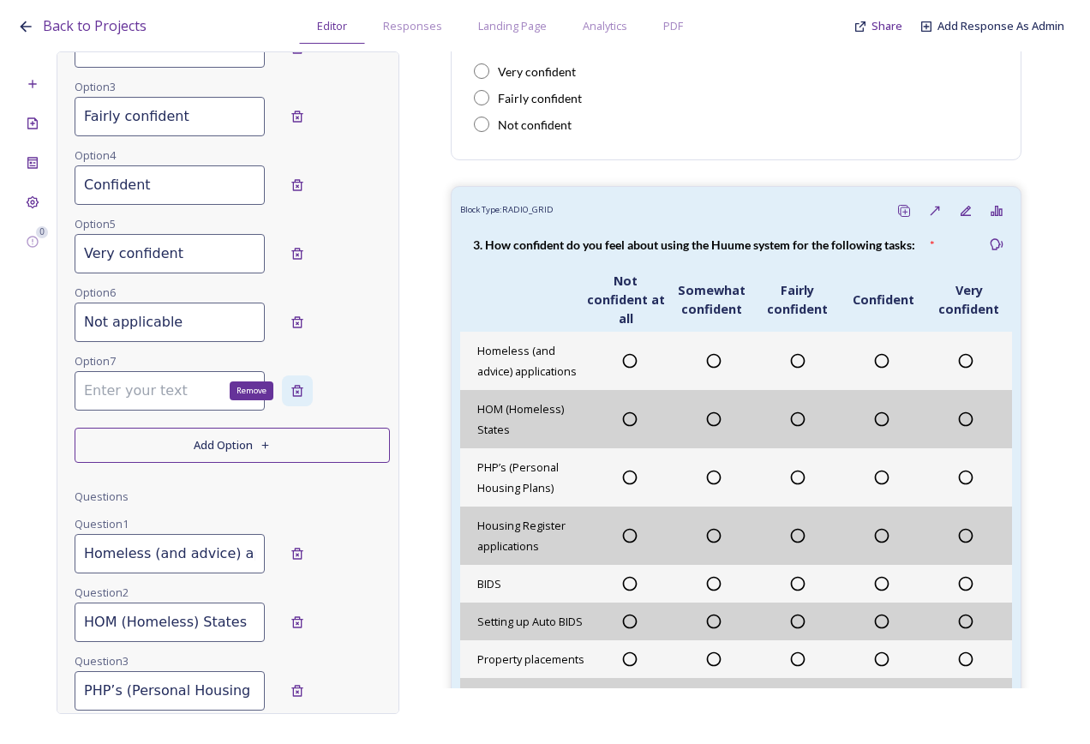
click at [290, 395] on icon at bounding box center [297, 391] width 14 height 14
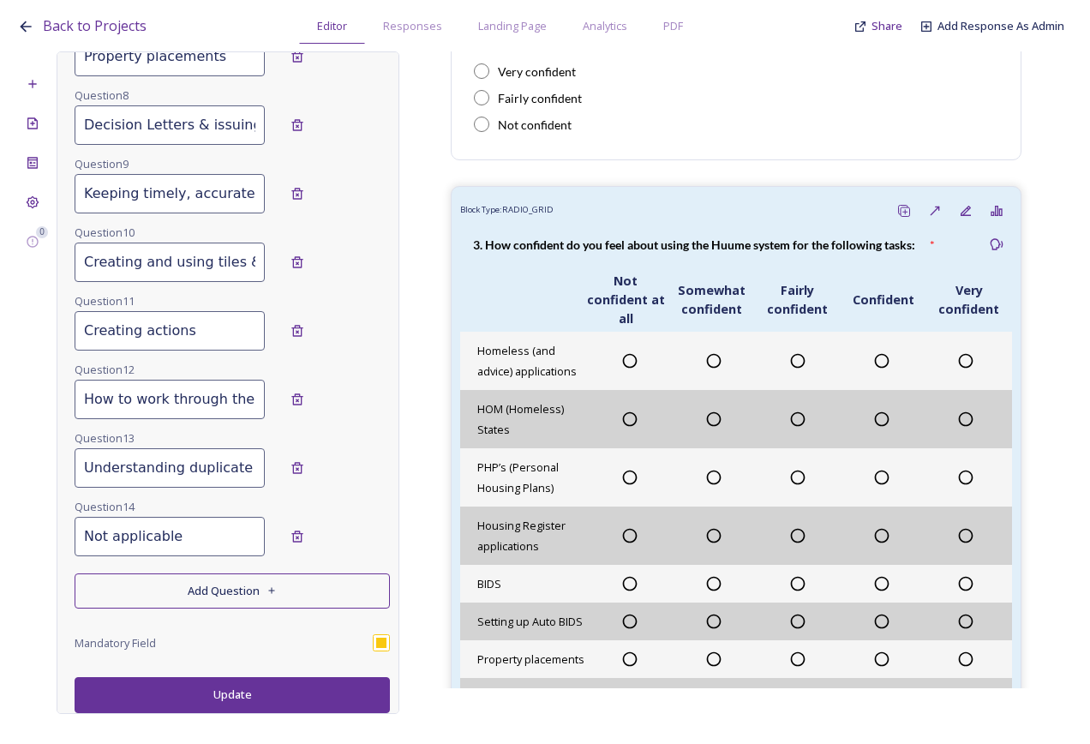
click at [318, 682] on button "Update" at bounding box center [232, 694] width 315 height 35
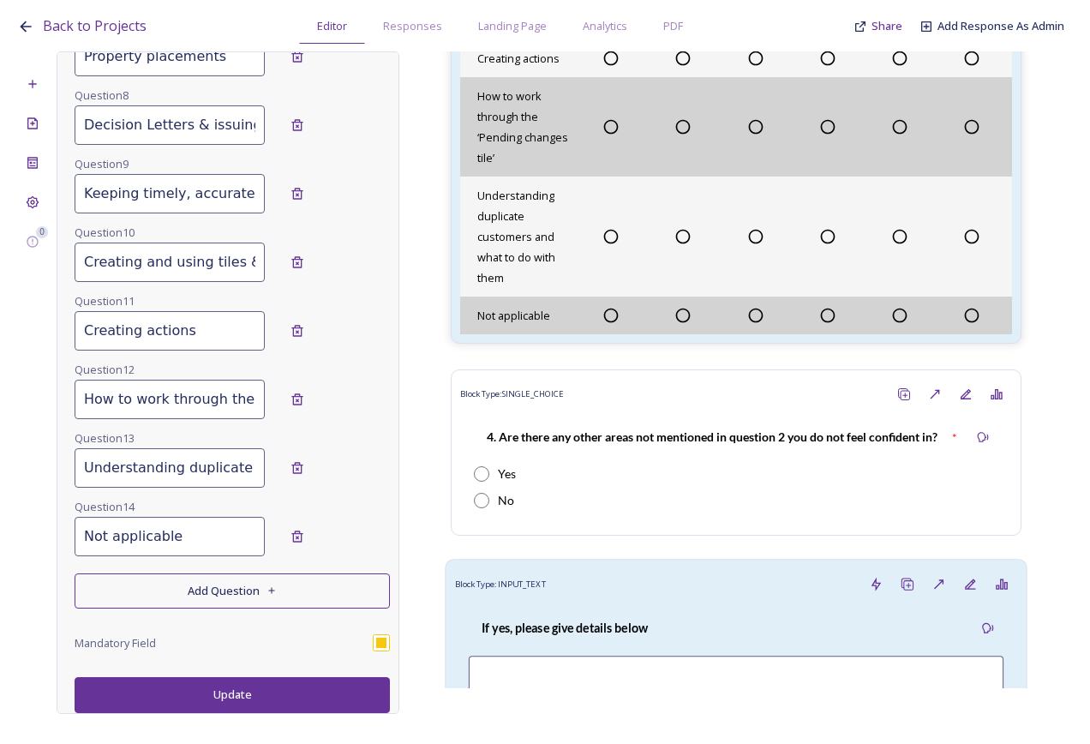
scroll to position [1713, 0]
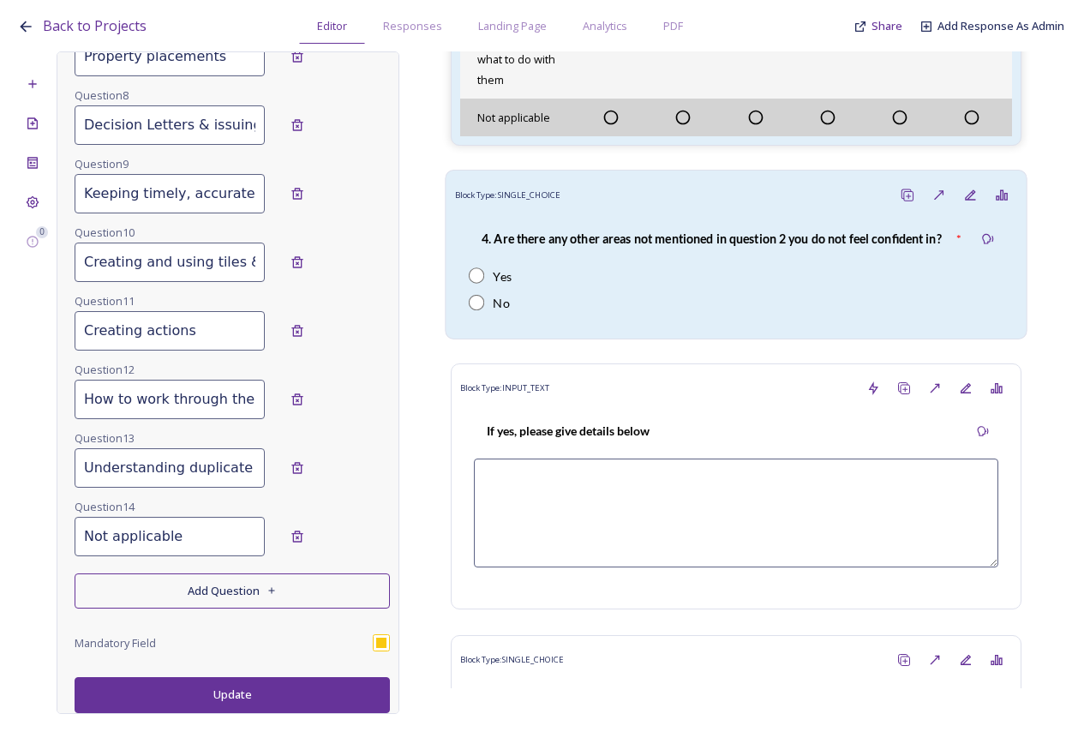
click at [724, 246] on strong "4. Are there any other areas not mentioned in question 2 you do not feel confid…" at bounding box center [711, 238] width 460 height 15
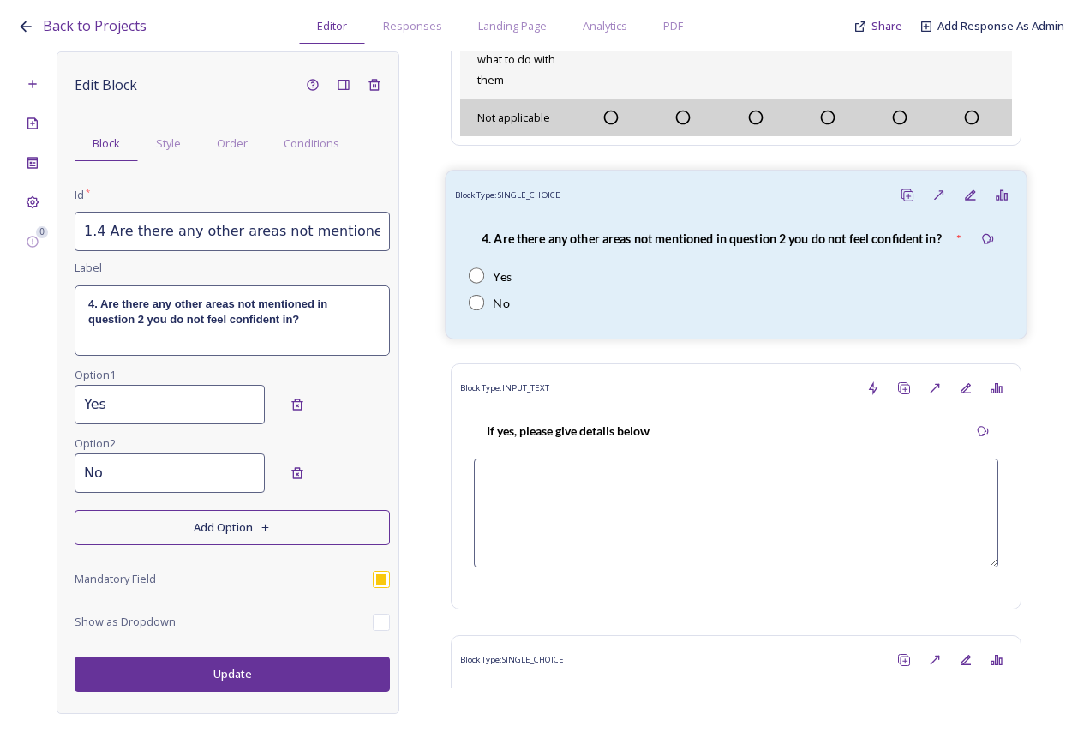
scroll to position [0, 0]
drag, startPoint x: 146, startPoint y: 321, endPoint x: 87, endPoint y: 324, distance: 58.3
click at [87, 324] on div "4. Are there any other areas not mentioned in question 2 you do not feel confid…" at bounding box center [232, 320] width 314 height 69
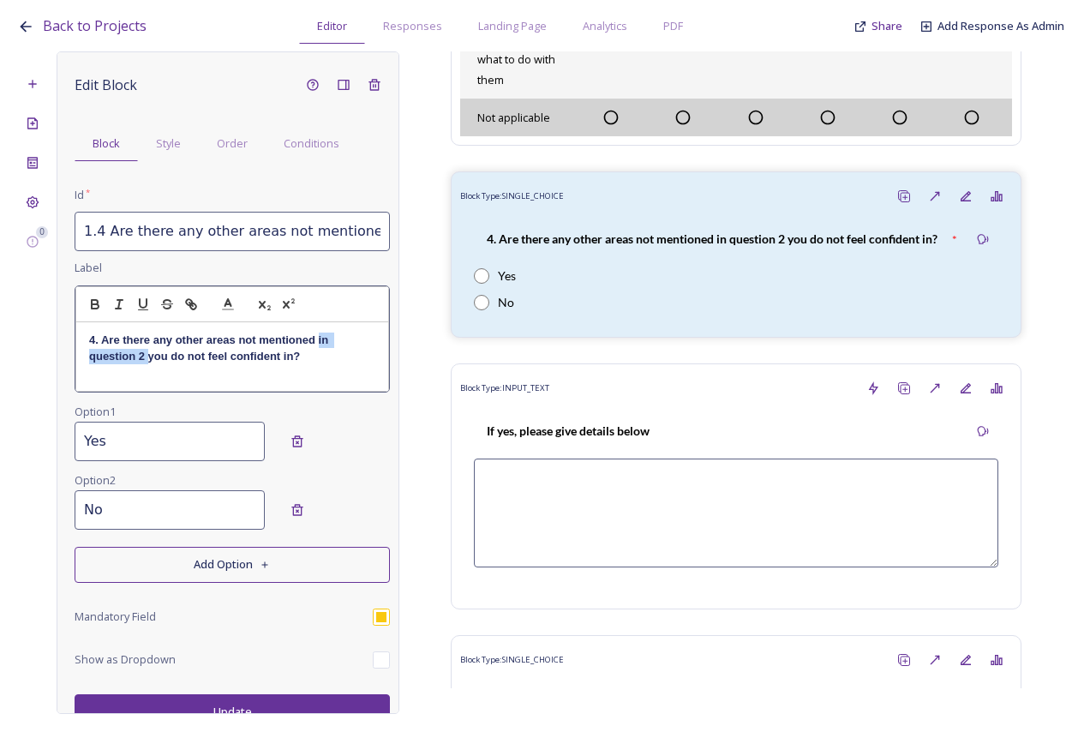
drag, startPoint x: 148, startPoint y: 351, endPoint x: 317, endPoint y: 344, distance: 168.9
click at [317, 344] on strong "4. Are there any other areas not mentioned in question 2 you do not feel confid…" at bounding box center [210, 347] width 242 height 28
click at [346, 356] on p "4. Are there any other areas not mentioned above that you do not feel confident…" at bounding box center [232, 348] width 286 height 32
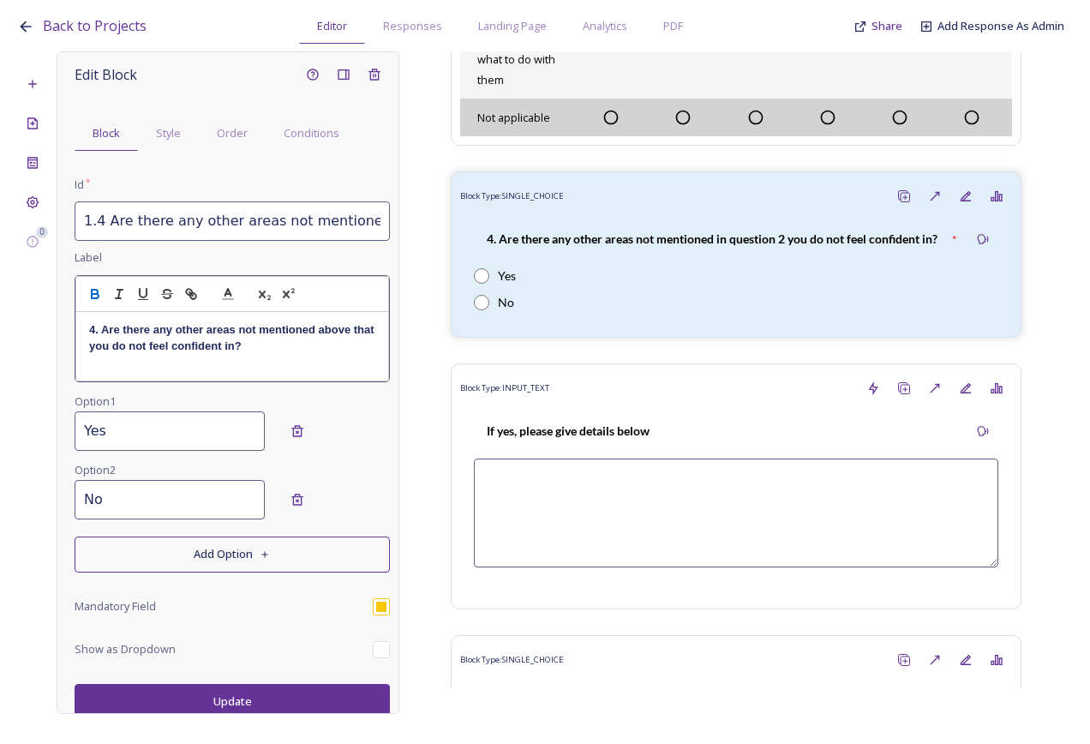
scroll to position [16, 0]
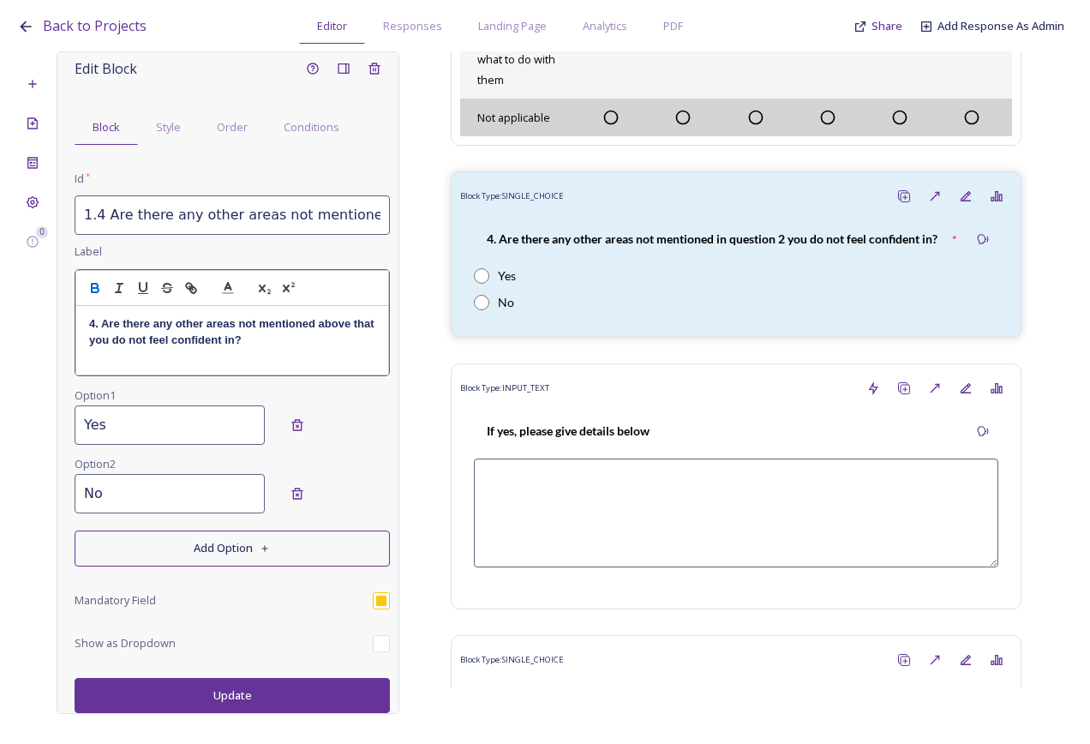
click at [281, 684] on button "Update" at bounding box center [232, 695] width 315 height 35
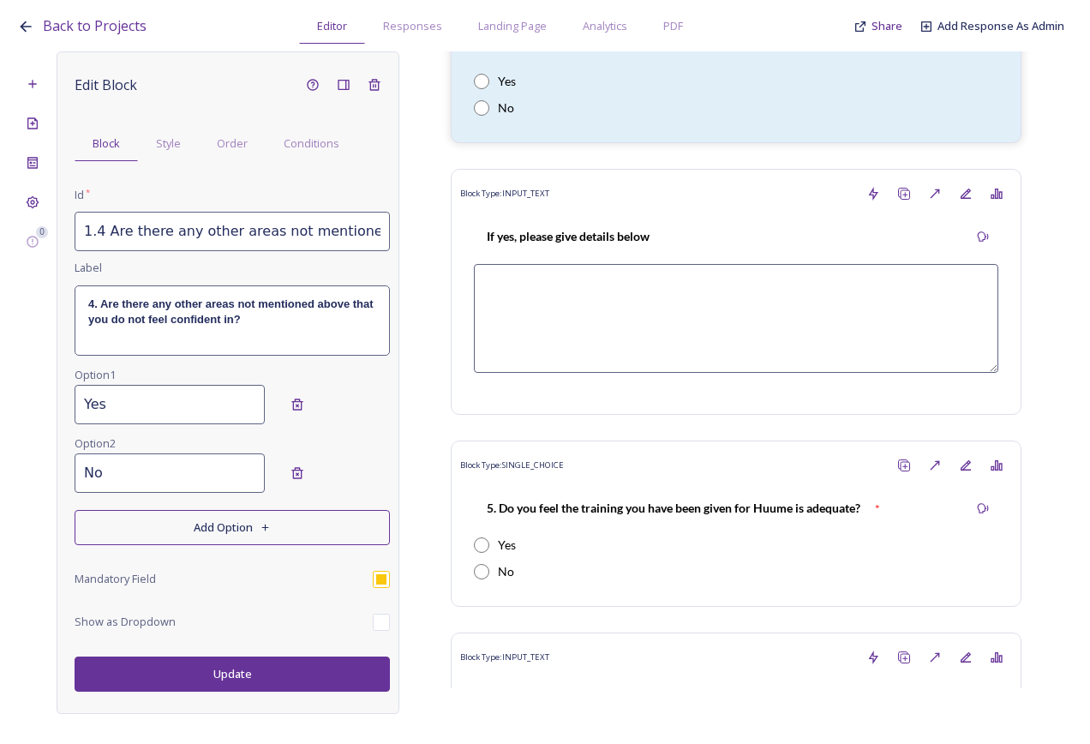
scroll to position [1970, 0]
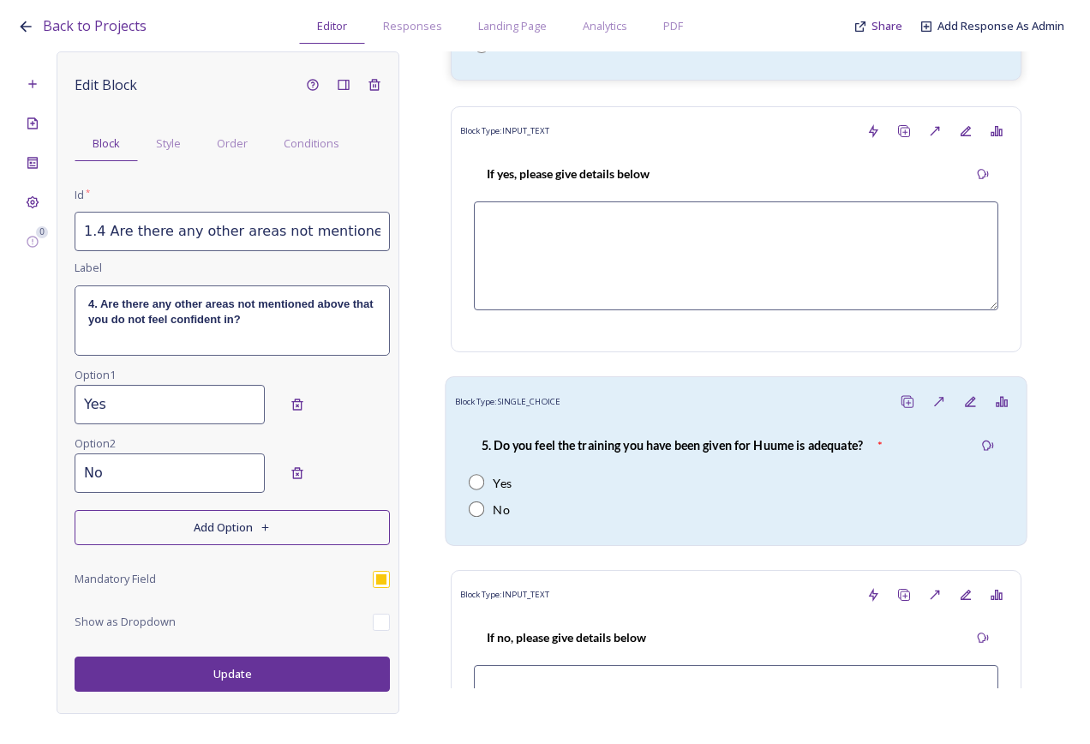
click at [636, 417] on div "Block Type: SINGLE_CHOICE" at bounding box center [736, 401] width 563 height 32
type input "1.5 Do you feel the training you have been given for Huume is adequate?"
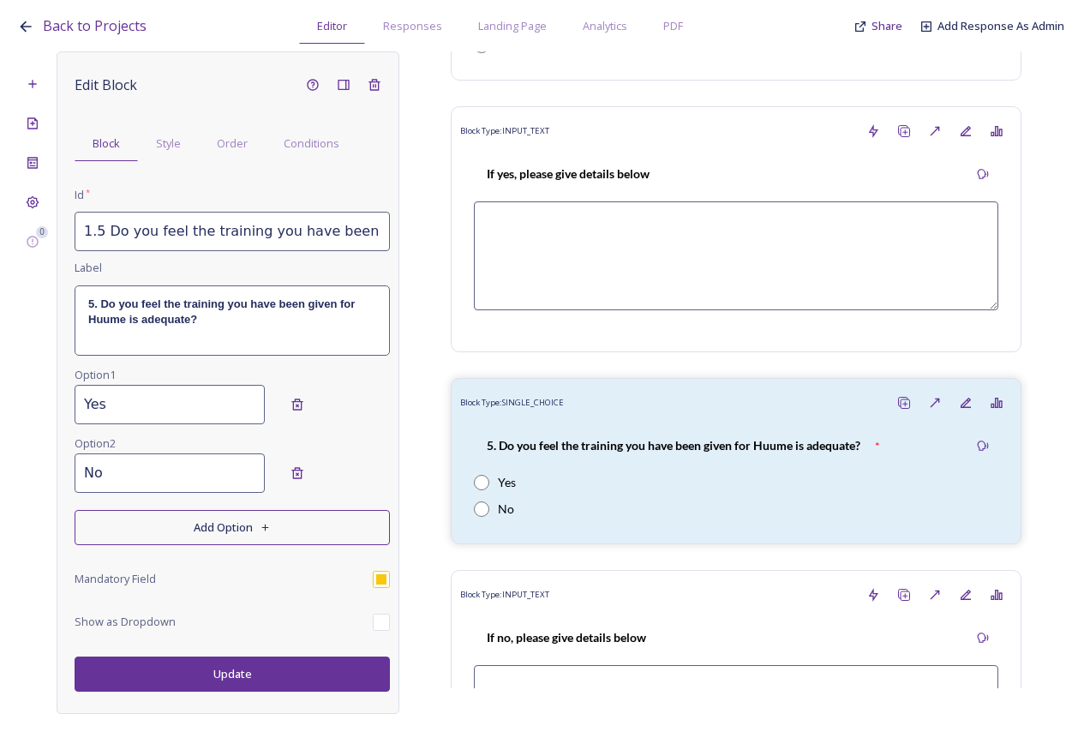
click at [168, 299] on strong "5. Do you feel the training you have been given for Huume is adequate?" at bounding box center [223, 311] width 270 height 28
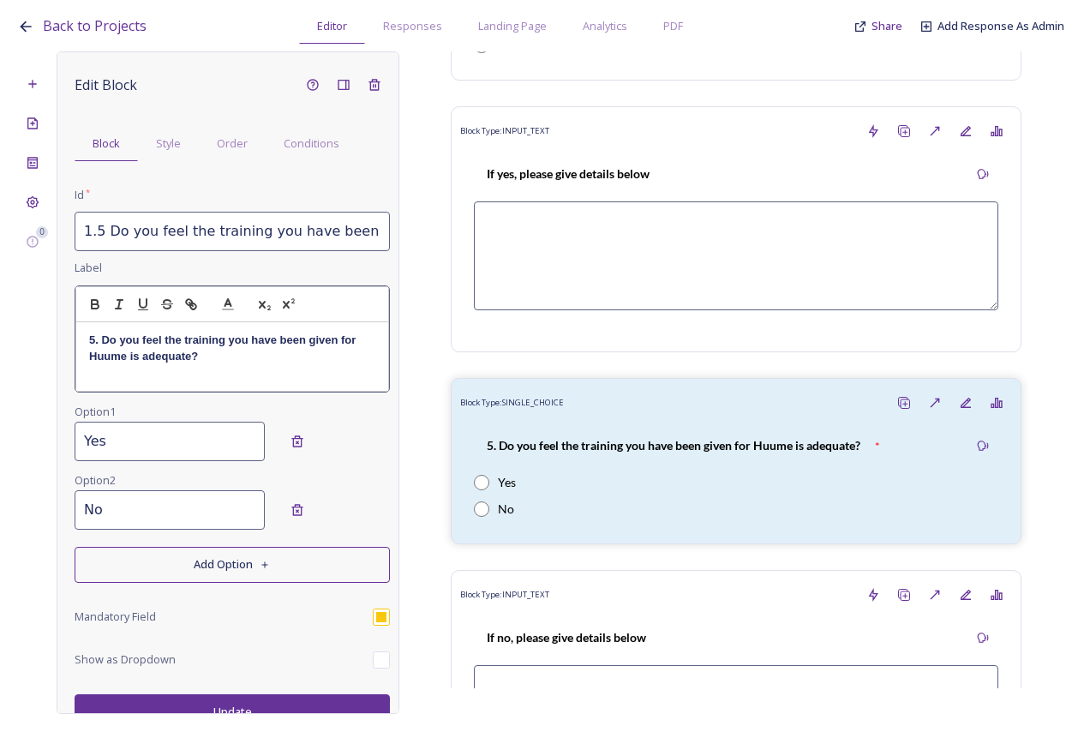
click at [167, 338] on strong "5. Do you feel the training you have been given for Huume is adequate?" at bounding box center [224, 347] width 270 height 28
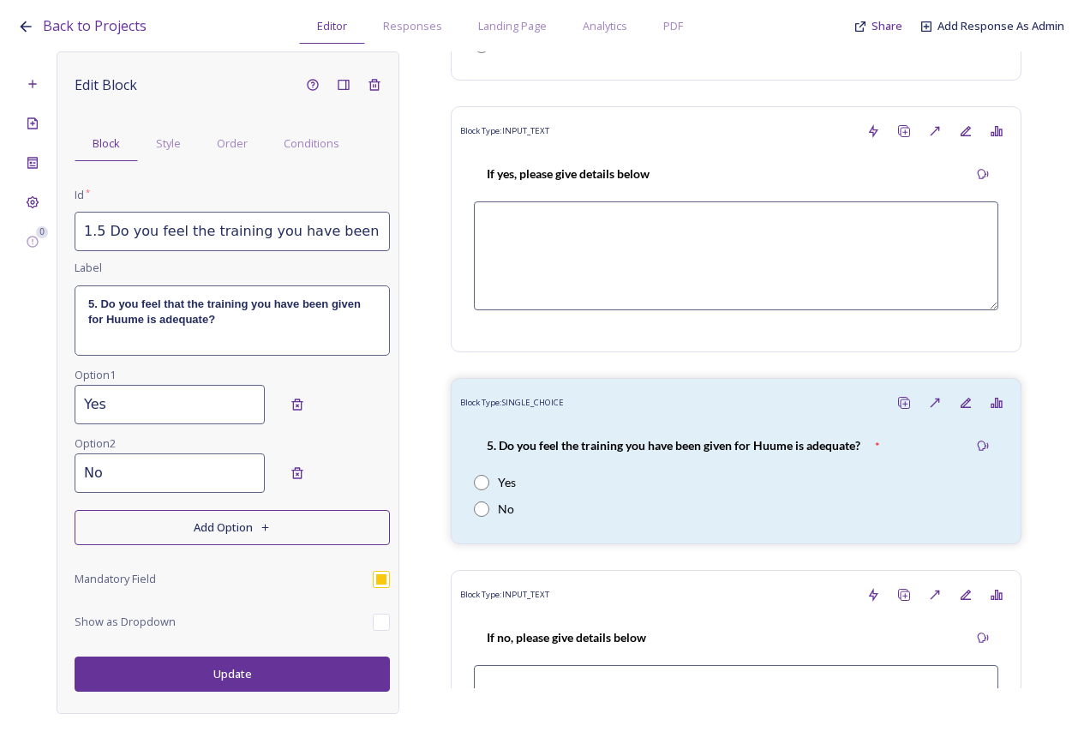
click at [302, 704] on div "Edit Block Block Style Order Conditions Id * 1.5 Do you feel the training you h…" at bounding box center [228, 382] width 343 height 662
click at [258, 684] on button "Update" at bounding box center [232, 673] width 315 height 35
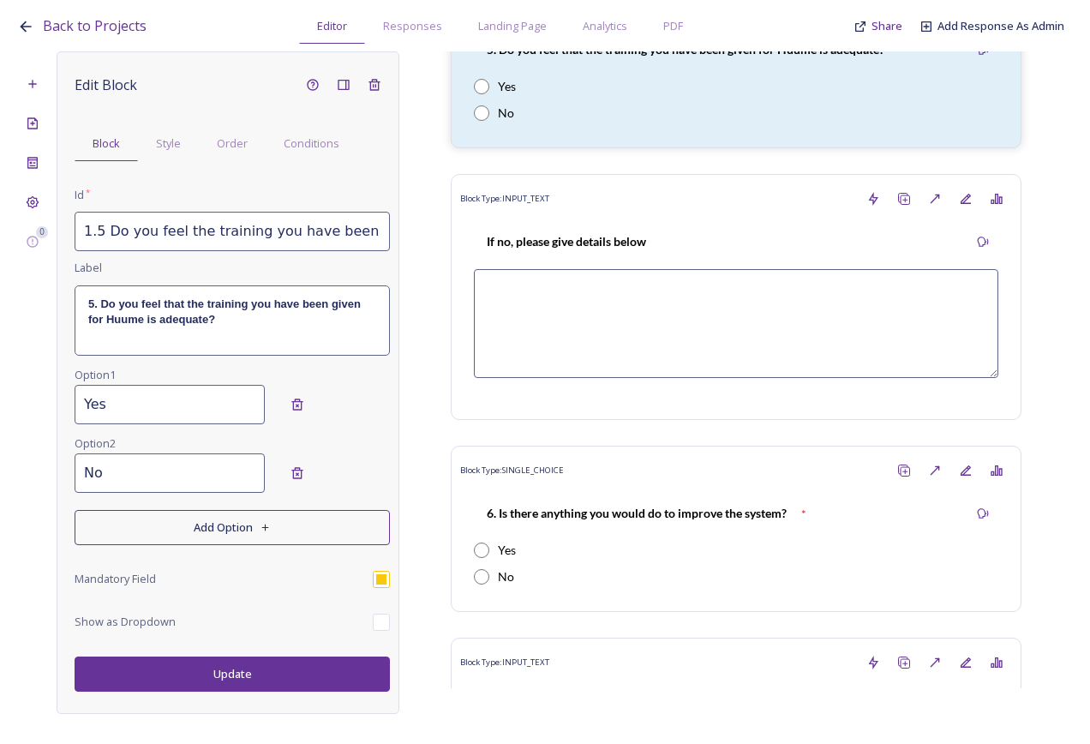
scroll to position [2484, 0]
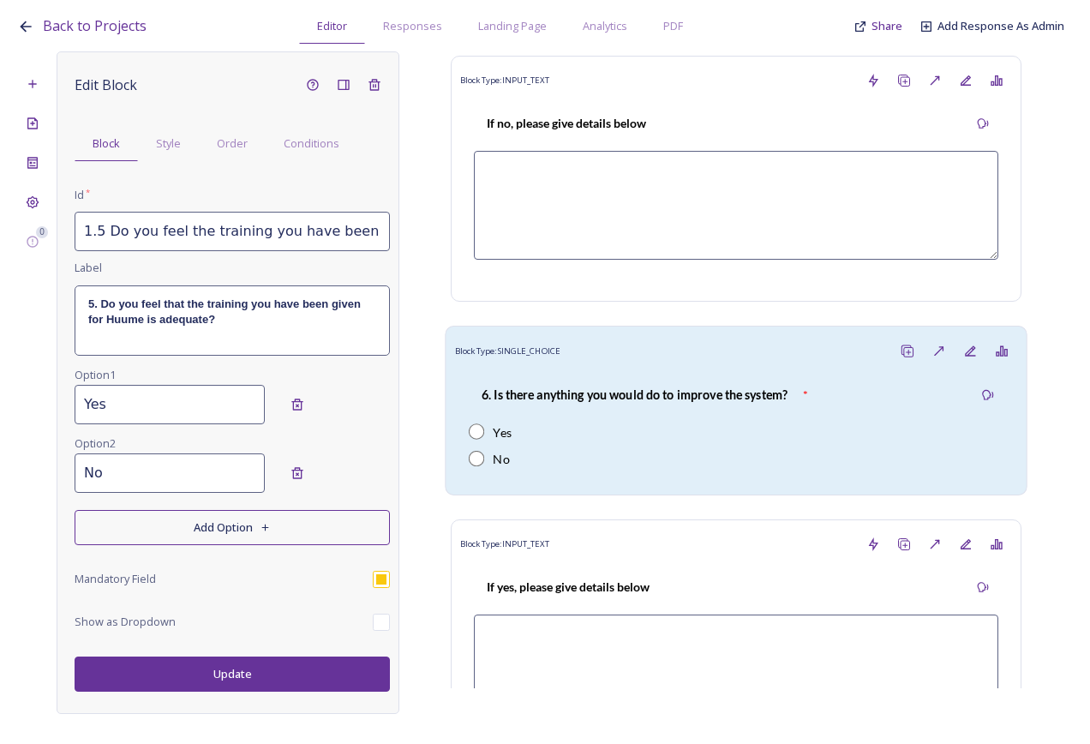
click at [847, 440] on div "Yes" at bounding box center [736, 431] width 535 height 18
type input "1.6 Is there anything you would do to improve the system?"
click at [254, 302] on strong "6. Is there anything you would do to improve the system?" at bounding box center [218, 311] width 260 height 28
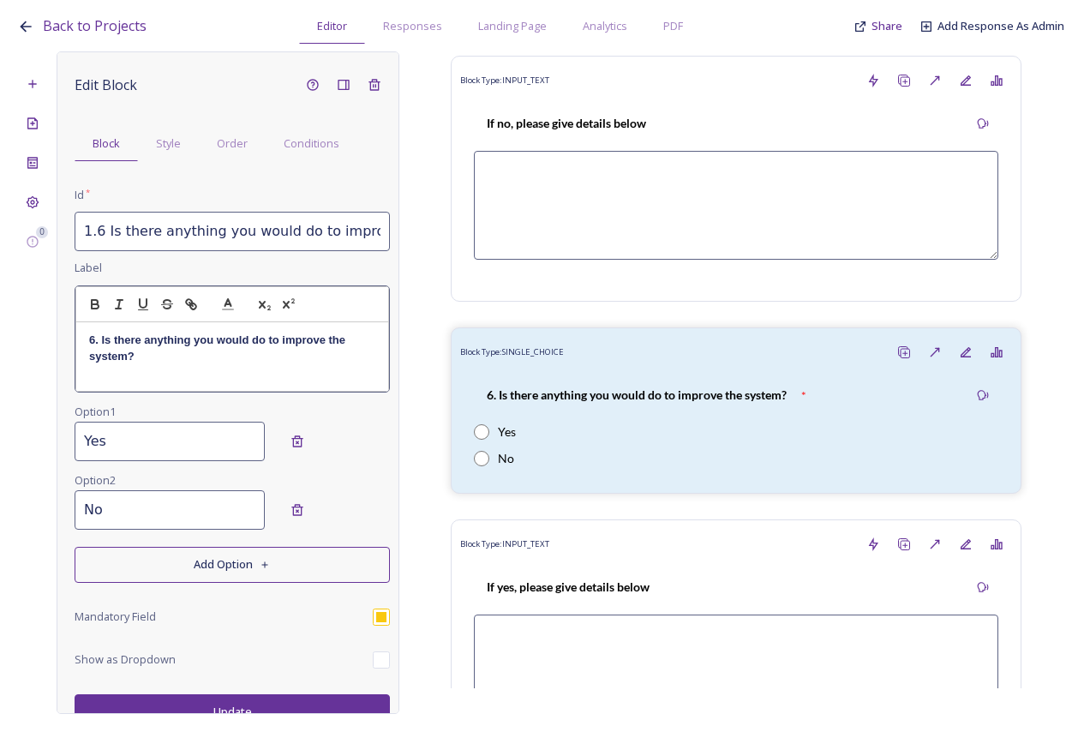
click at [253, 341] on strong "6. Is there anything you would do to improve the system?" at bounding box center [219, 347] width 260 height 28
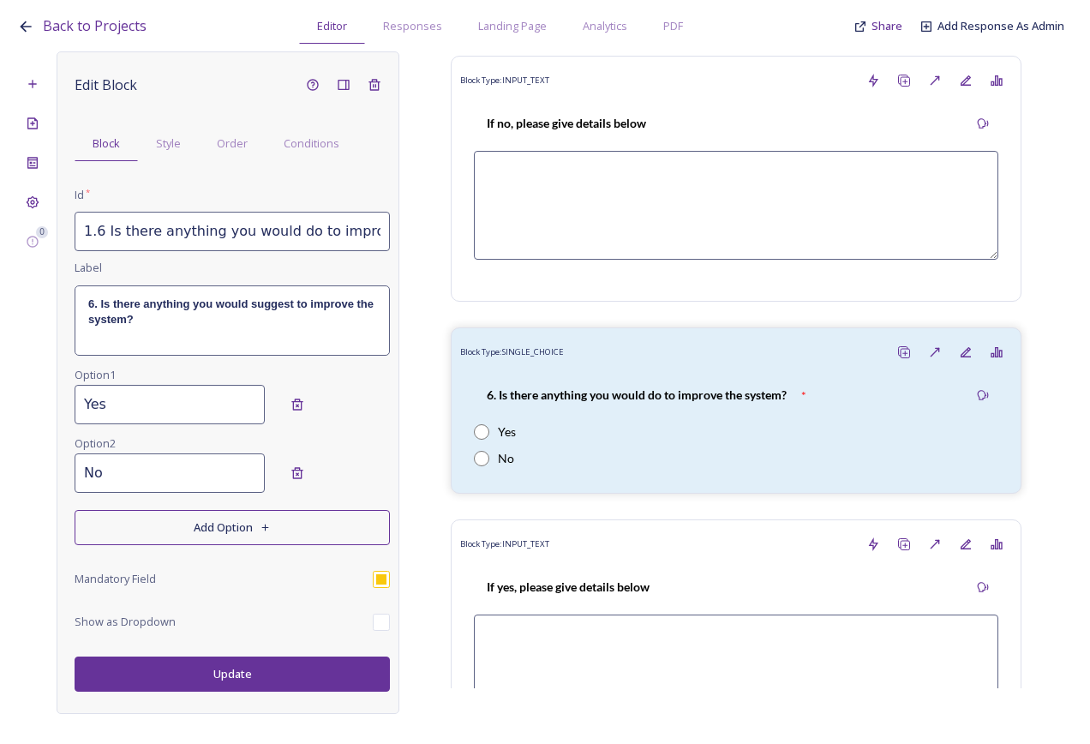
scroll to position [0, 0]
click at [265, 690] on button "Update" at bounding box center [232, 673] width 315 height 35
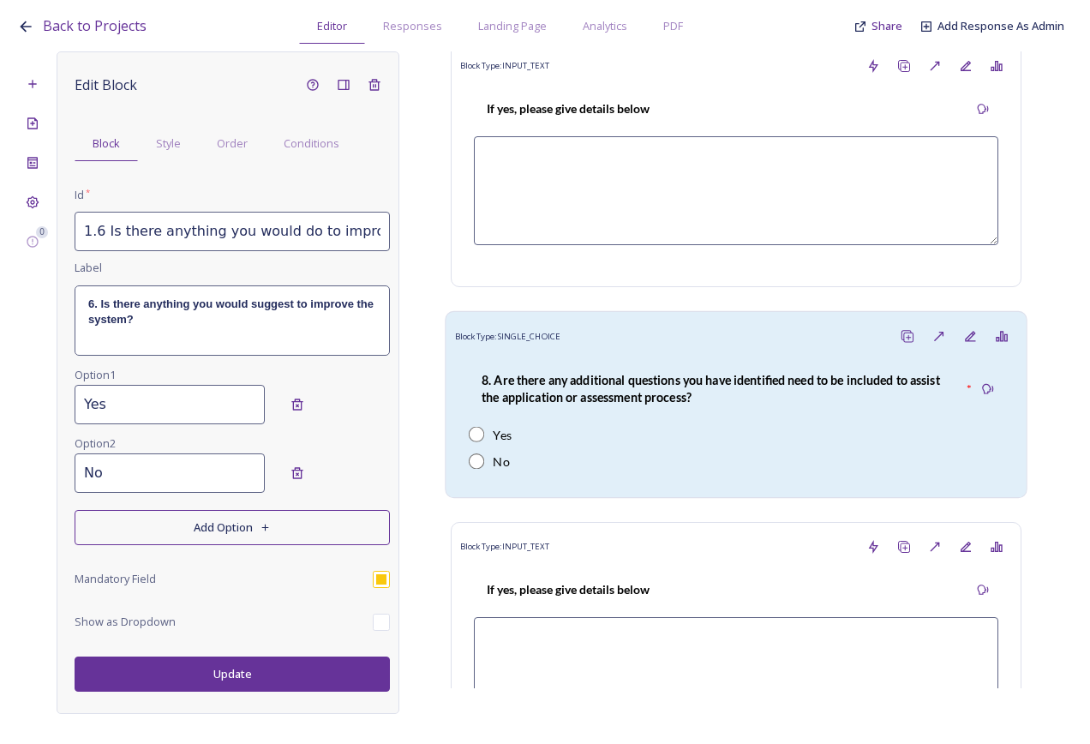
scroll to position [3427, 0]
click at [750, 351] on div "Block Type: SINGLE_CHOICE" at bounding box center [736, 336] width 563 height 32
type input "1.8 Are there any additional questions you have identified need to be included …"
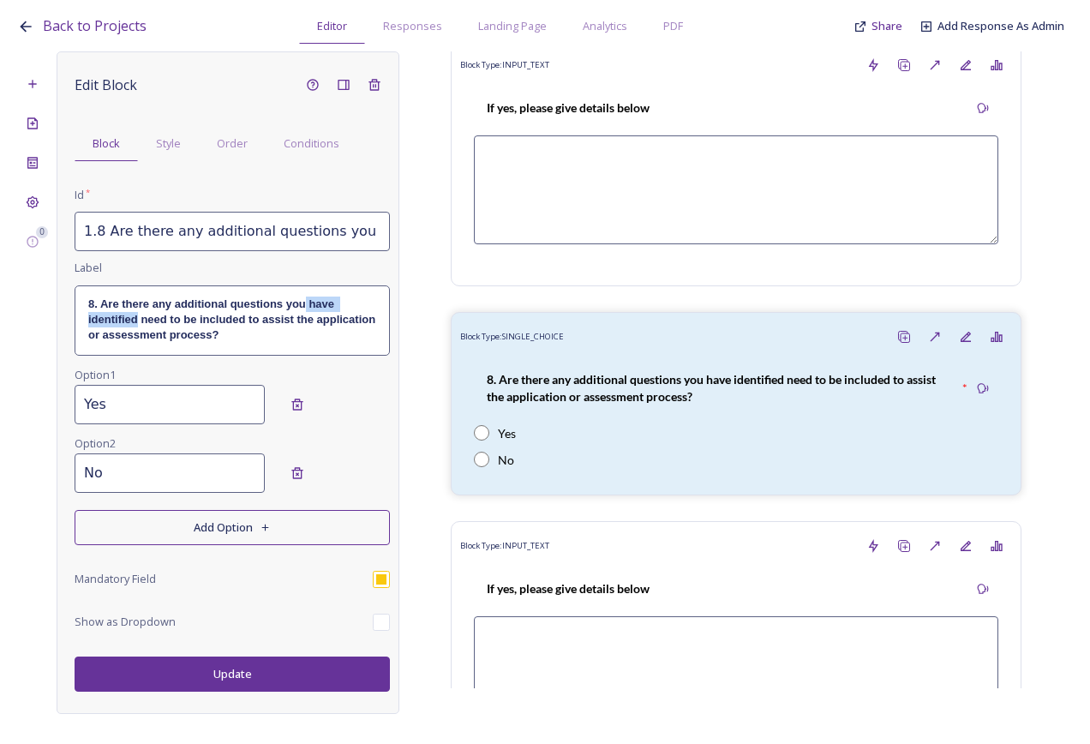
drag, startPoint x: 307, startPoint y: 302, endPoint x: 136, endPoint y: 320, distance: 171.5
click at [136, 320] on strong "8. Are there any additional questions you have identified need to be included t…" at bounding box center [233, 319] width 290 height 45
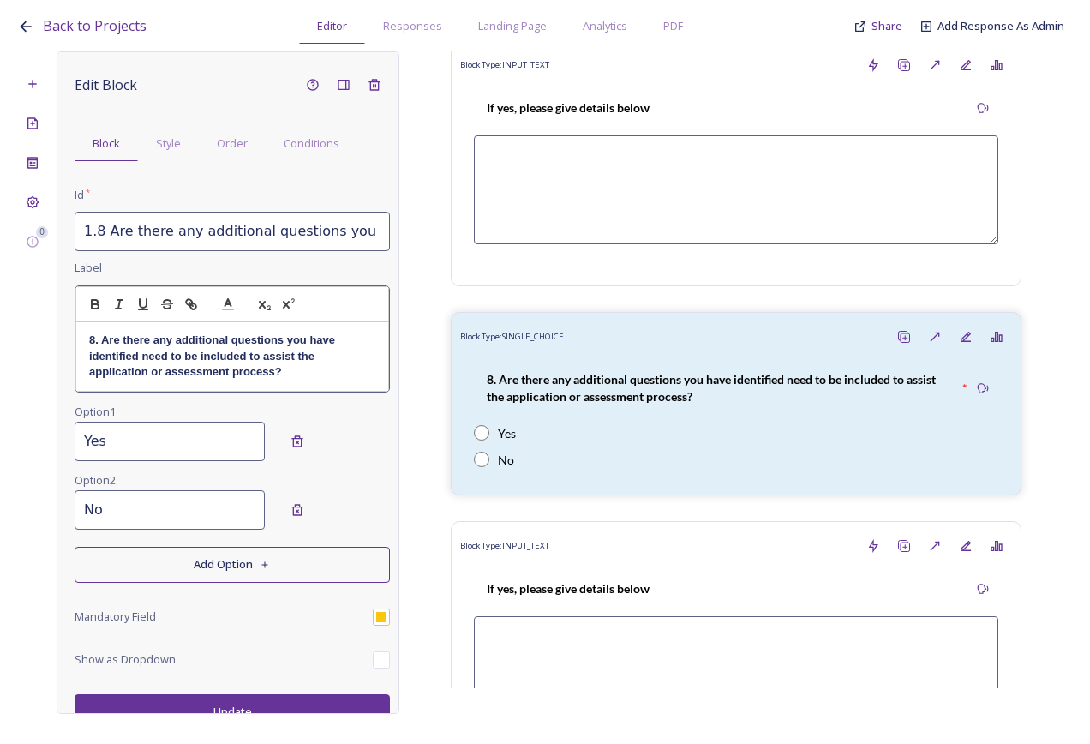
click at [315, 346] on strong "8. Are there any additional questions you have identified need to be included t…" at bounding box center [213, 355] width 249 height 45
click at [308, 338] on strong "8. Are there any additional questions you have identified need to be included t…" at bounding box center [213, 355] width 249 height 45
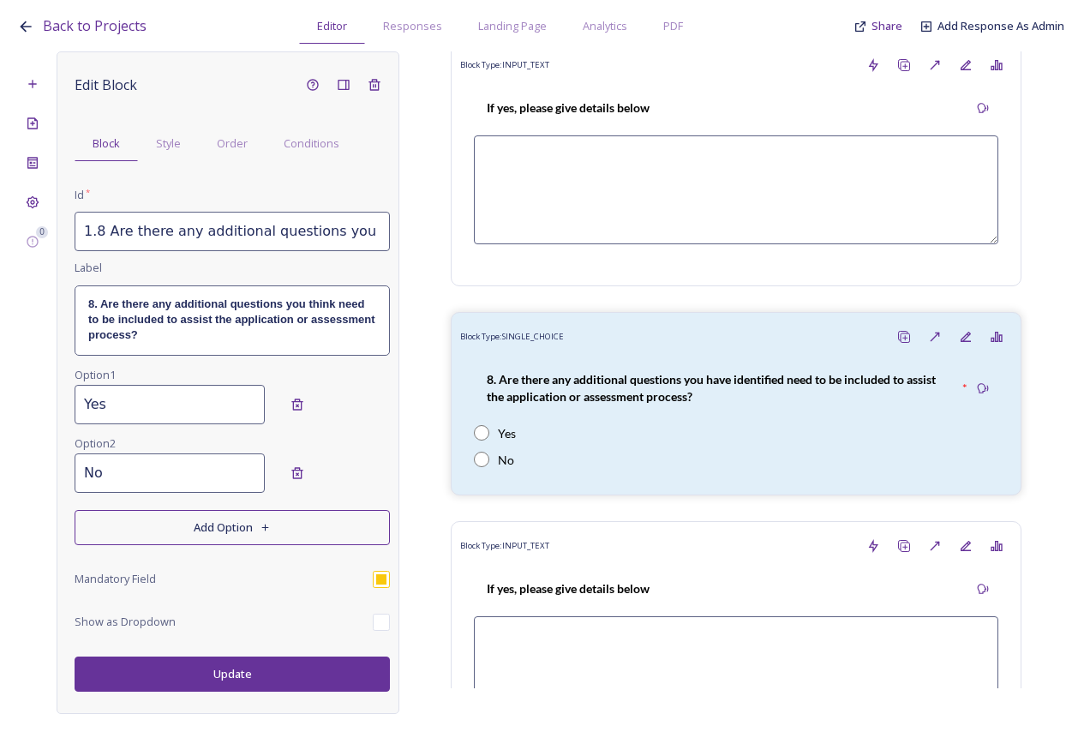
scroll to position [0, 0]
click at [301, 701] on div "Edit Block Block Style Order Conditions Id * 1.8 Are there any additional quest…" at bounding box center [228, 382] width 343 height 662
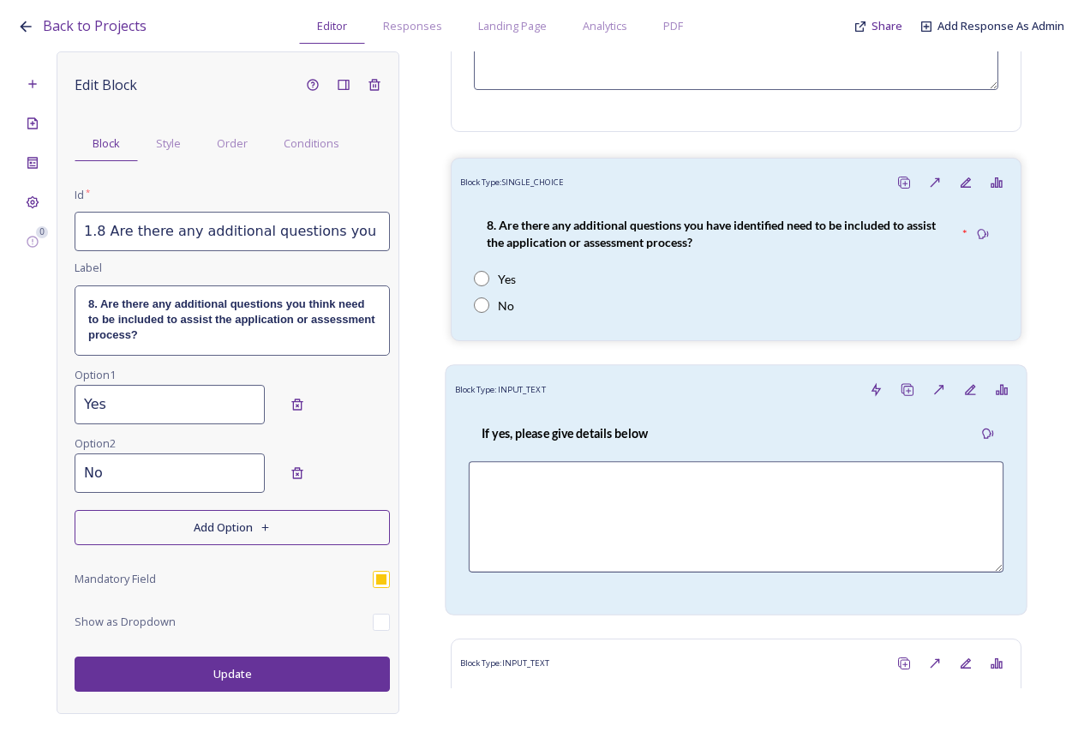
scroll to position [3598, 0]
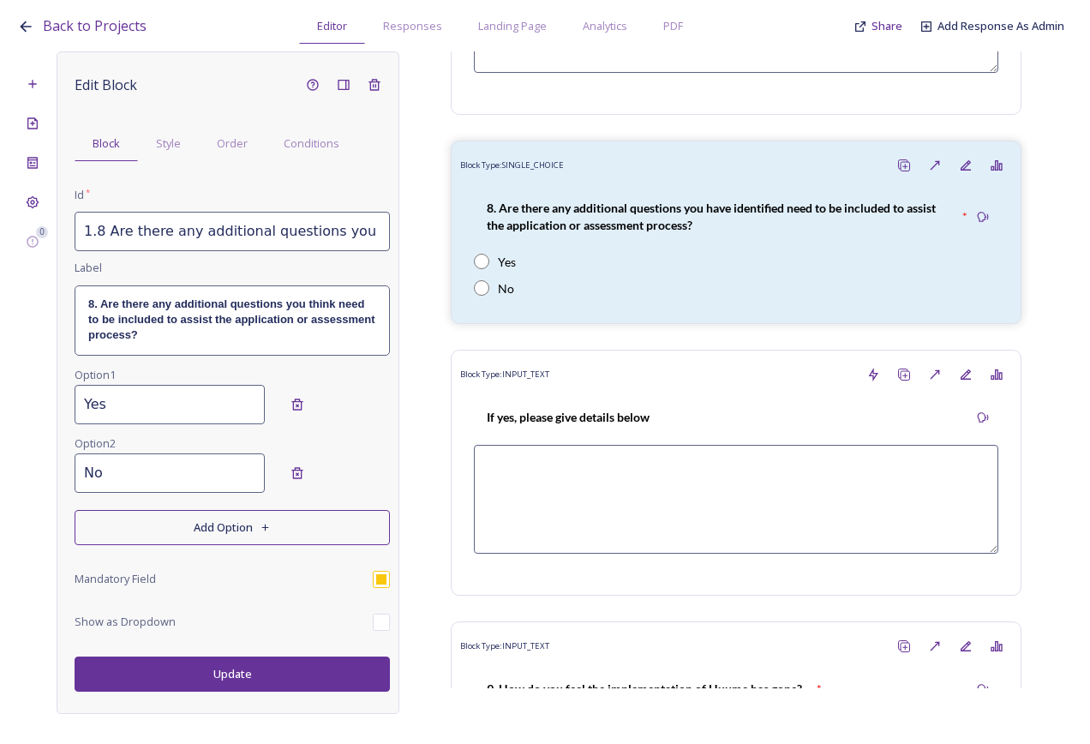
click at [288, 679] on button "Update" at bounding box center [232, 673] width 315 height 35
